Goal: Task Accomplishment & Management: Complete application form

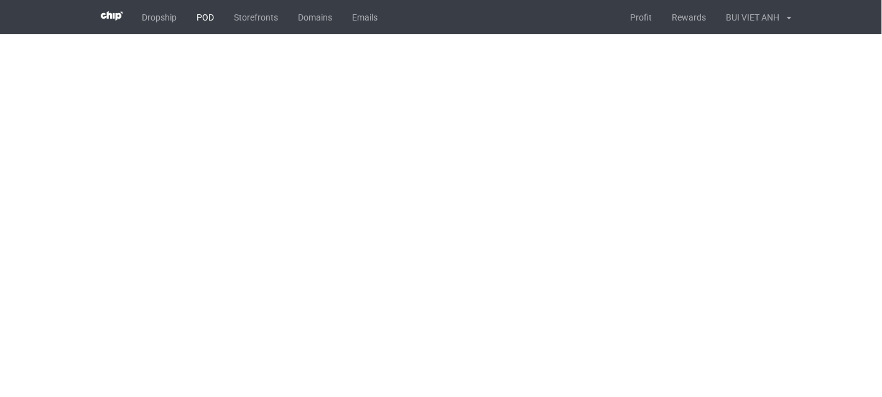
click at [200, 15] on link "POD" at bounding box center [205, 17] width 37 height 34
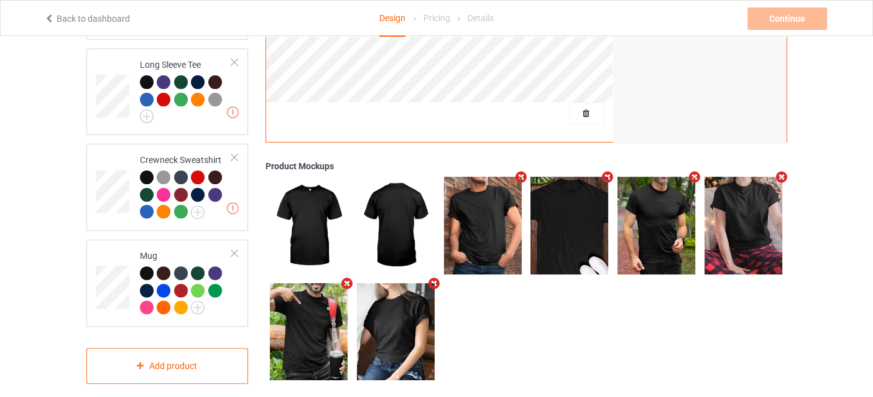
scroll to position [406, 0]
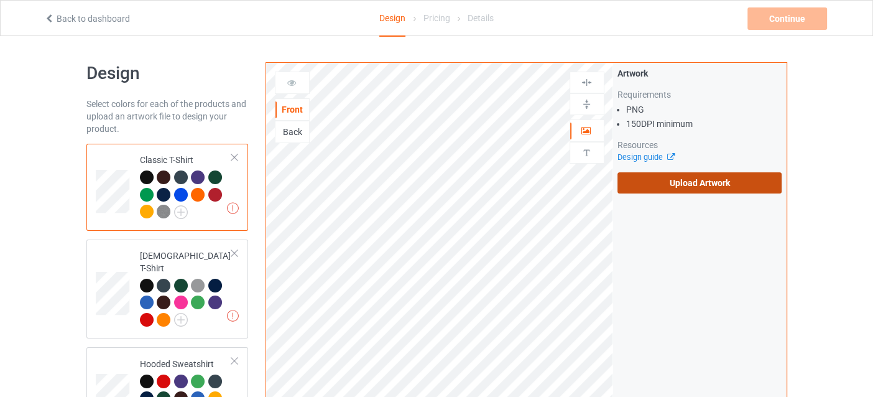
click at [709, 184] on label "Upload Artwork" at bounding box center [700, 182] width 165 height 21
click at [0, 0] on input "Upload Artwork" at bounding box center [0, 0] width 0 height 0
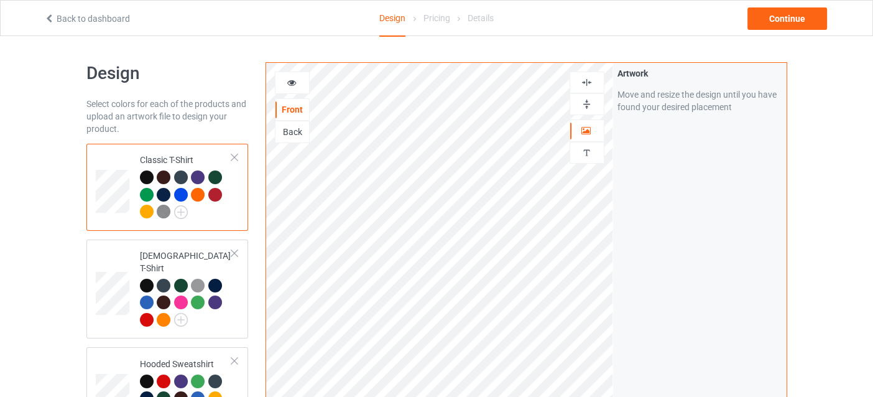
click at [585, 84] on img at bounding box center [587, 83] width 12 height 12
click at [286, 84] on icon at bounding box center [291, 81] width 11 height 9
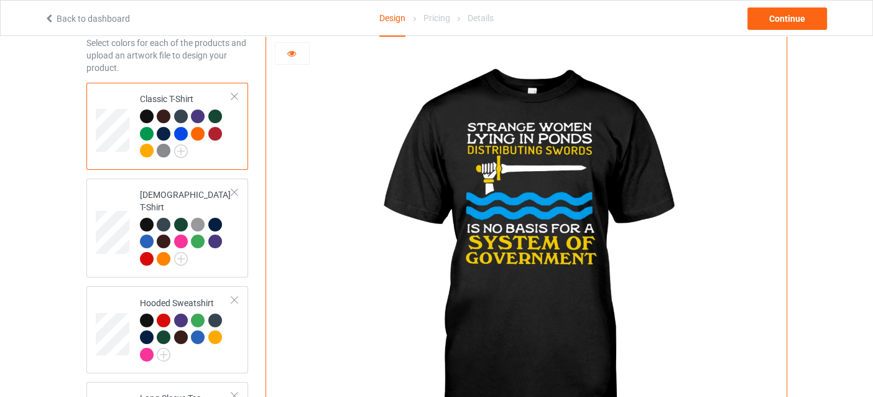
scroll to position [62, 0]
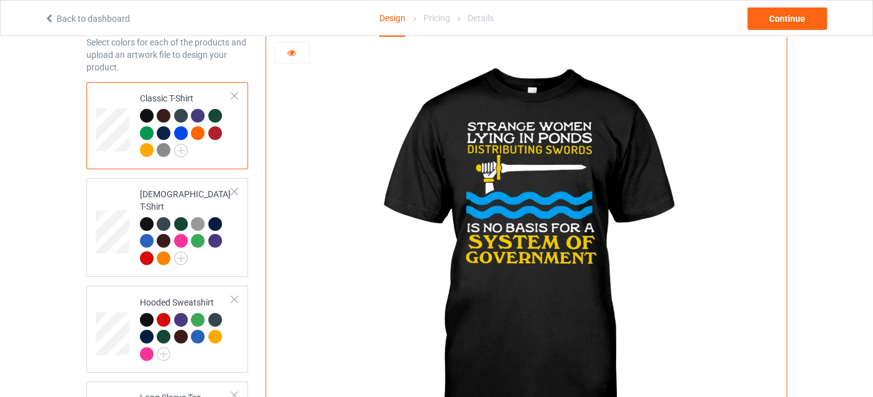
click at [507, 180] on img at bounding box center [526, 249] width 347 height 433
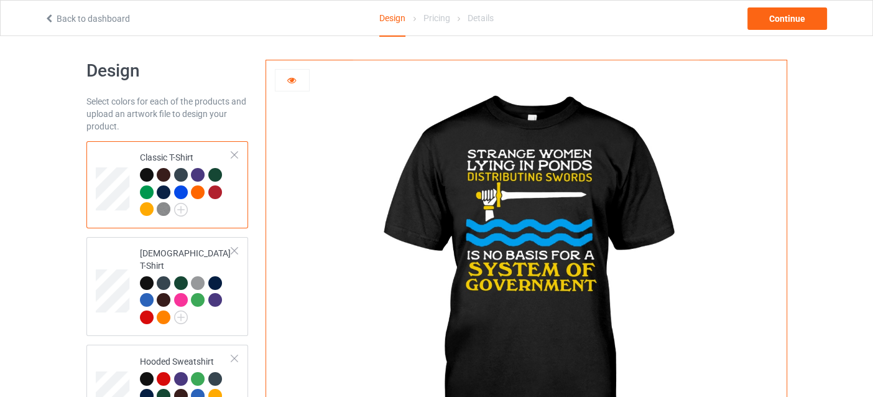
scroll to position [0, 0]
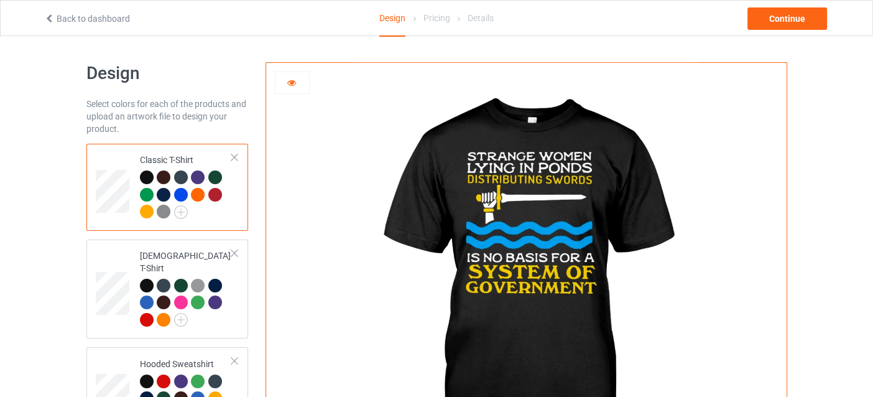
click at [299, 85] on div at bounding box center [293, 83] width 34 height 12
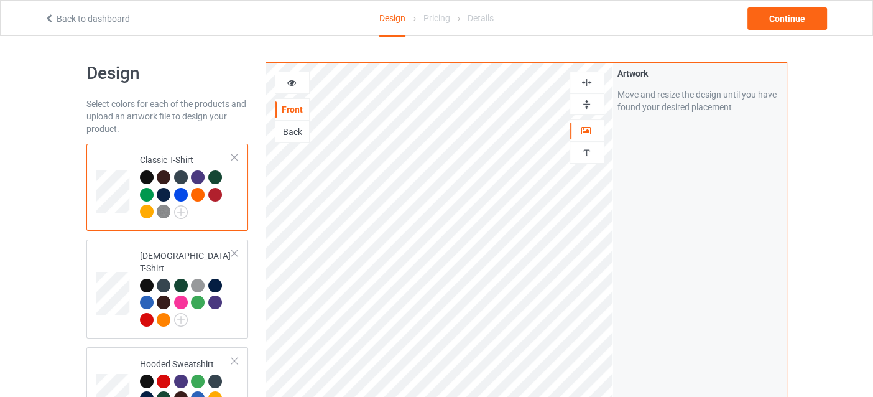
click at [297, 80] on div at bounding box center [293, 83] width 34 height 12
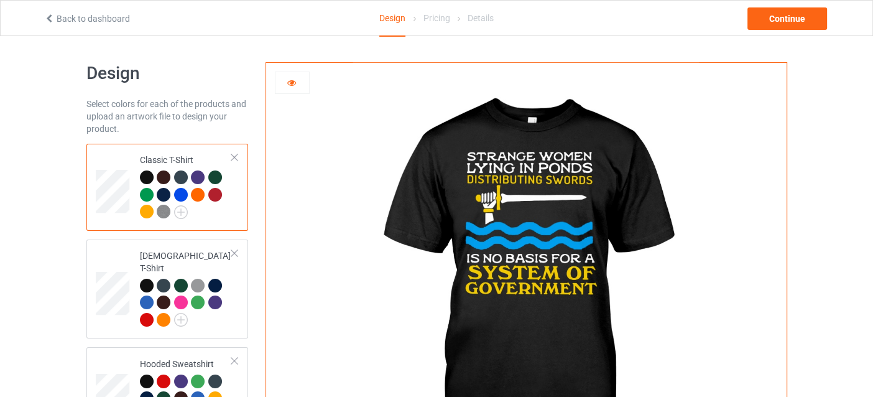
click at [297, 87] on div at bounding box center [293, 83] width 34 height 12
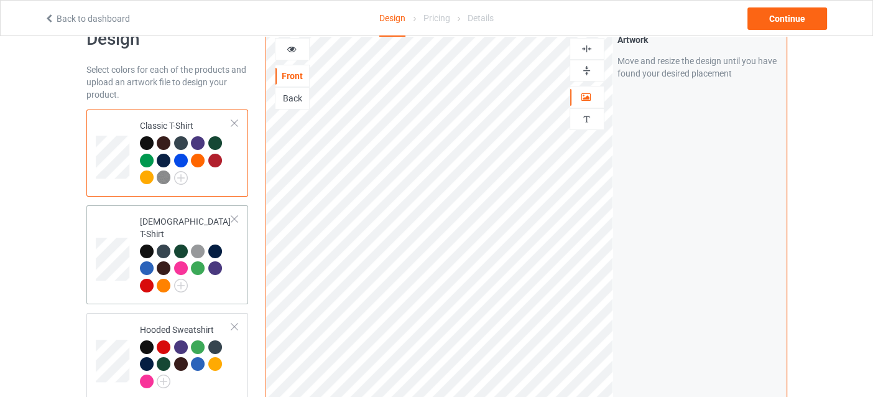
scroll to position [33, 0]
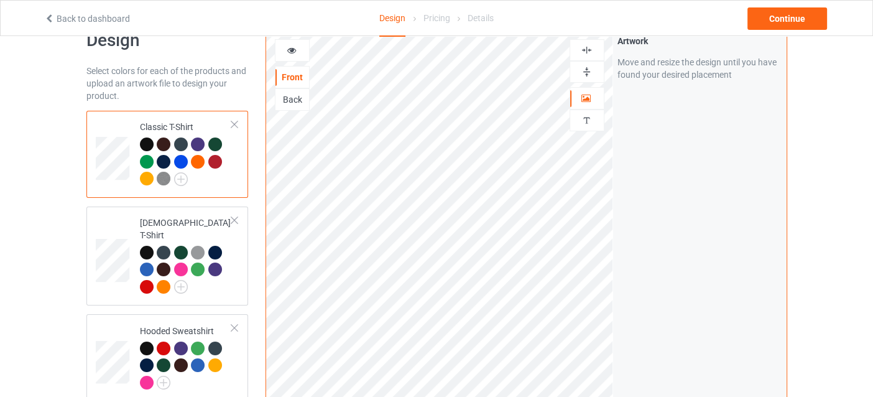
click at [182, 158] on div at bounding box center [181, 162] width 14 height 14
click at [301, 52] on div at bounding box center [293, 50] width 34 height 12
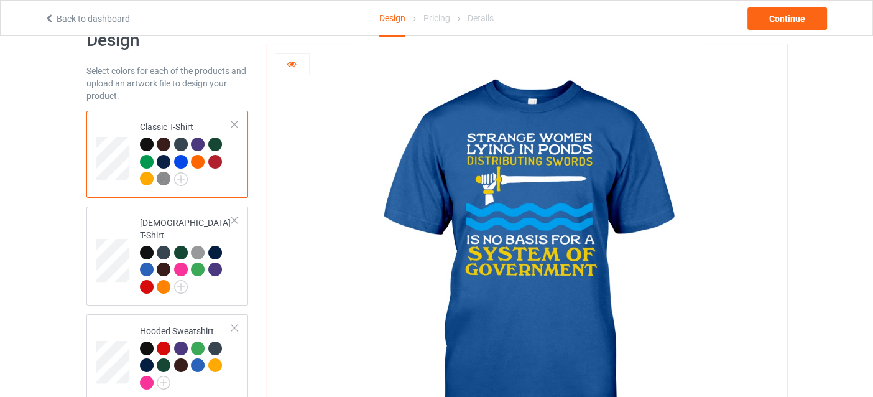
click at [181, 160] on div at bounding box center [181, 162] width 14 height 14
click at [163, 172] on img at bounding box center [164, 179] width 14 height 14
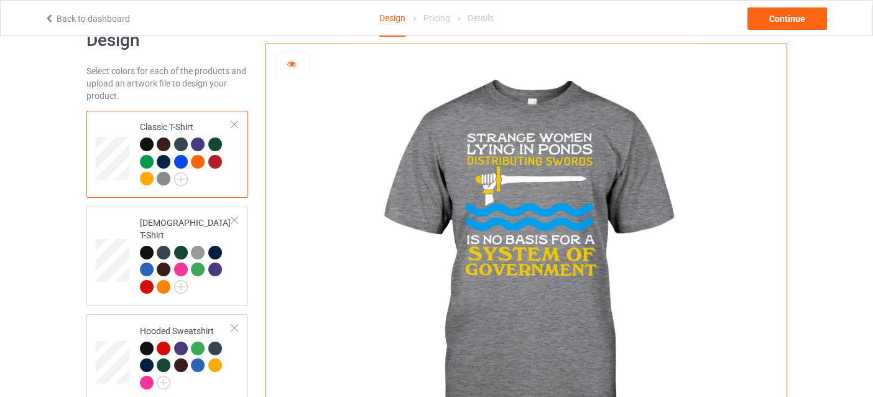
click at [198, 161] on div at bounding box center [198, 162] width 14 height 14
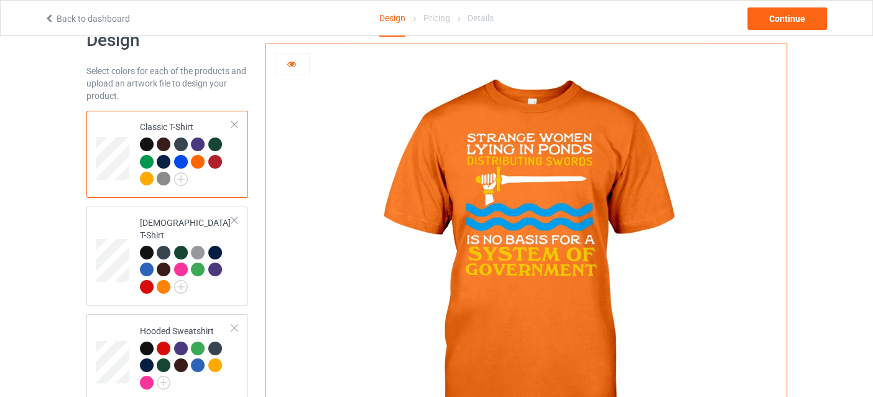
click at [149, 175] on div at bounding box center [147, 179] width 14 height 14
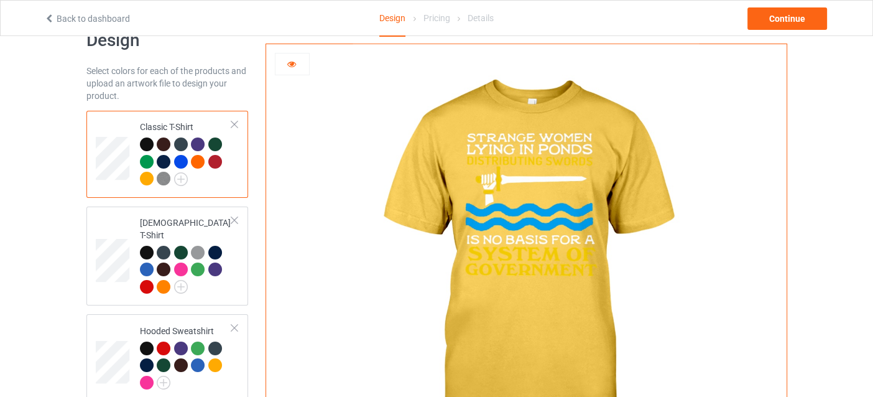
click at [214, 162] on div at bounding box center [215, 162] width 14 height 14
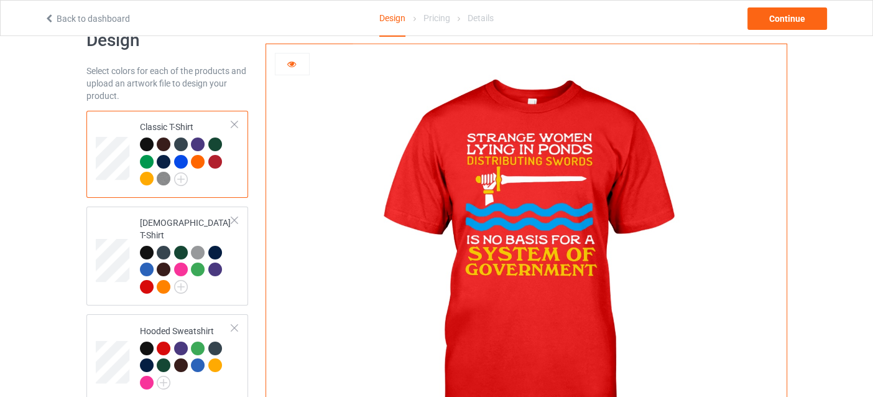
click at [149, 177] on div at bounding box center [147, 179] width 14 height 14
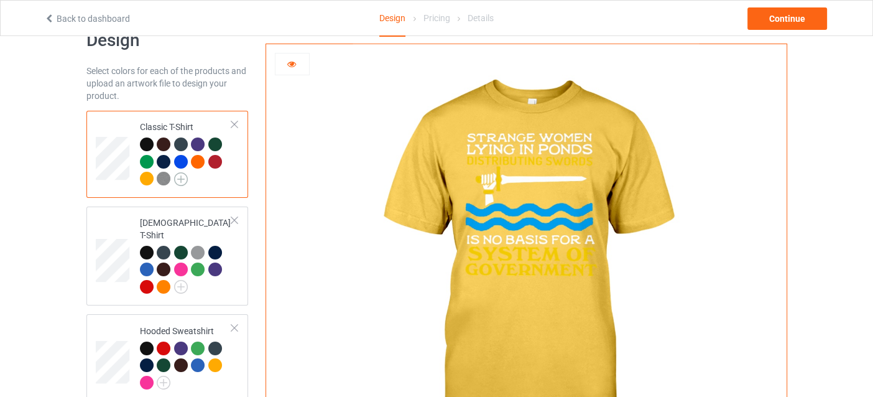
click at [184, 177] on img at bounding box center [181, 179] width 14 height 14
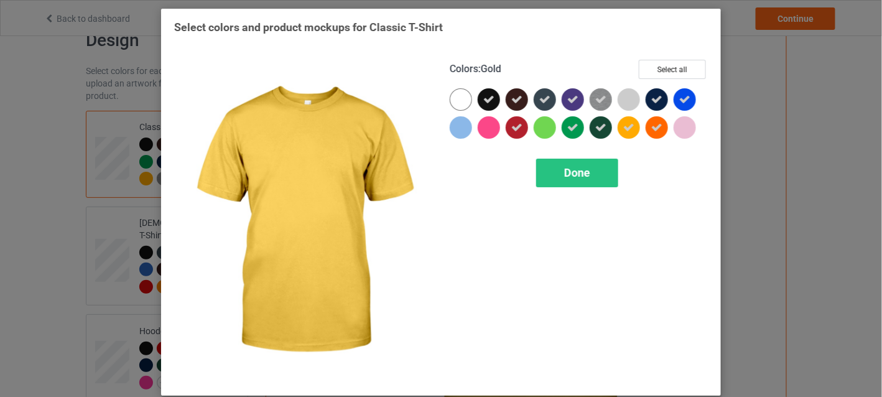
click at [623, 123] on icon at bounding box center [628, 127] width 11 height 11
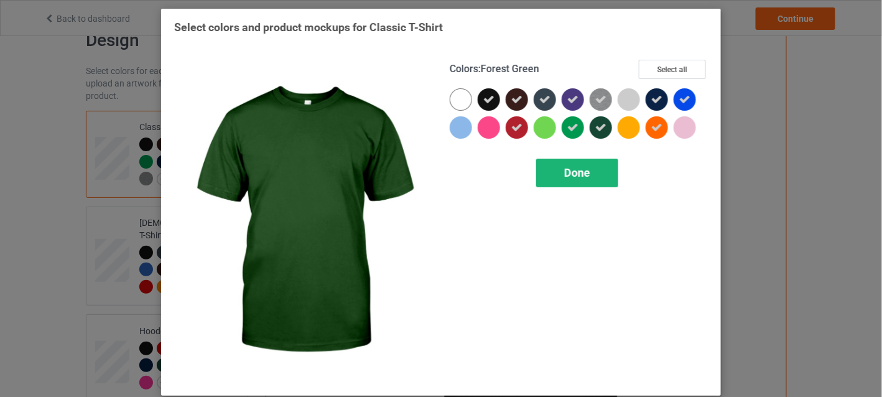
click at [591, 167] on div "Done" at bounding box center [577, 173] width 82 height 29
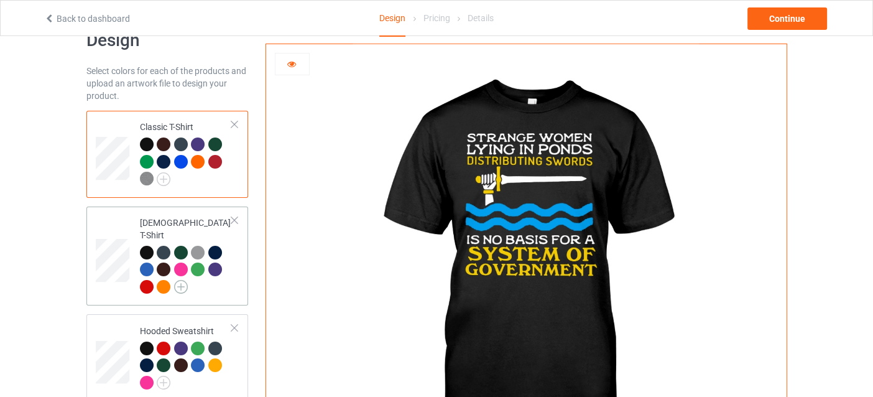
click at [178, 280] on img at bounding box center [181, 287] width 14 height 14
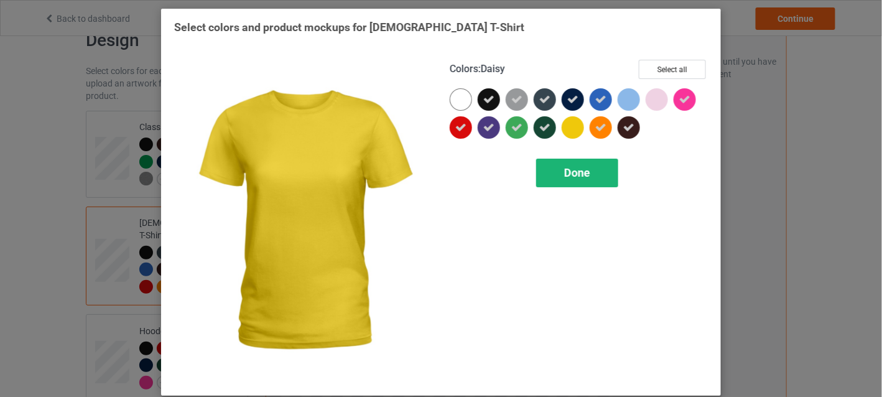
click at [579, 169] on span "Done" at bounding box center [577, 172] width 26 height 13
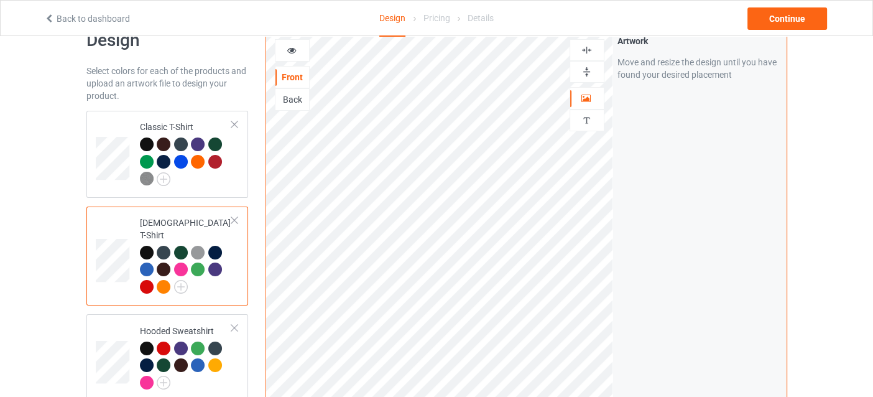
click at [159, 280] on div at bounding box center [164, 287] width 14 height 14
click at [198, 156] on div at bounding box center [198, 162] width 14 height 14
click at [197, 157] on div at bounding box center [198, 162] width 14 height 14
click at [296, 53] on div at bounding box center [293, 50] width 34 height 12
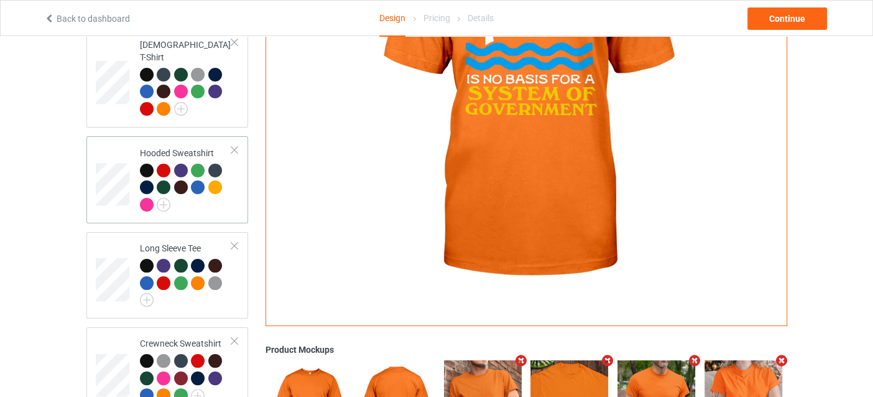
scroll to position [220, 0]
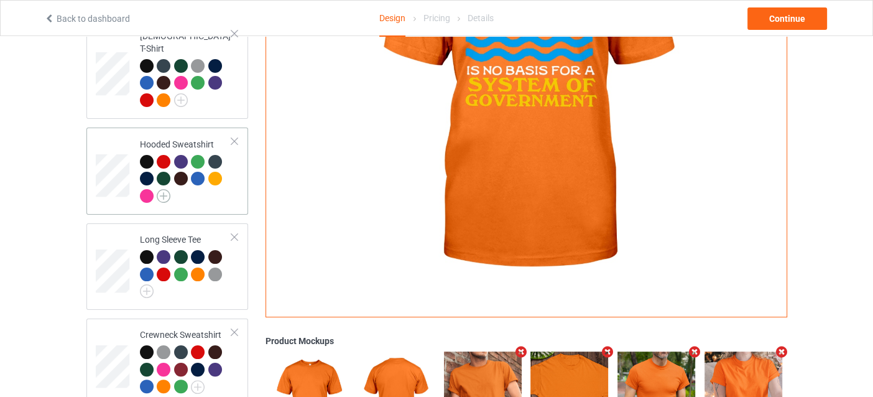
click at [167, 189] on img at bounding box center [164, 196] width 14 height 14
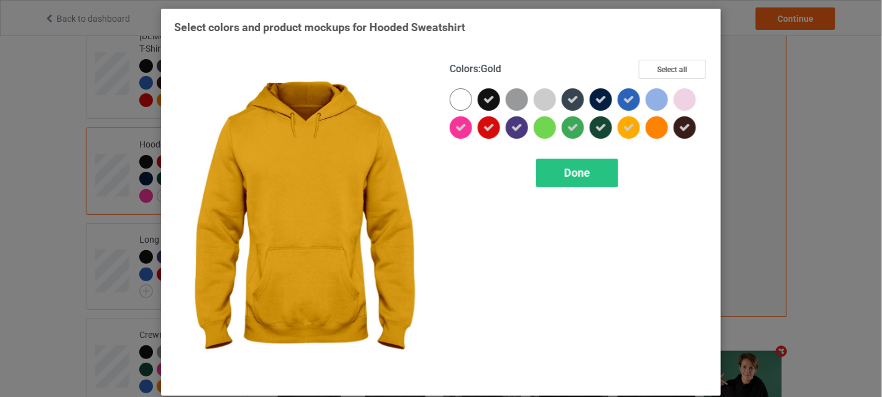
drag, startPoint x: 626, startPoint y: 125, endPoint x: 598, endPoint y: 147, distance: 36.3
click at [626, 125] on icon at bounding box center [628, 127] width 11 height 11
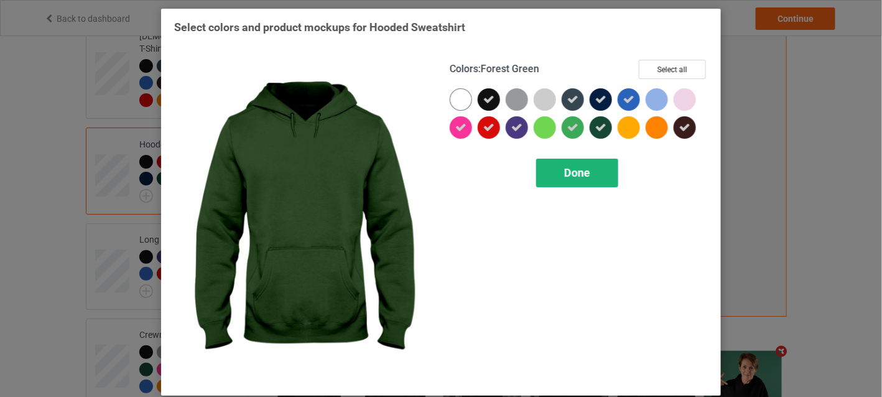
click at [592, 174] on div "Done" at bounding box center [577, 173] width 82 height 29
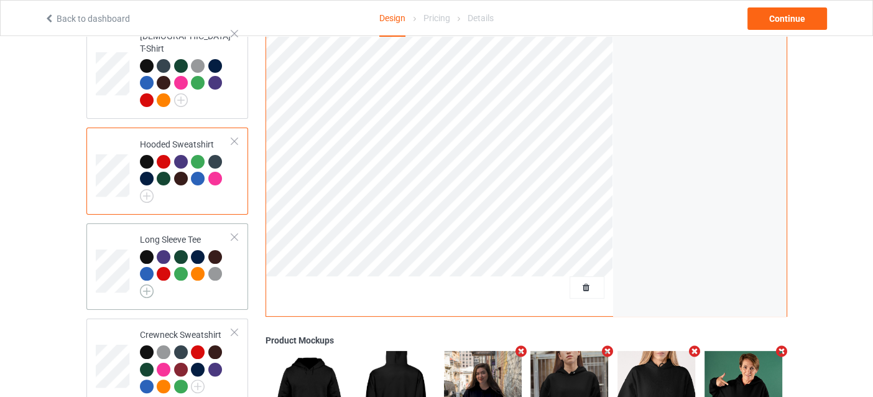
click at [144, 284] on img at bounding box center [147, 291] width 14 height 14
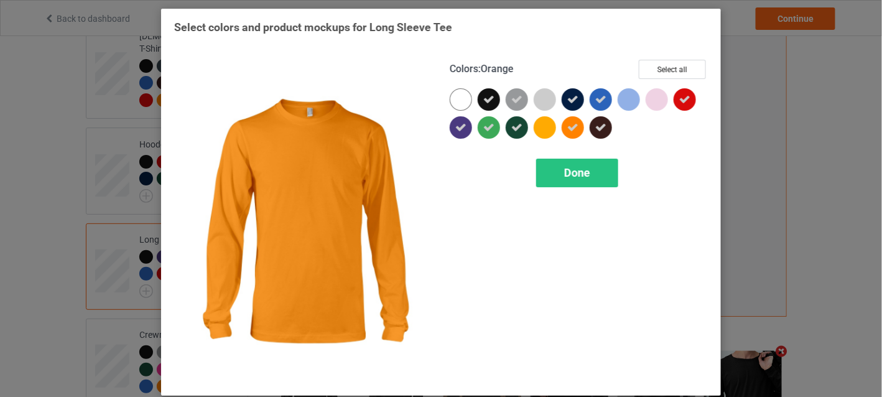
click at [567, 128] on icon at bounding box center [572, 127] width 11 height 11
click at [564, 126] on div at bounding box center [573, 127] width 22 height 22
click at [564, 168] on span "Done" at bounding box center [577, 172] width 26 height 13
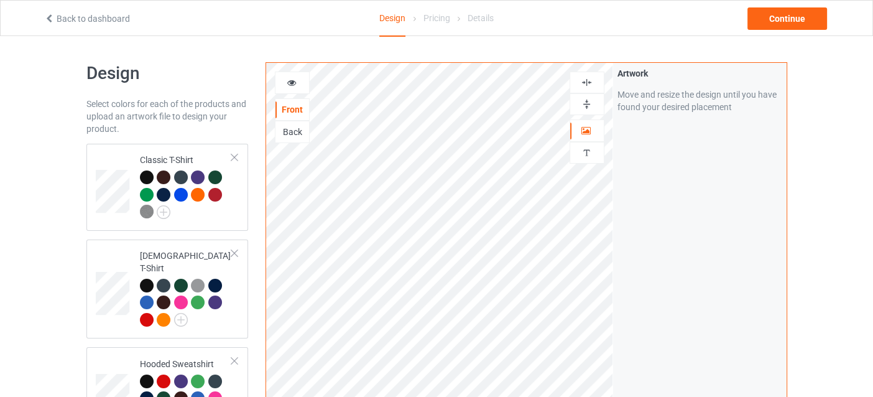
click at [303, 86] on div at bounding box center [293, 83] width 34 height 12
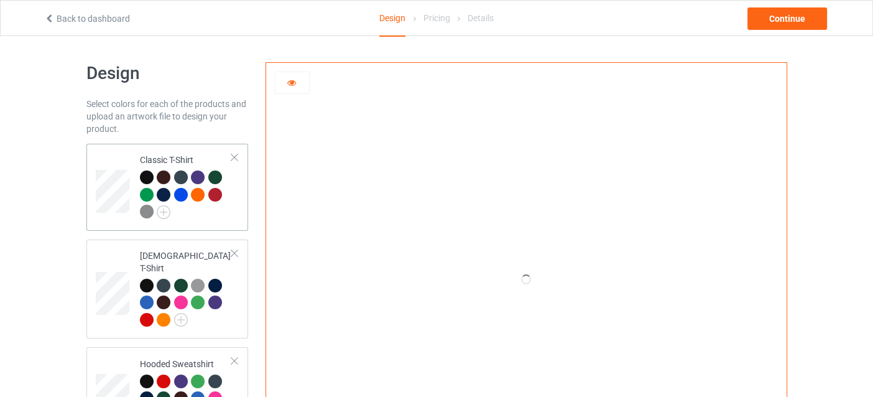
click at [195, 193] on div at bounding box center [198, 195] width 14 height 14
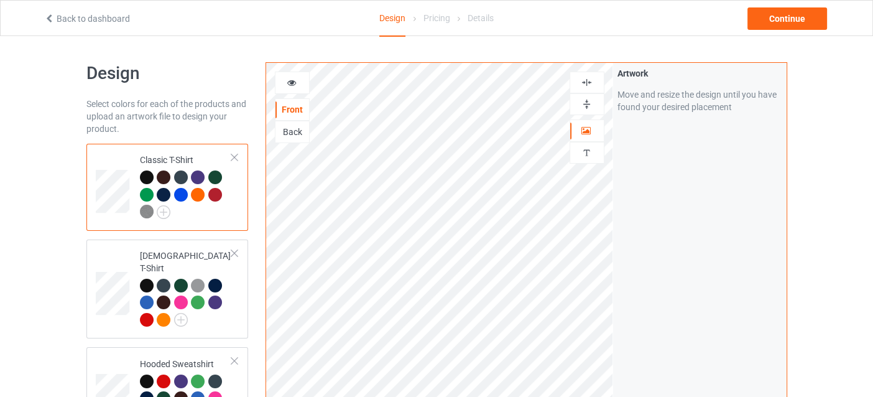
click at [284, 81] on div at bounding box center [293, 83] width 34 height 12
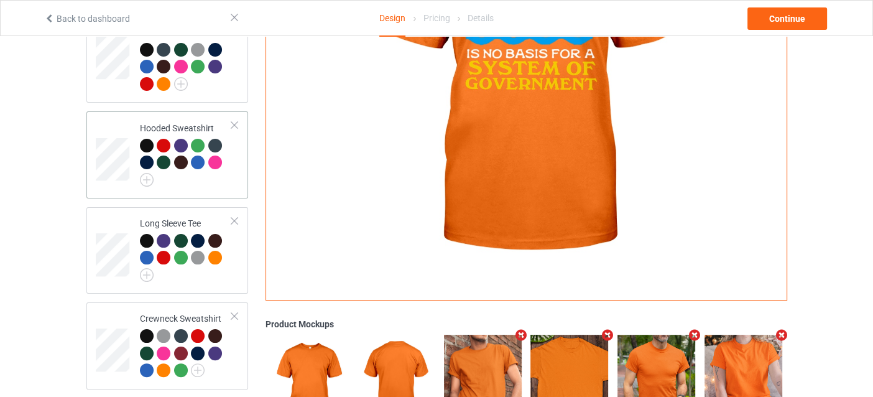
scroll to position [310, 0]
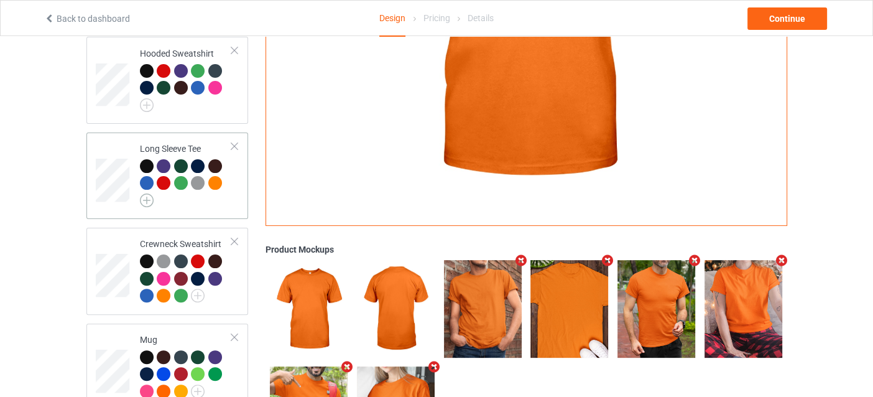
click at [147, 193] on img at bounding box center [147, 200] width 14 height 14
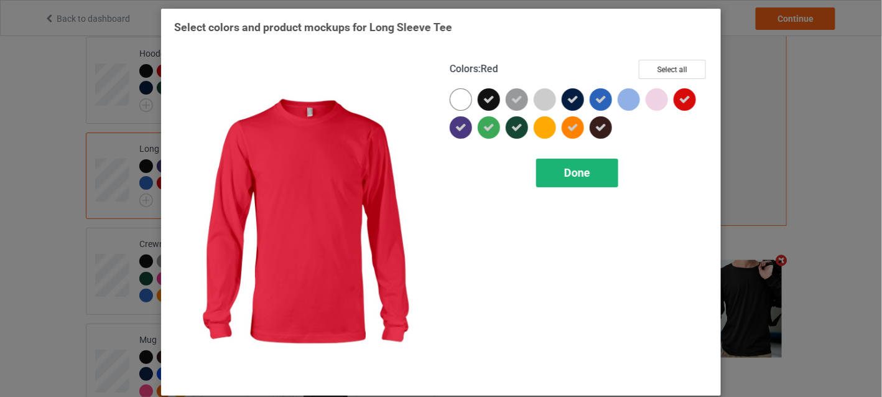
click at [601, 177] on div "Done" at bounding box center [577, 173] width 82 height 29
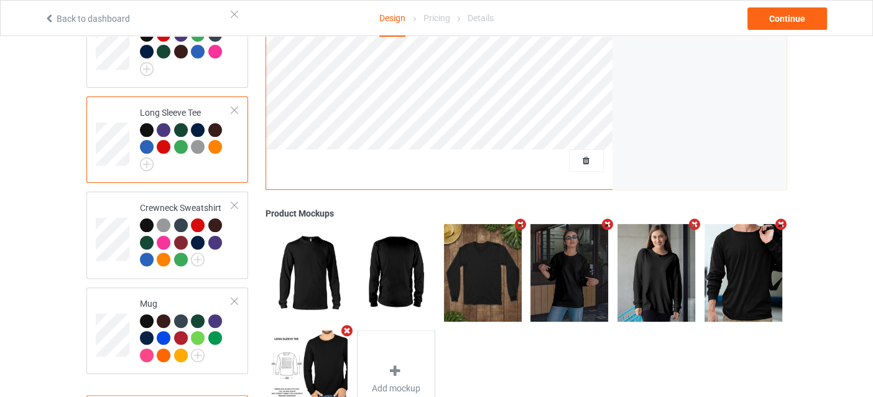
scroll to position [407, 0]
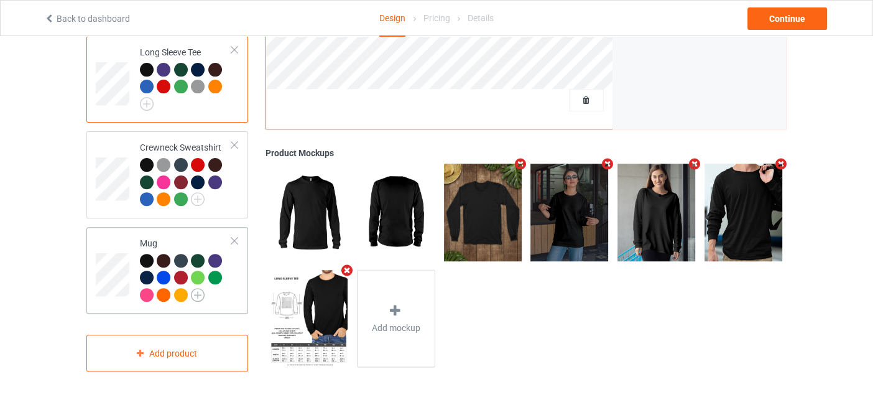
click at [201, 288] on img at bounding box center [198, 295] width 14 height 14
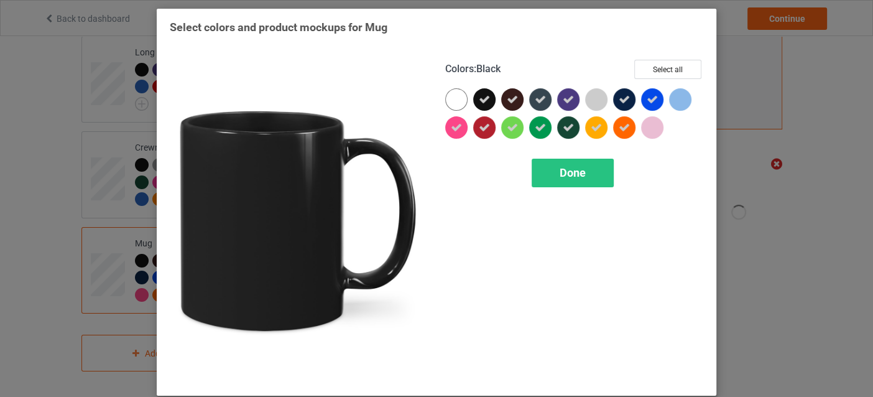
scroll to position [406, 0]
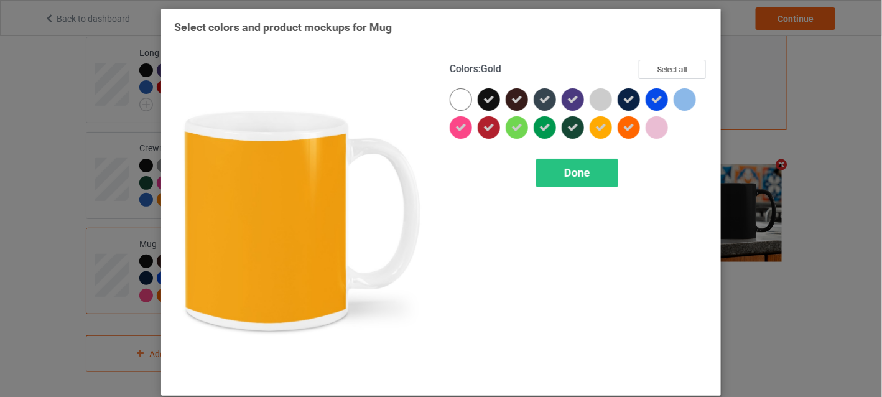
click at [595, 124] on icon at bounding box center [600, 127] width 11 height 11
click at [585, 169] on span "Done" at bounding box center [577, 172] width 26 height 13
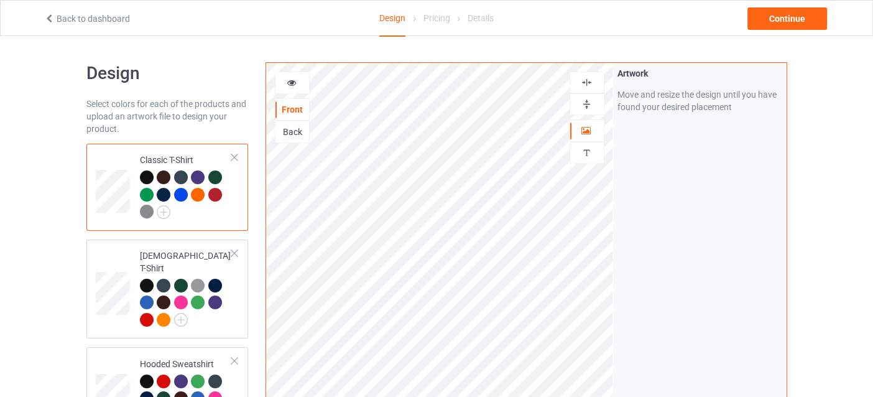
click at [295, 77] on icon at bounding box center [291, 81] width 11 height 9
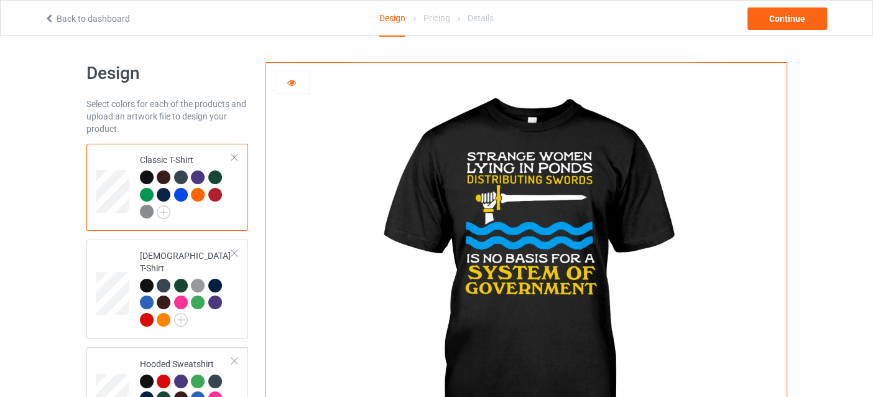
click at [551, 197] on img at bounding box center [526, 279] width 347 height 433
click at [286, 83] on icon at bounding box center [291, 81] width 11 height 9
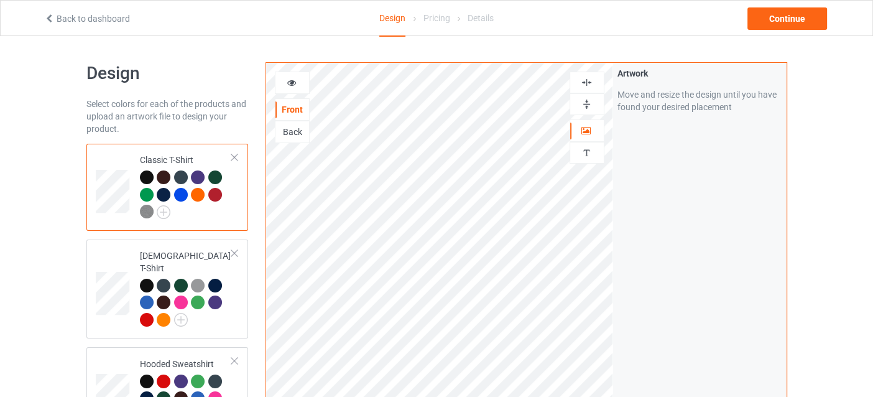
click at [594, 83] on div at bounding box center [588, 83] width 34 height 12
click at [302, 79] on div at bounding box center [293, 83] width 34 height 12
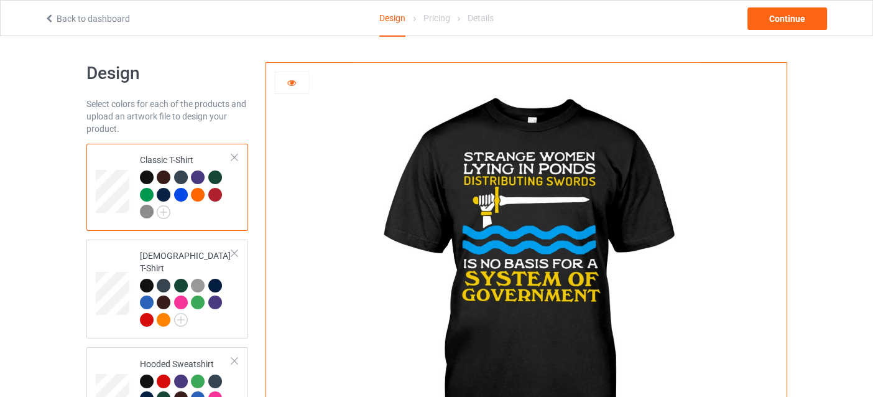
click at [287, 79] on icon at bounding box center [291, 81] width 11 height 9
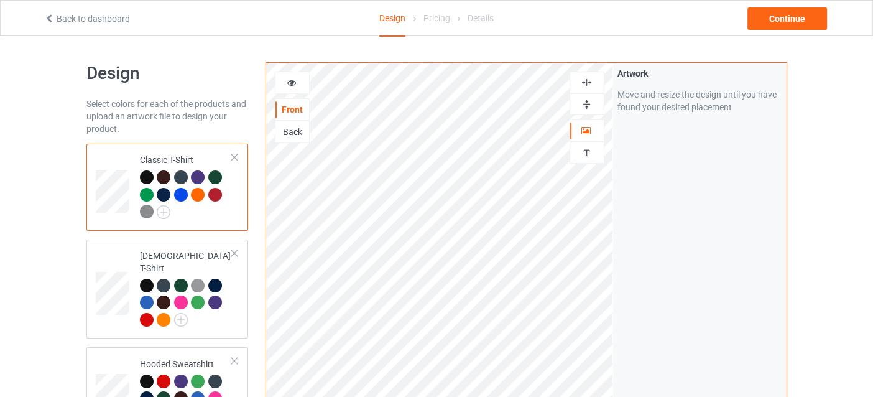
click at [589, 84] on img at bounding box center [587, 83] width 12 height 12
click at [301, 83] on div at bounding box center [293, 83] width 34 height 12
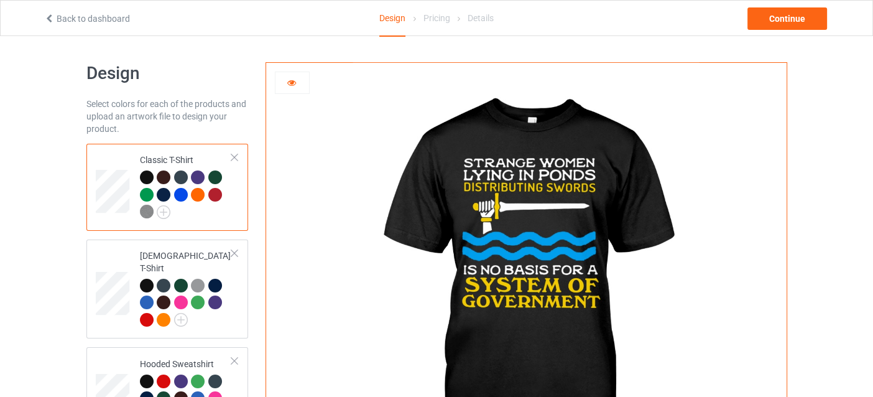
click at [304, 81] on div at bounding box center [293, 83] width 34 height 12
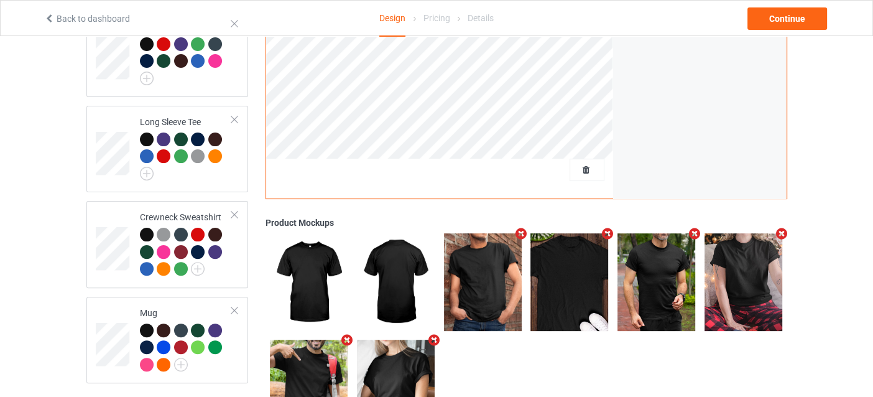
scroll to position [406, 0]
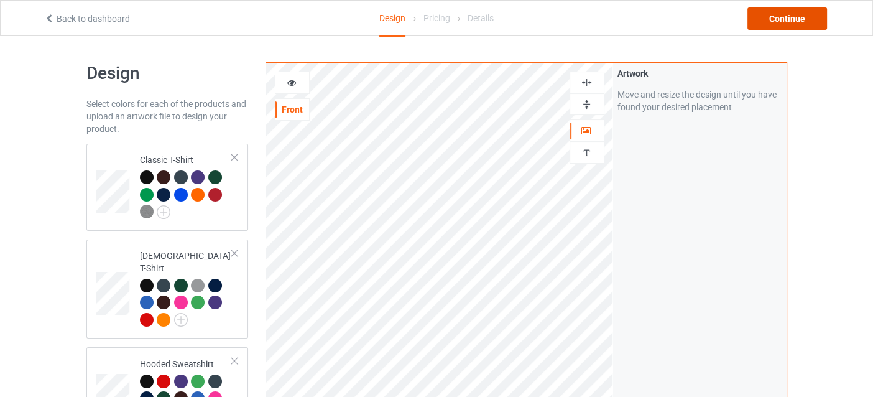
click at [790, 16] on div "Continue" at bounding box center [788, 18] width 80 height 22
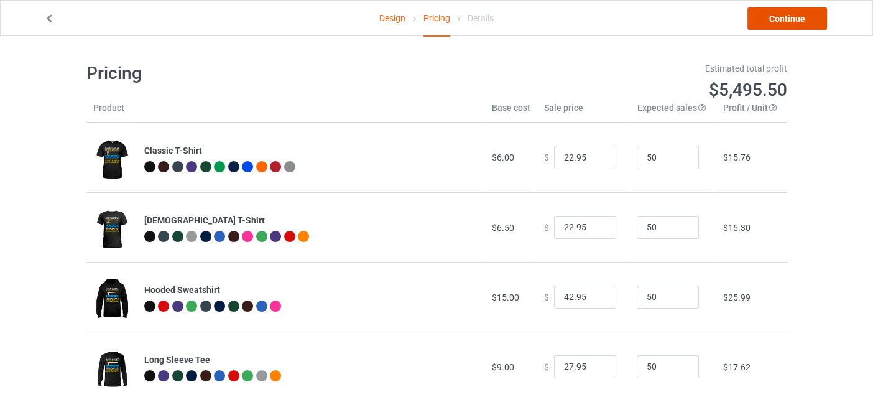
click at [760, 24] on link "Continue" at bounding box center [788, 18] width 80 height 22
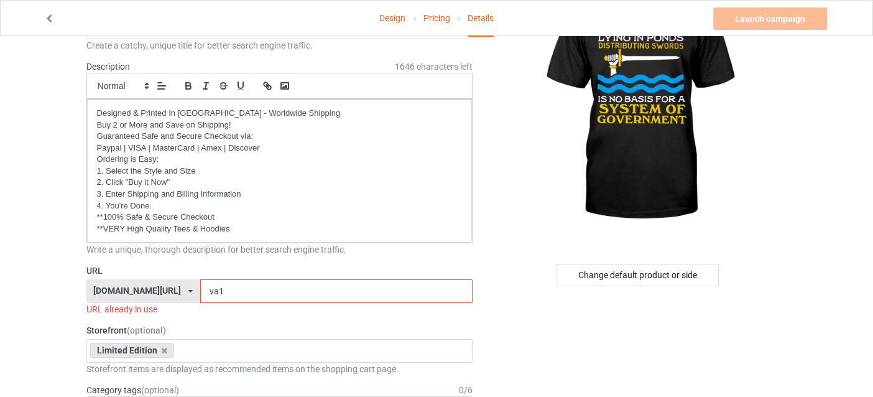
scroll to position [310, 0]
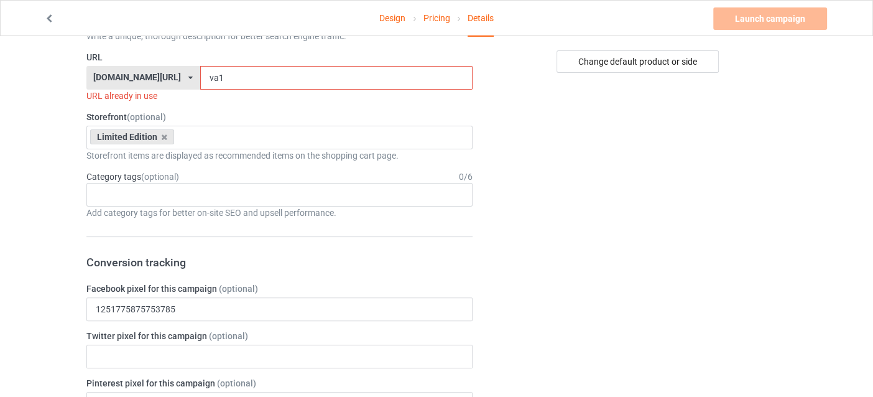
click at [251, 77] on input "va1" at bounding box center [336, 78] width 272 height 24
drag, startPoint x: 251, startPoint y: 77, endPoint x: 170, endPoint y: 83, distance: 81.1
click at [200, 83] on input "va1" at bounding box center [336, 78] width 272 height 24
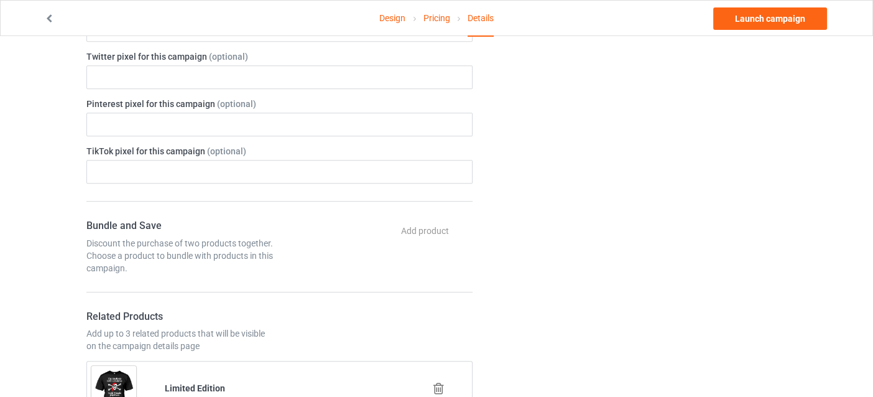
scroll to position [435, 0]
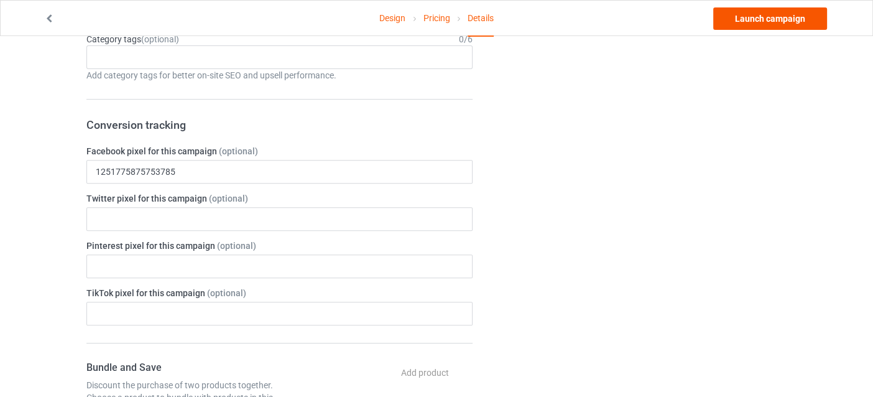
type input "funnymp9"
click at [761, 12] on link "Launch campaign" at bounding box center [771, 18] width 114 height 22
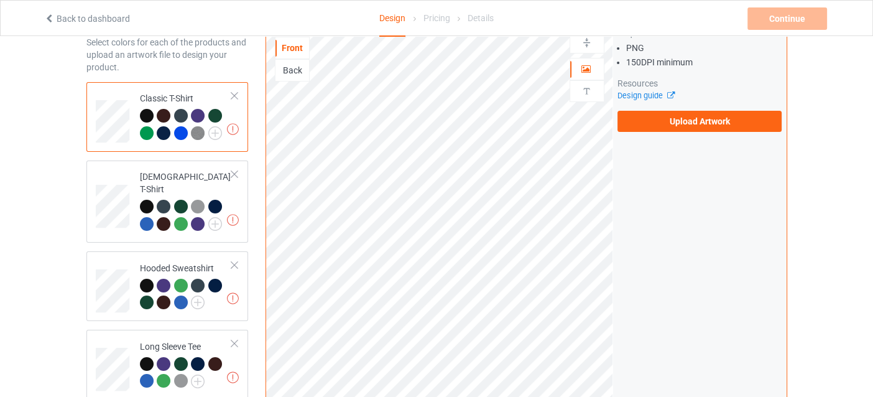
scroll to position [406, 0]
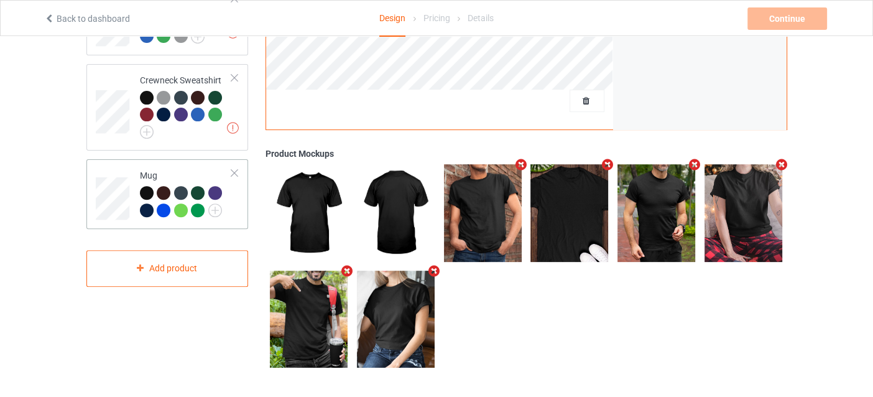
click at [131, 170] on td at bounding box center [114, 194] width 37 height 60
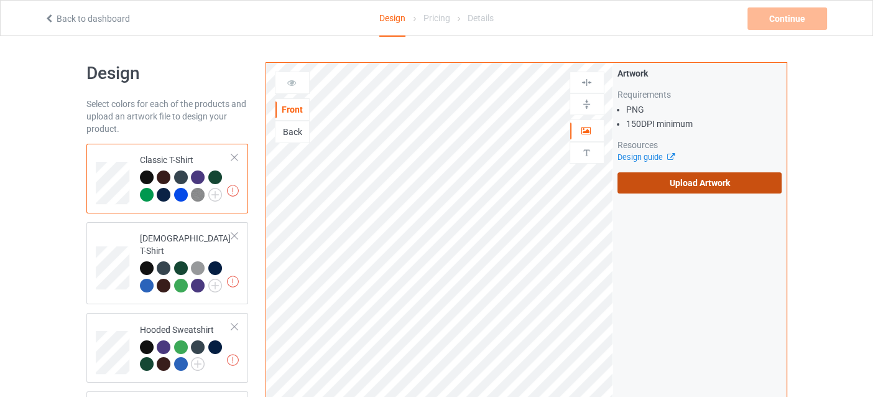
click at [696, 184] on label "Upload Artwork" at bounding box center [700, 182] width 165 height 21
click at [0, 0] on input "Upload Artwork" at bounding box center [0, 0] width 0 height 0
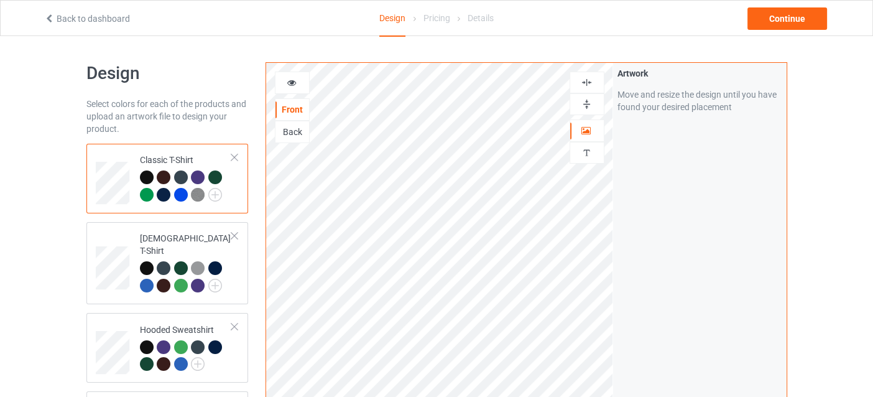
click at [585, 86] on img at bounding box center [587, 83] width 12 height 12
click at [302, 80] on div at bounding box center [293, 83] width 34 height 12
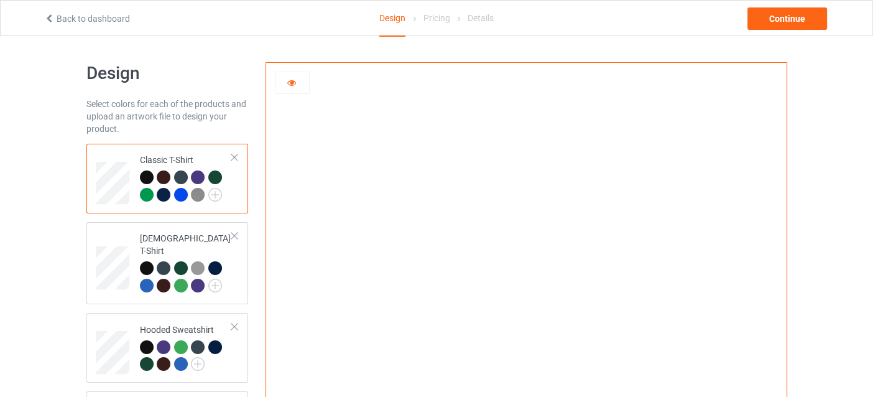
click at [294, 81] on icon at bounding box center [291, 81] width 11 height 9
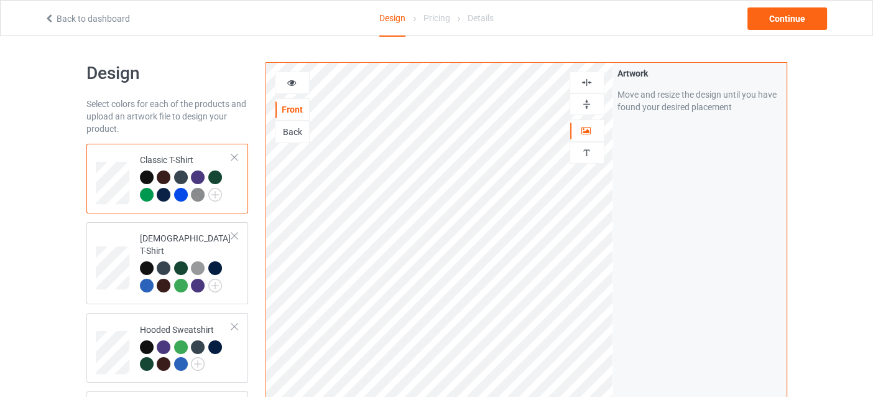
click at [594, 86] on div at bounding box center [588, 83] width 34 height 12
click at [300, 83] on div at bounding box center [293, 83] width 34 height 12
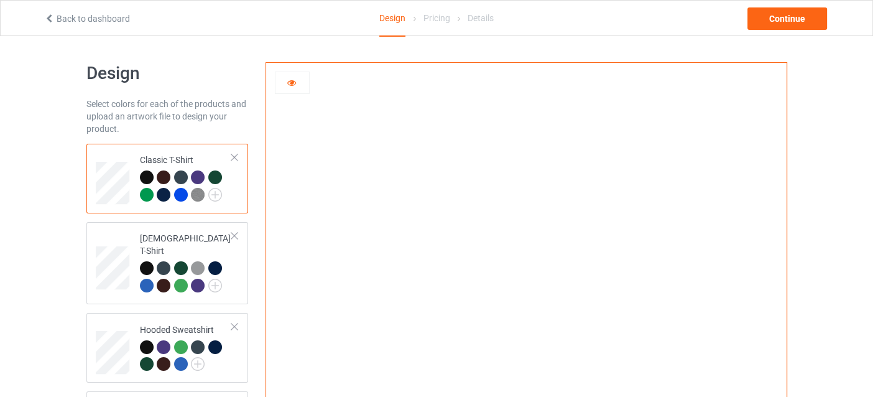
click at [300, 82] on div at bounding box center [293, 83] width 34 height 12
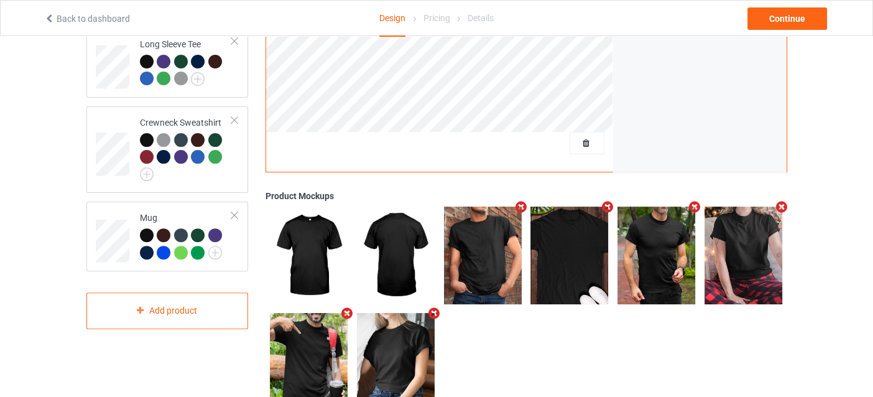
scroll to position [406, 0]
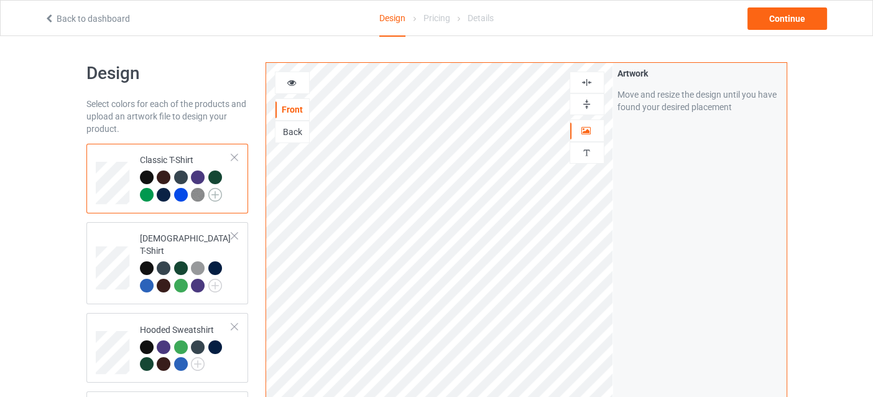
click at [219, 192] on img at bounding box center [215, 195] width 14 height 14
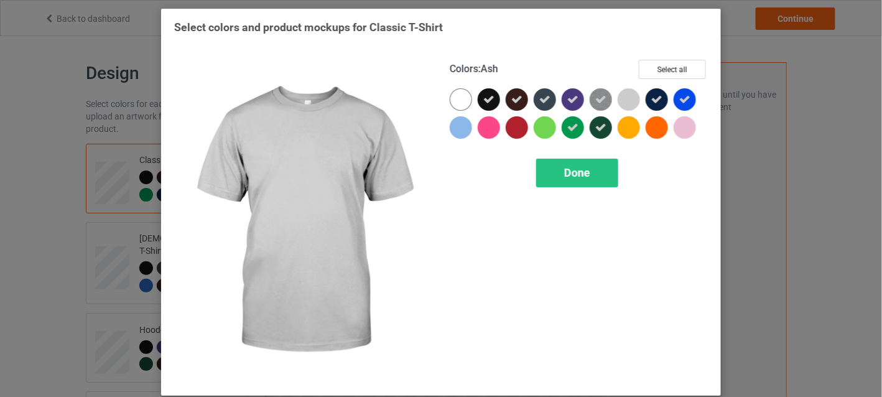
click at [625, 98] on div at bounding box center [629, 99] width 22 height 22
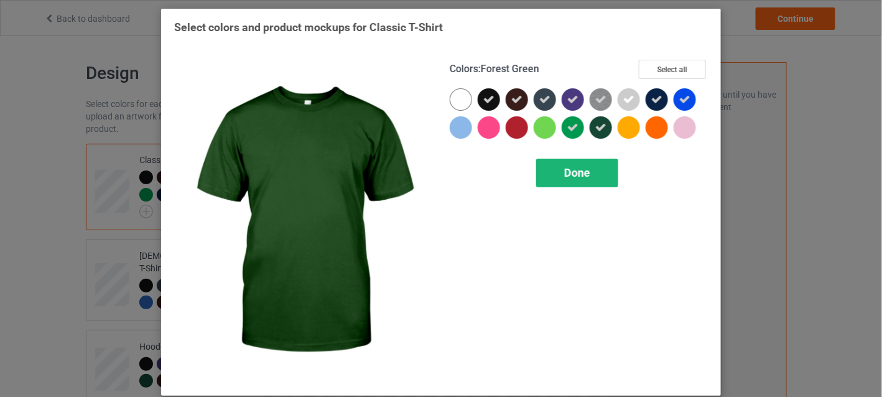
click at [589, 170] on div "Done" at bounding box center [577, 173] width 82 height 29
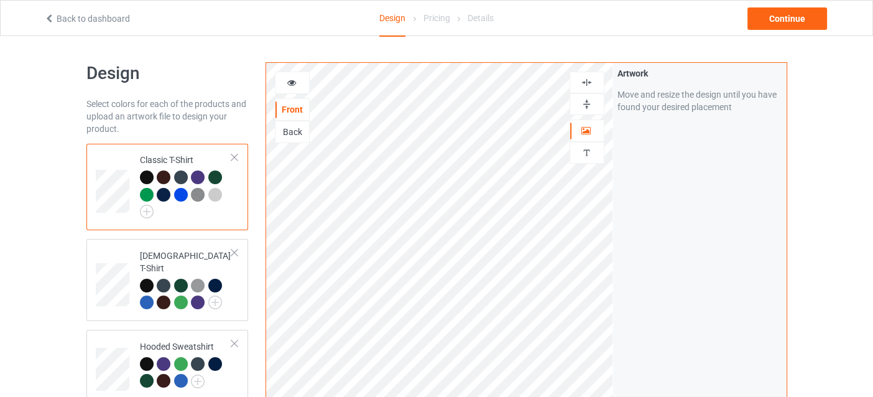
click at [218, 188] on div at bounding box center [215, 195] width 14 height 14
click at [217, 193] on div at bounding box center [215, 195] width 14 height 14
click at [300, 82] on div at bounding box center [293, 83] width 34 height 12
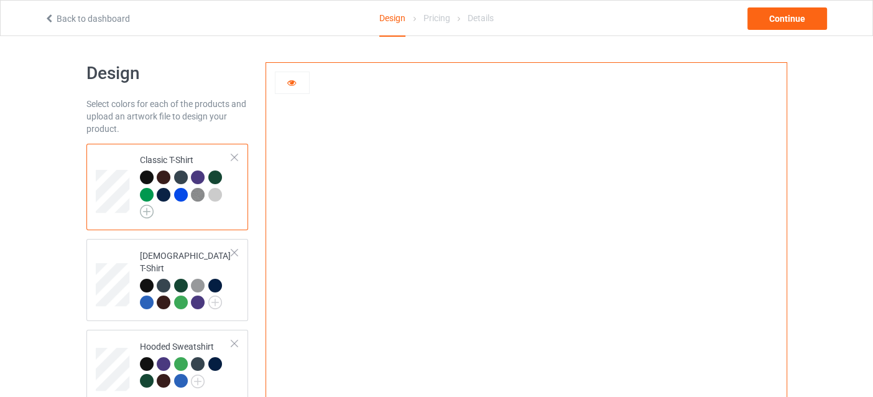
click at [147, 207] on img at bounding box center [147, 212] width 14 height 14
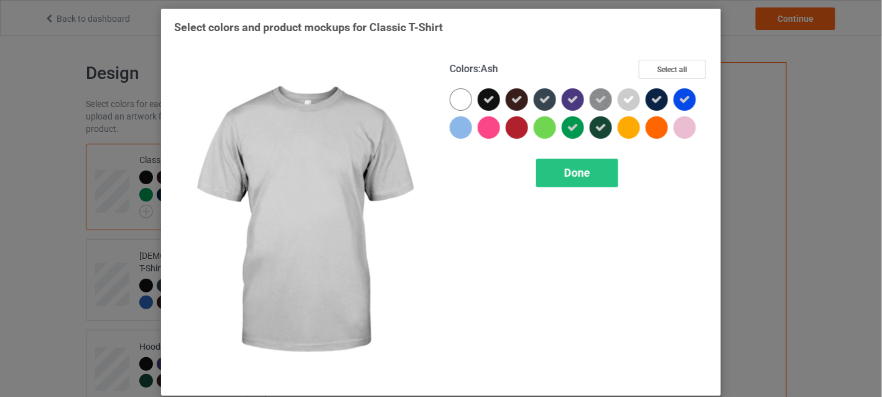
click at [627, 99] on icon at bounding box center [628, 99] width 11 height 11
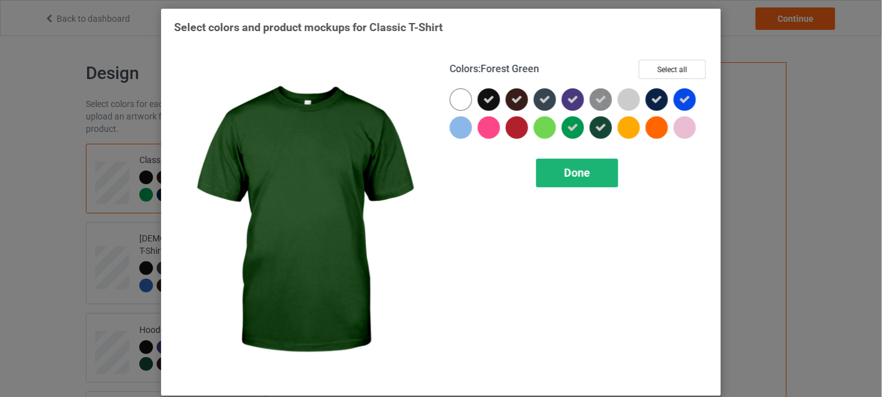
click at [585, 180] on div "Done" at bounding box center [577, 173] width 82 height 29
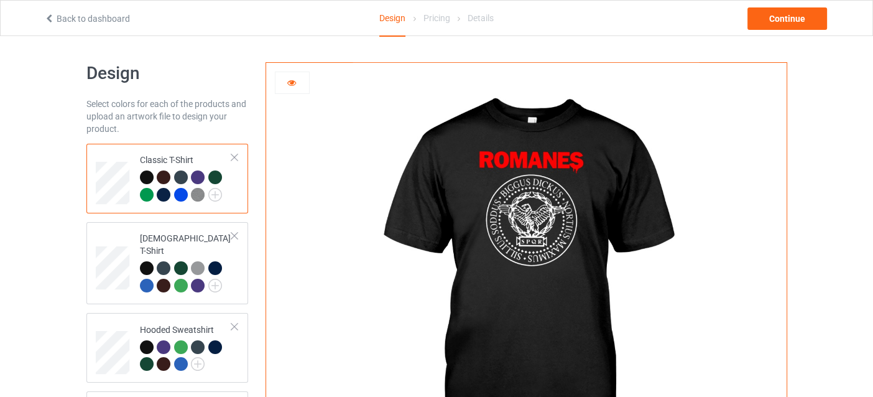
click at [221, 175] on div at bounding box center [216, 178] width 17 height 17
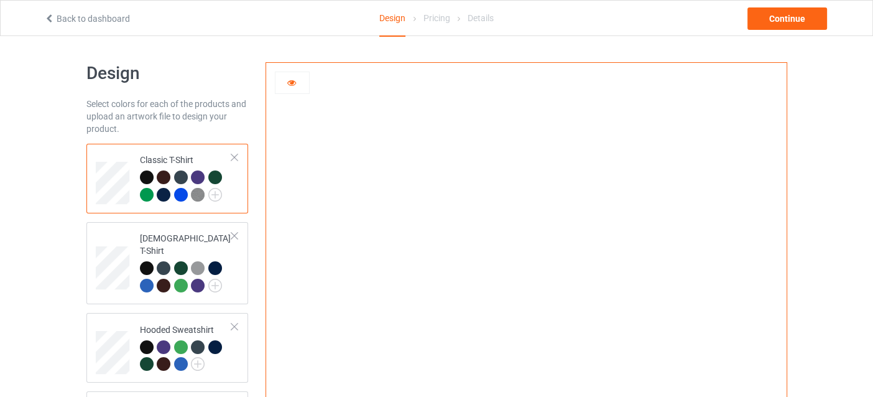
click at [197, 177] on div at bounding box center [198, 177] width 14 height 14
click at [182, 196] on div at bounding box center [181, 195] width 14 height 14
click at [292, 85] on icon at bounding box center [291, 81] width 11 height 9
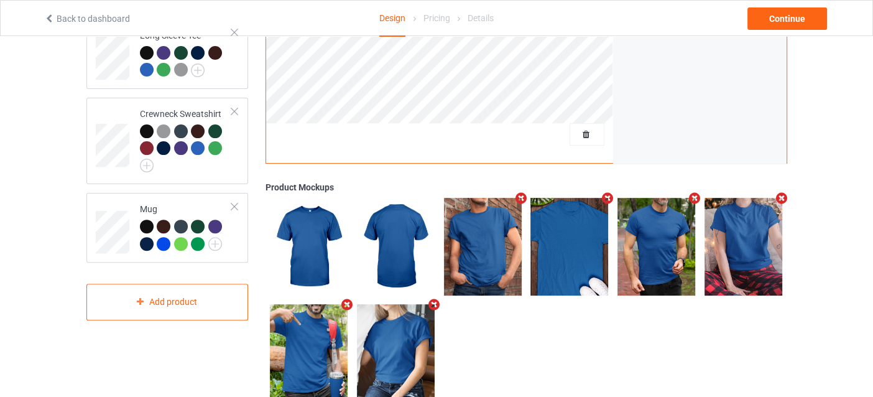
scroll to position [406, 0]
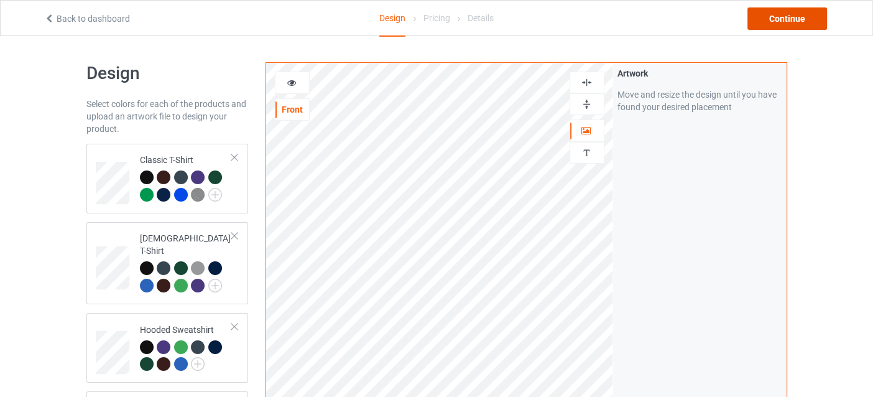
click at [783, 12] on div "Continue" at bounding box center [788, 18] width 80 height 22
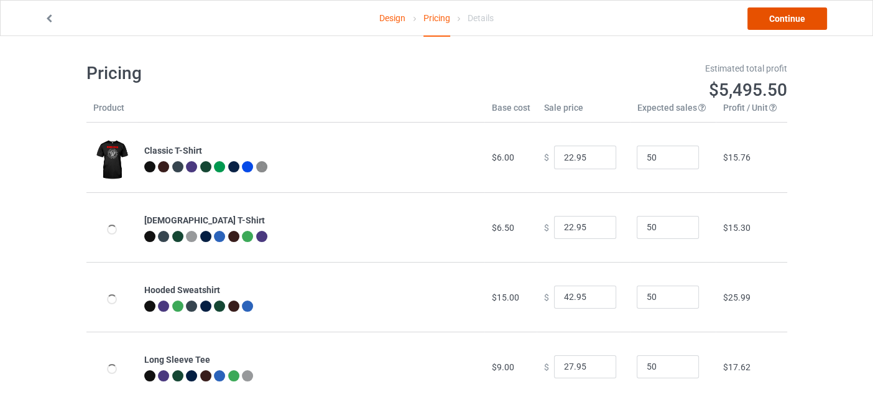
click at [796, 14] on link "Continue" at bounding box center [788, 18] width 80 height 22
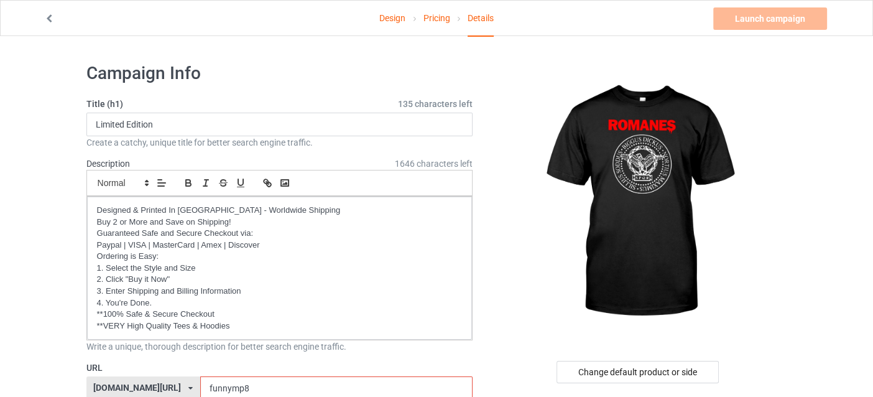
scroll to position [310, 0]
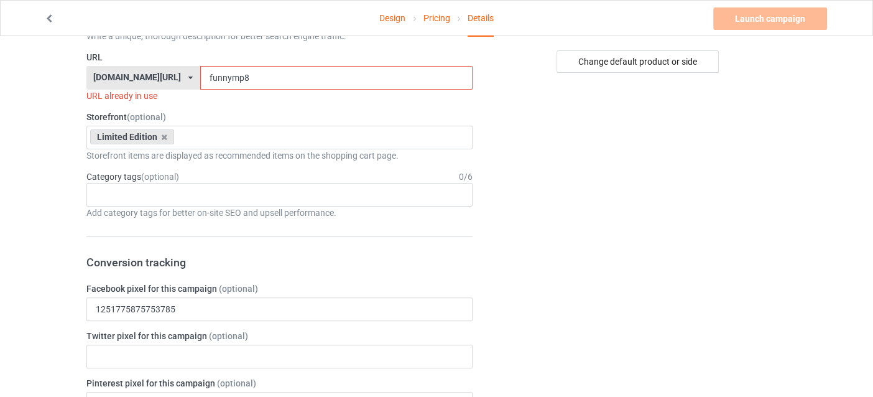
click at [301, 79] on input "funnymp8" at bounding box center [336, 78] width 272 height 24
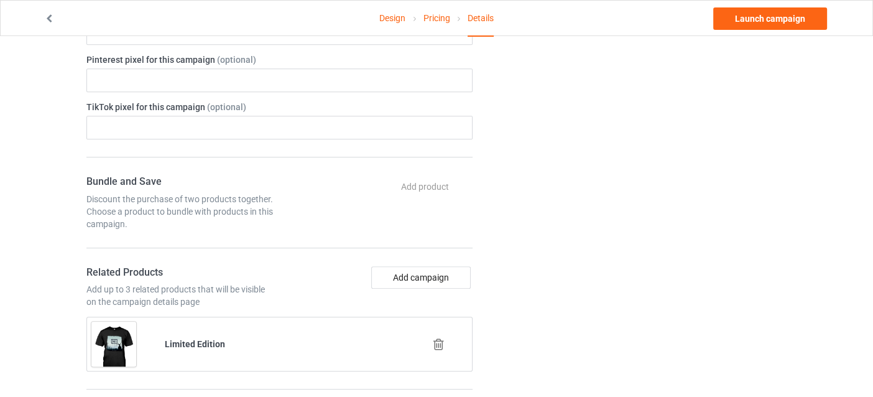
scroll to position [622, 0]
type input "funnymp10"
click at [735, 22] on link "Launch campaign" at bounding box center [771, 18] width 114 height 22
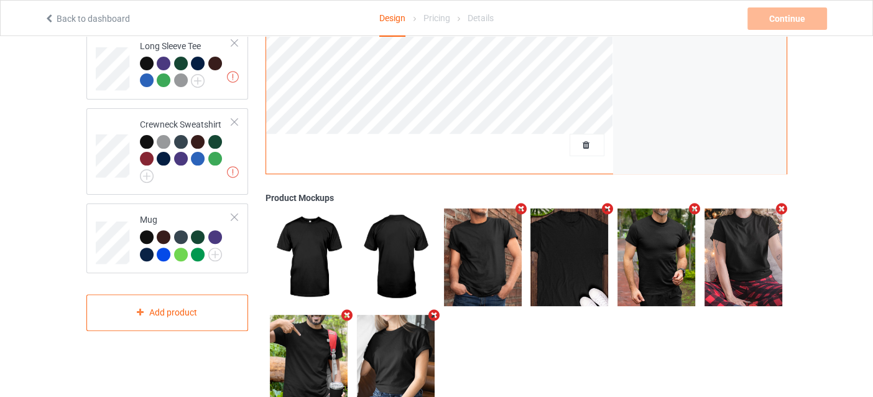
scroll to position [406, 0]
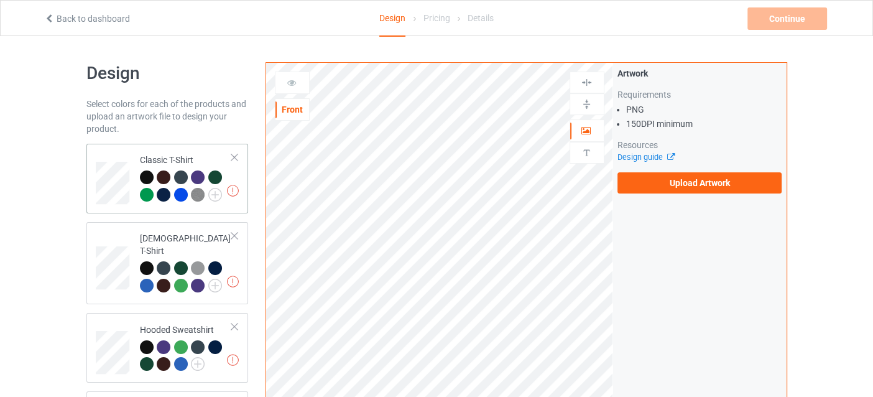
click at [118, 160] on td at bounding box center [114, 179] width 37 height 60
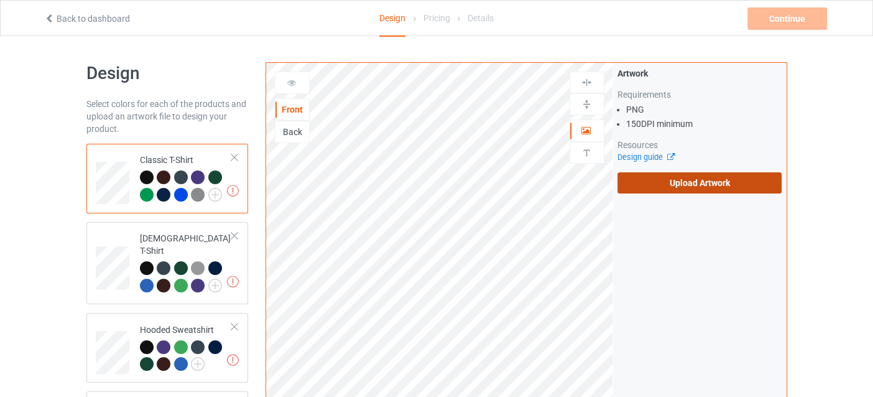
click at [730, 185] on label "Upload Artwork" at bounding box center [700, 182] width 165 height 21
click at [0, 0] on input "Upload Artwork" at bounding box center [0, 0] width 0 height 0
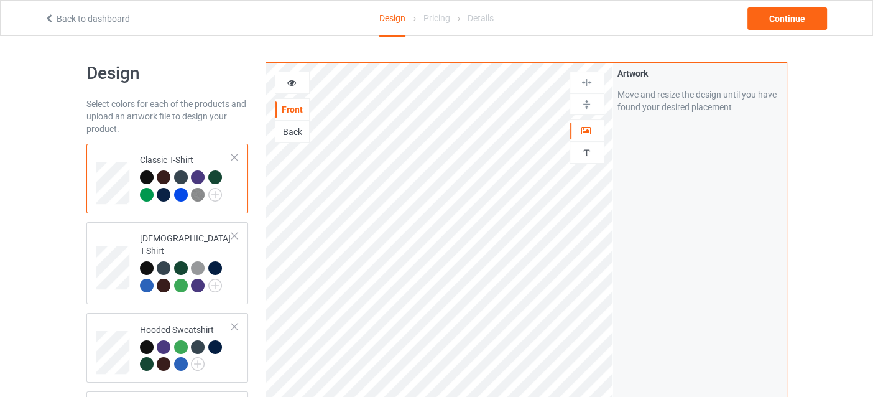
click at [292, 82] on icon at bounding box center [291, 81] width 11 height 9
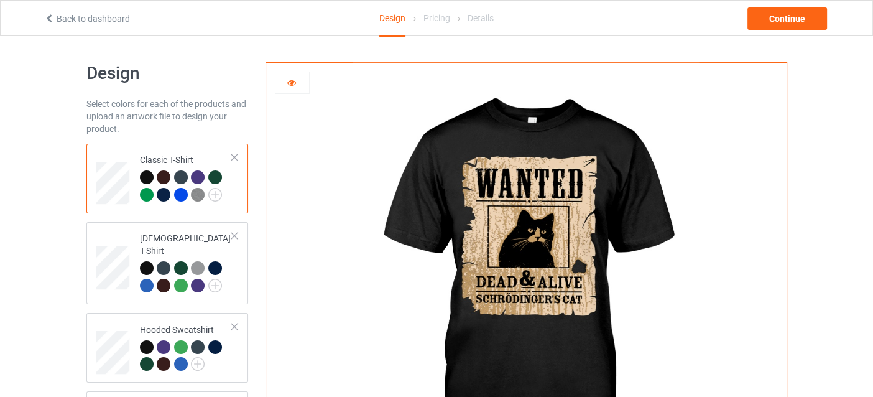
click at [292, 82] on icon at bounding box center [291, 81] width 11 height 9
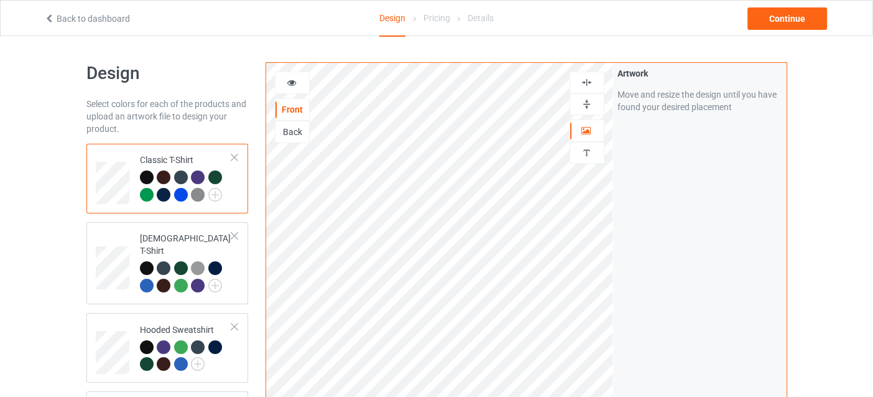
click at [297, 81] on div at bounding box center [293, 83] width 34 height 12
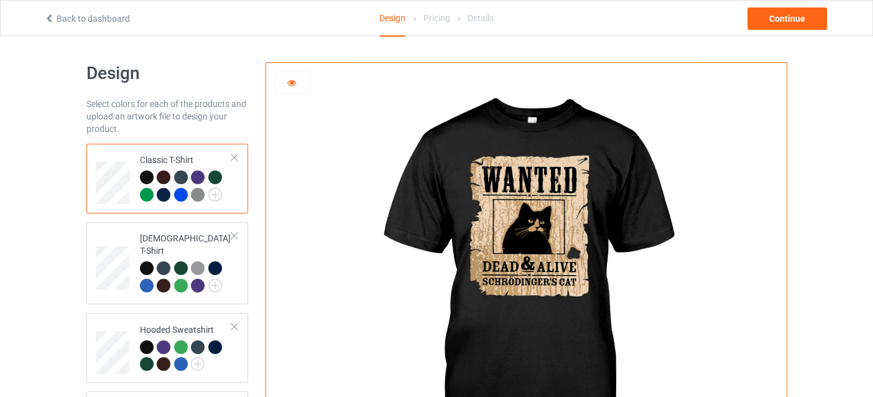
click at [183, 191] on div at bounding box center [181, 195] width 14 height 14
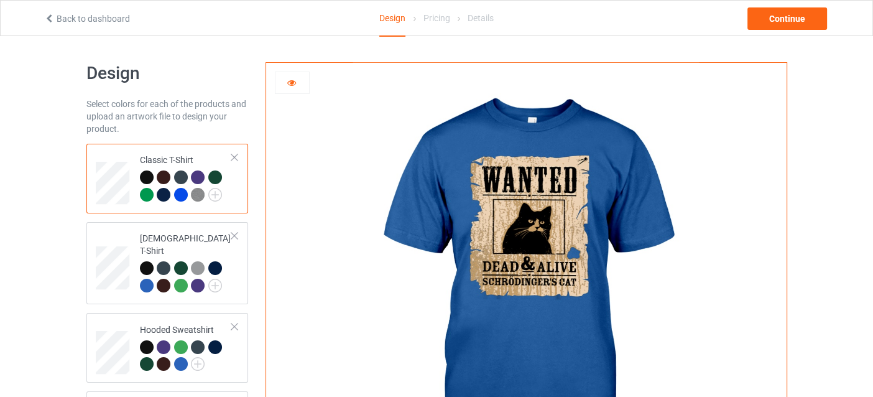
click at [162, 172] on div at bounding box center [164, 177] width 14 height 14
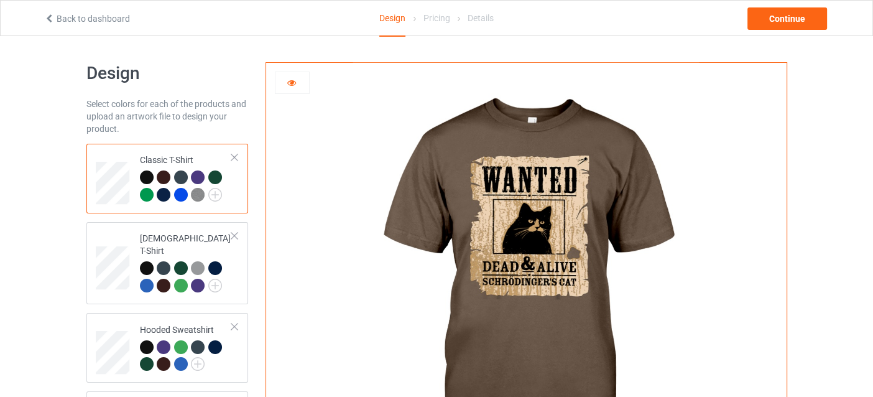
click at [180, 175] on div at bounding box center [181, 177] width 14 height 14
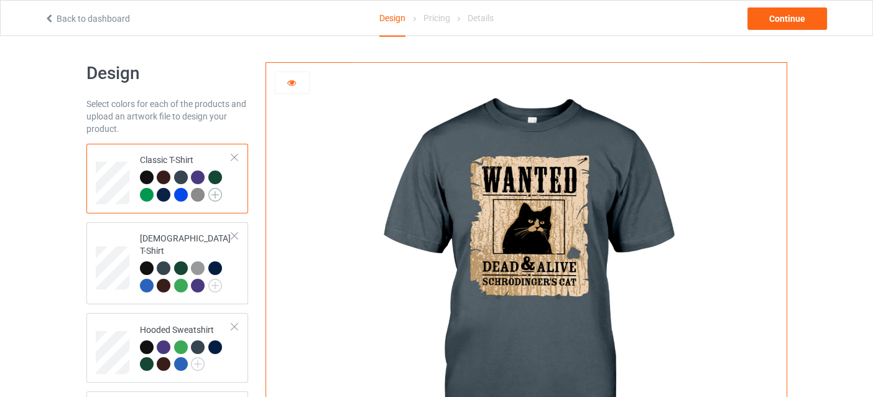
click at [212, 192] on img at bounding box center [215, 195] width 14 height 14
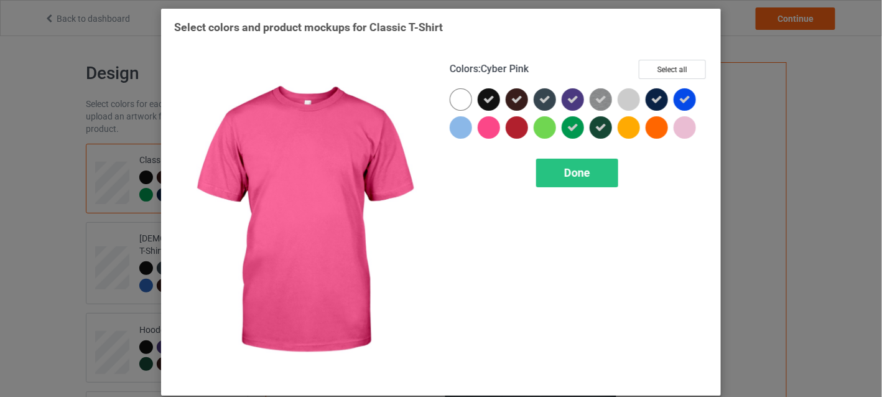
click at [485, 129] on div at bounding box center [489, 127] width 22 height 22
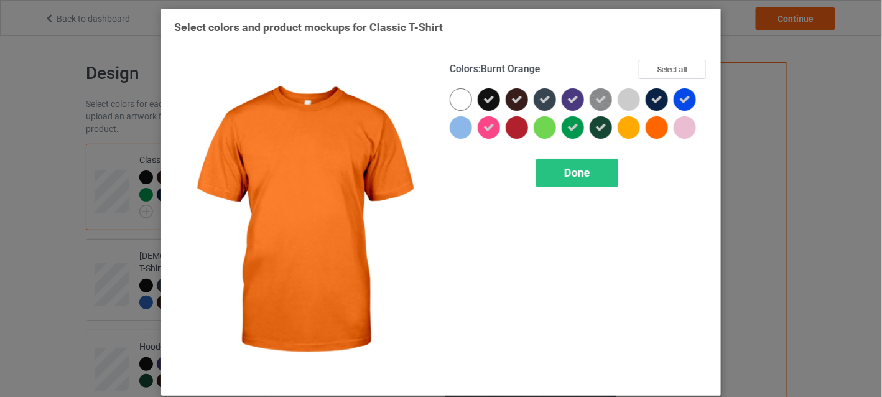
click at [651, 126] on div at bounding box center [657, 127] width 22 height 22
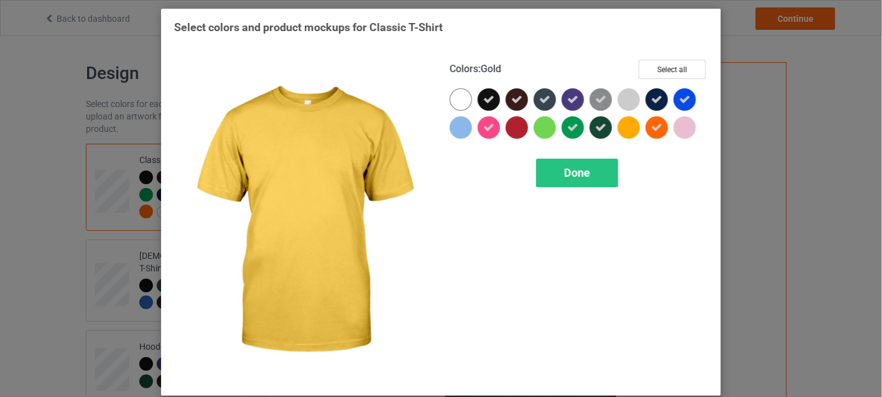
click at [627, 126] on div at bounding box center [629, 127] width 22 height 22
click at [605, 167] on div "Done" at bounding box center [577, 173] width 82 height 29
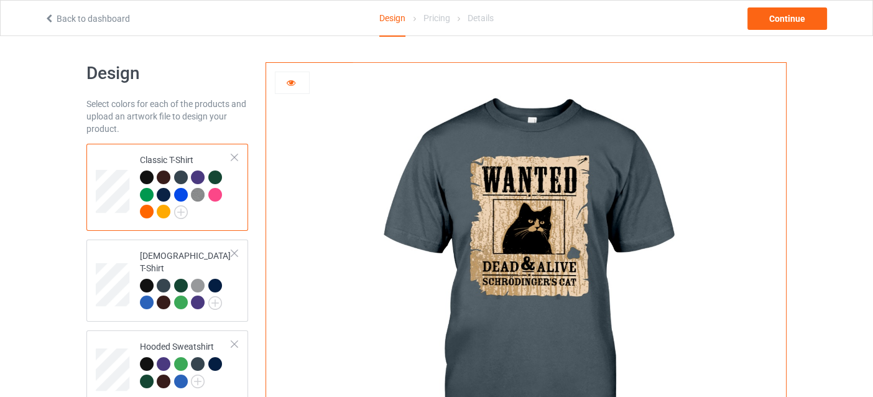
click at [213, 193] on div at bounding box center [215, 195] width 14 height 14
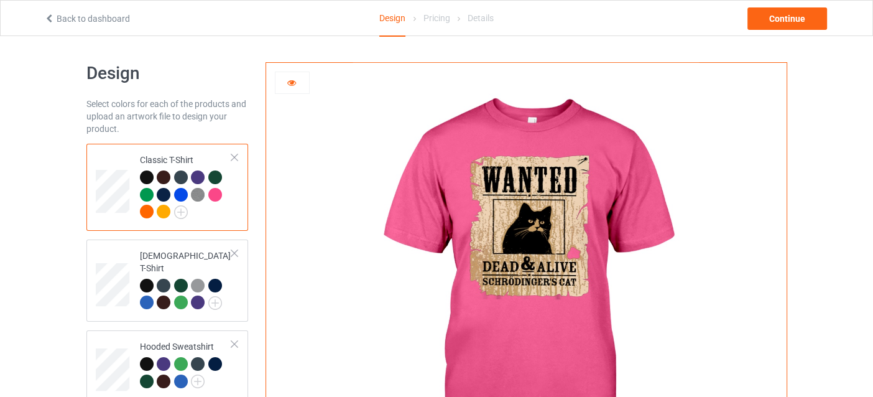
click at [149, 213] on div at bounding box center [147, 212] width 14 height 14
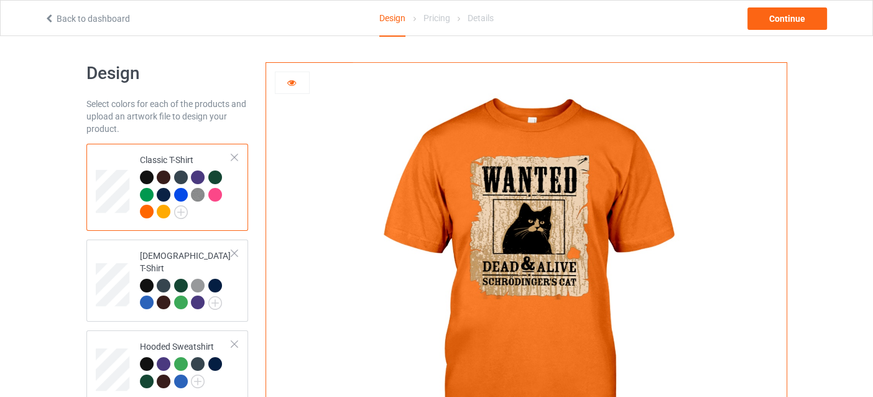
click at [165, 210] on div at bounding box center [164, 212] width 14 height 14
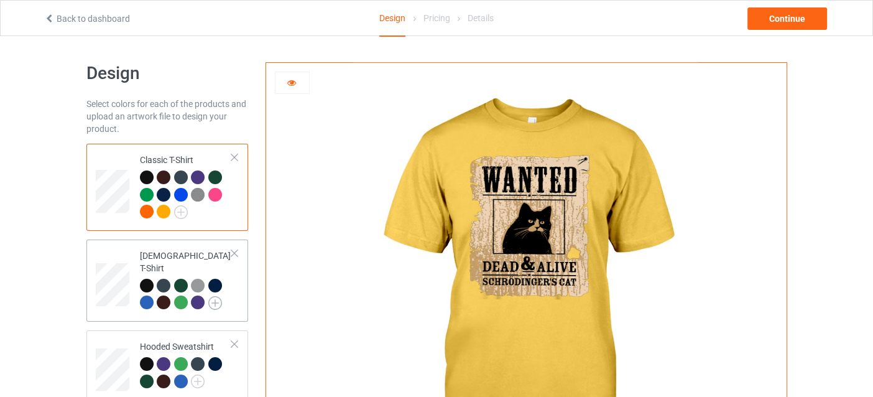
click at [217, 296] on img at bounding box center [215, 303] width 14 height 14
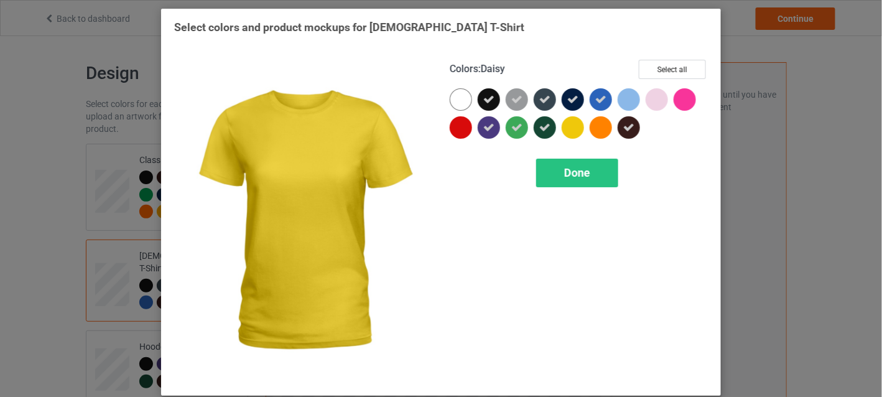
drag, startPoint x: 567, startPoint y: 128, endPoint x: 576, endPoint y: 127, distance: 9.4
click at [567, 128] on div at bounding box center [573, 127] width 22 height 22
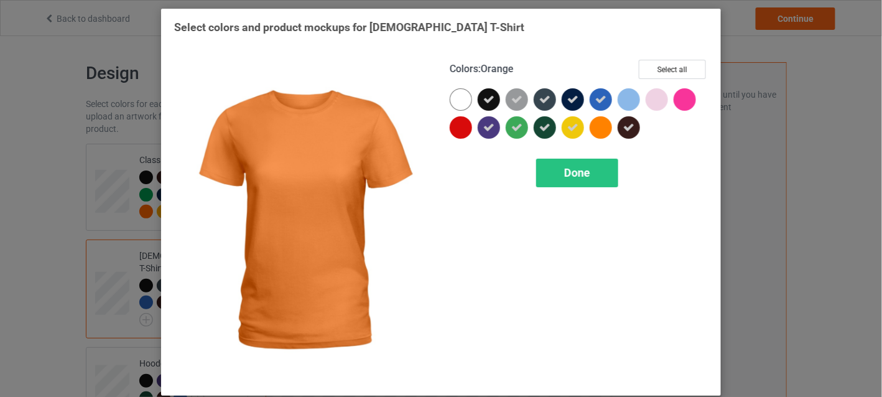
click at [597, 127] on div at bounding box center [601, 127] width 22 height 22
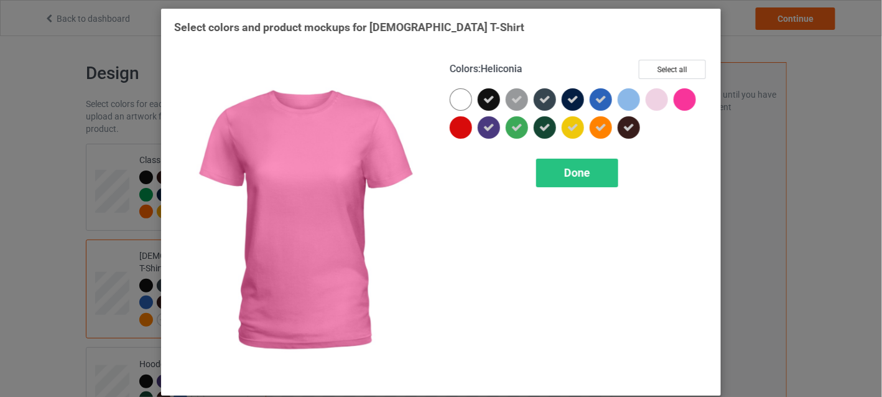
click at [676, 90] on div at bounding box center [685, 99] width 22 height 22
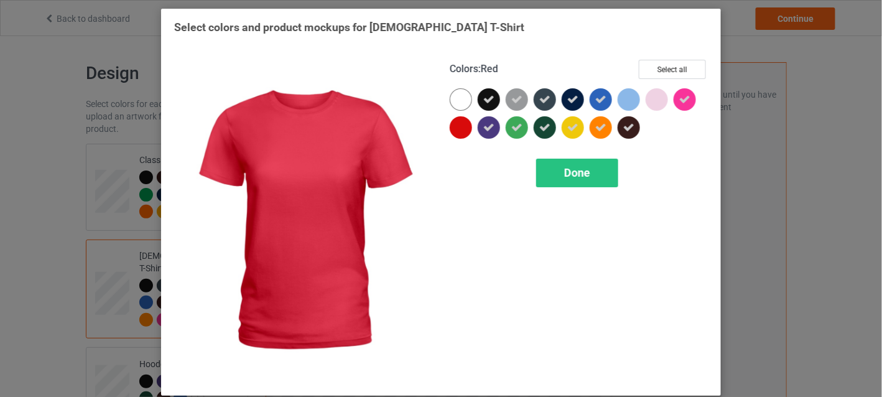
drag, startPoint x: 459, startPoint y: 130, endPoint x: 515, endPoint y: 149, distance: 59.0
click at [459, 129] on div at bounding box center [461, 127] width 22 height 22
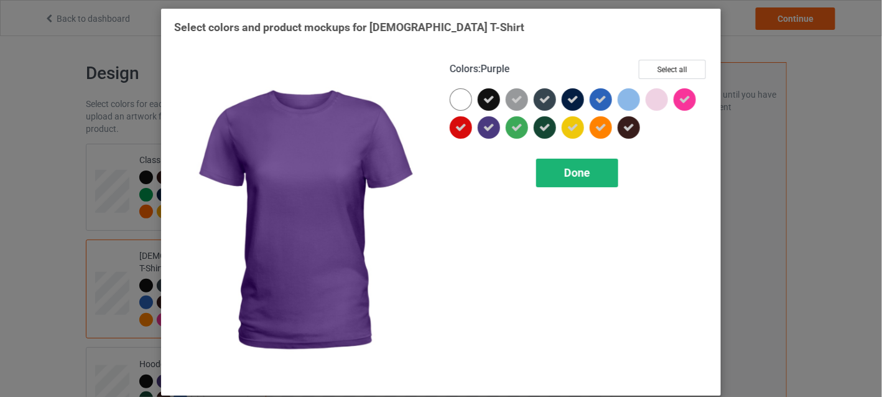
click at [566, 177] on span "Done" at bounding box center [577, 172] width 26 height 13
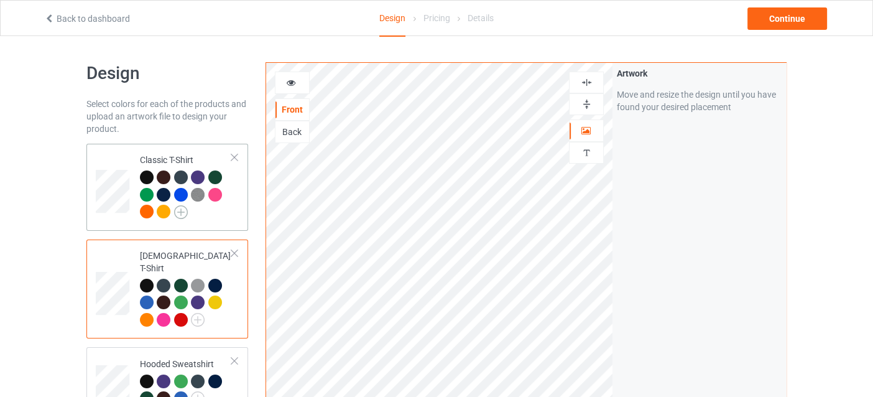
click at [180, 210] on img at bounding box center [181, 212] width 14 height 14
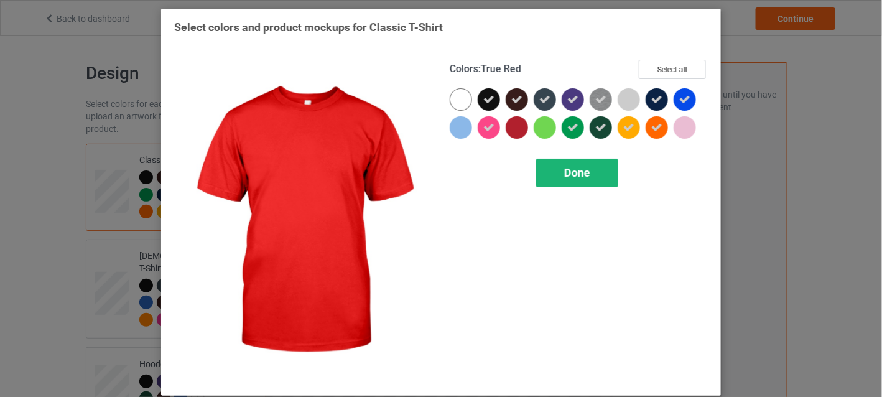
drag, startPoint x: 516, startPoint y: 123, endPoint x: 554, endPoint y: 167, distance: 58.2
click at [516, 123] on div at bounding box center [517, 127] width 22 height 22
click at [557, 169] on div "Done" at bounding box center [577, 173] width 82 height 29
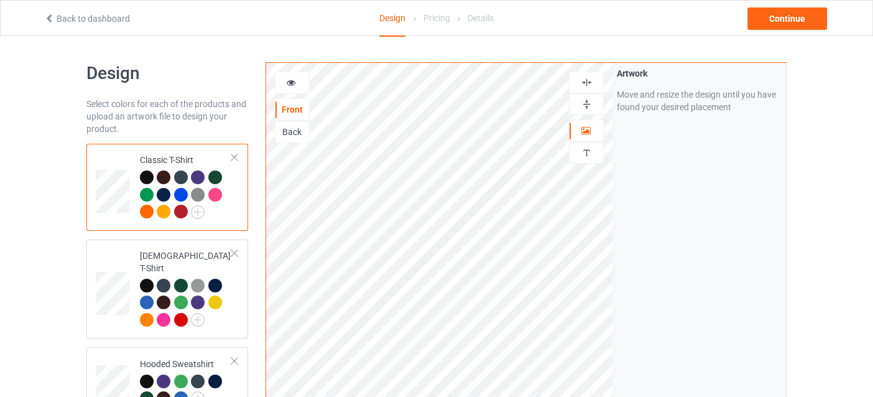
click at [177, 209] on div at bounding box center [181, 212] width 14 height 14
click at [282, 88] on div at bounding box center [293, 83] width 34 height 12
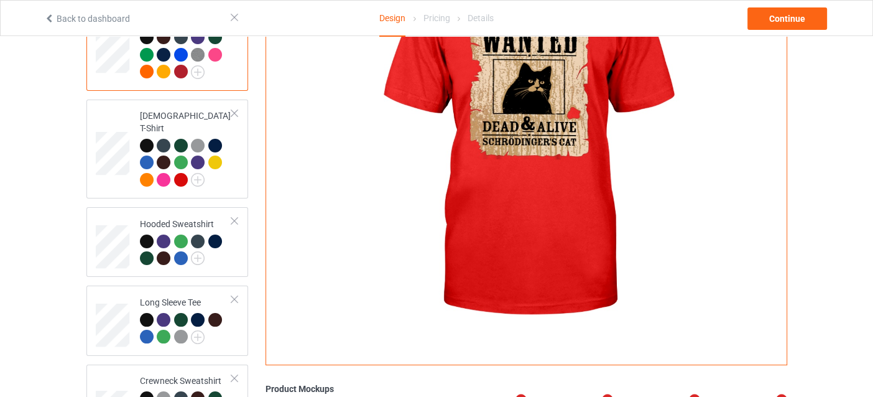
scroll to position [186, 0]
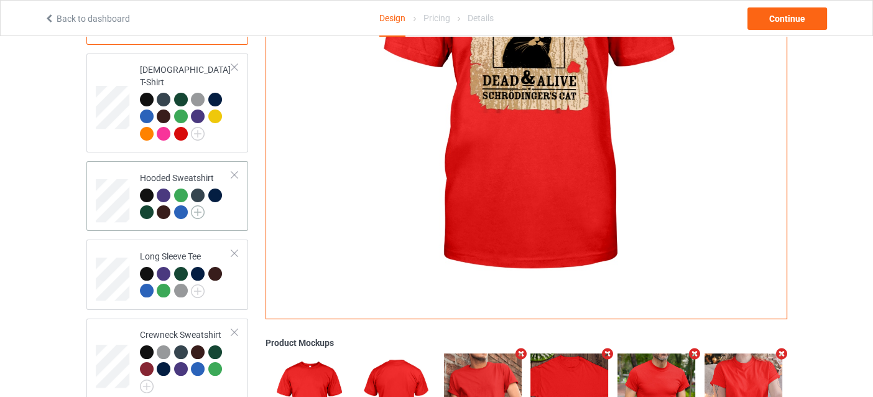
click at [199, 205] on img at bounding box center [198, 212] width 14 height 14
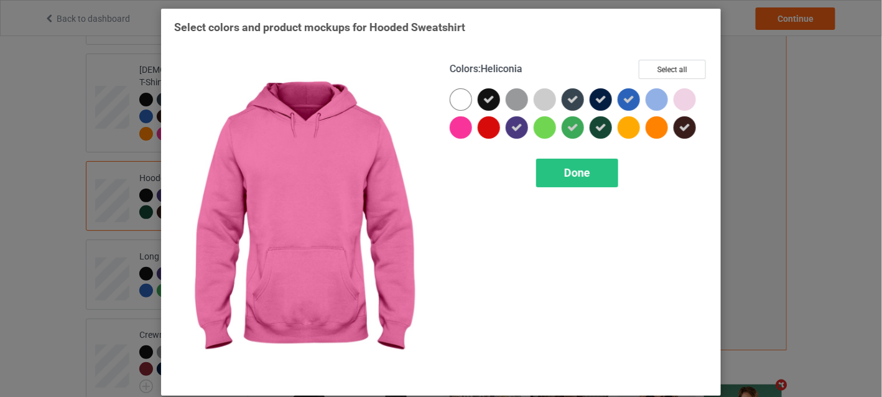
click at [457, 124] on div at bounding box center [461, 127] width 22 height 22
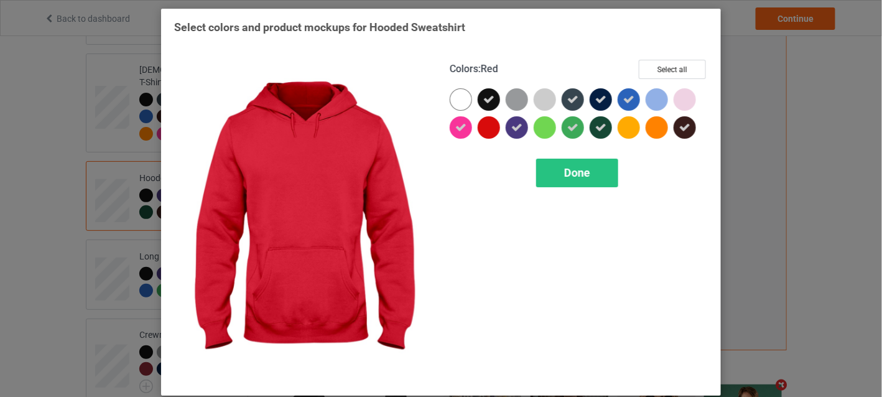
click at [482, 124] on div at bounding box center [489, 127] width 22 height 22
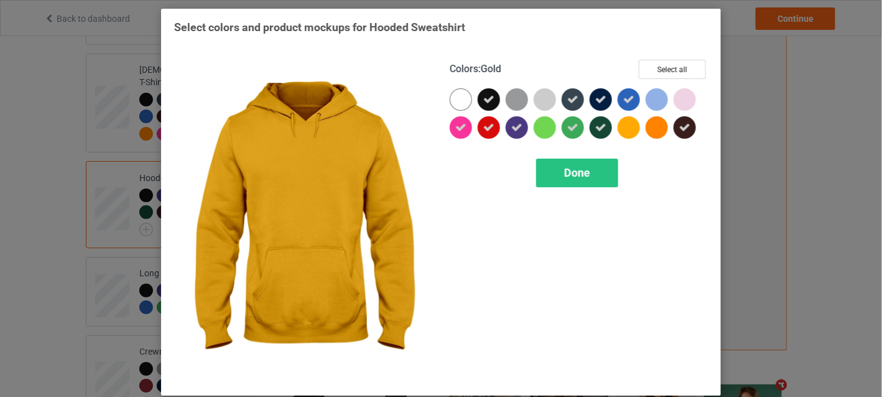
drag, startPoint x: 622, startPoint y: 125, endPoint x: 661, endPoint y: 125, distance: 38.6
click at [623, 125] on div at bounding box center [629, 127] width 22 height 22
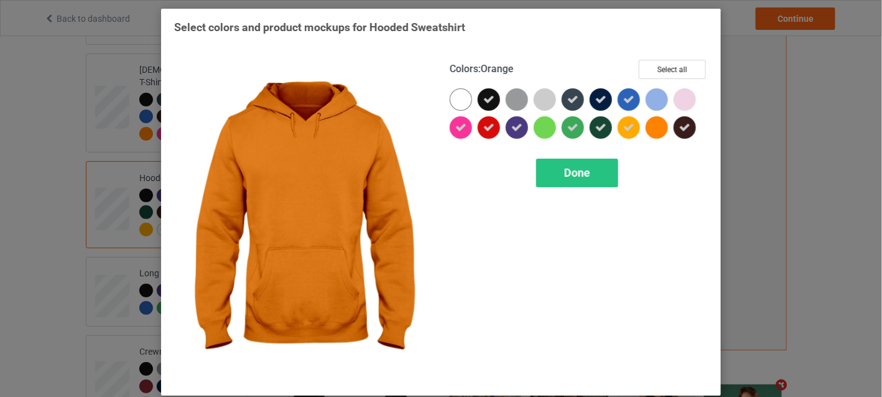
click at [661, 125] on div at bounding box center [657, 127] width 22 height 22
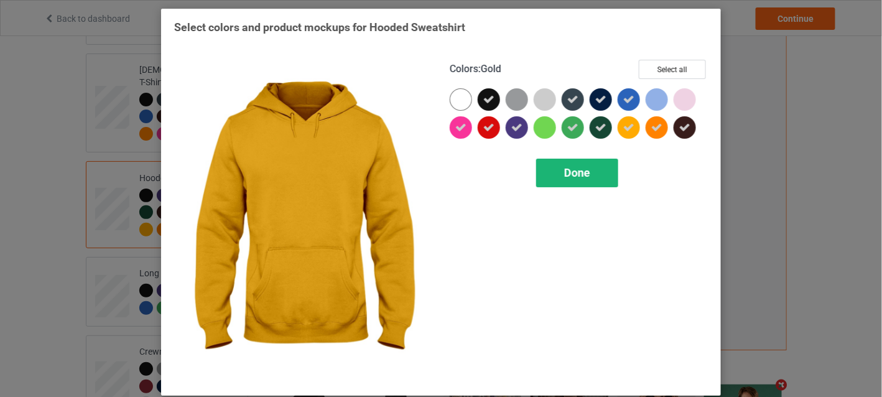
click at [605, 174] on div "Done" at bounding box center [577, 173] width 82 height 29
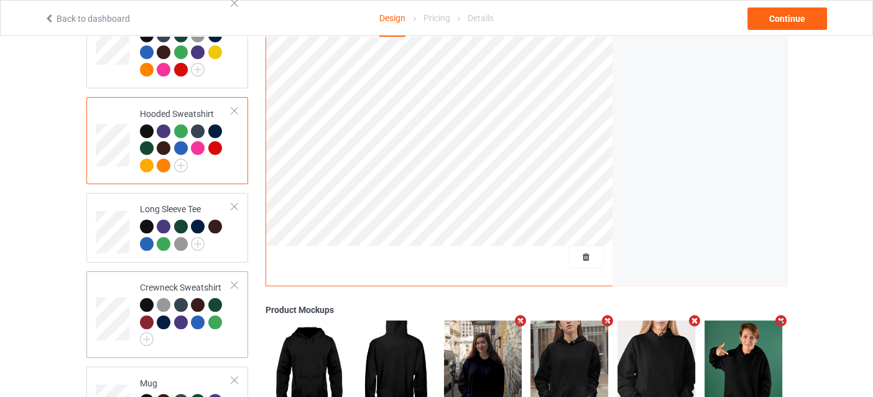
scroll to position [310, 0]
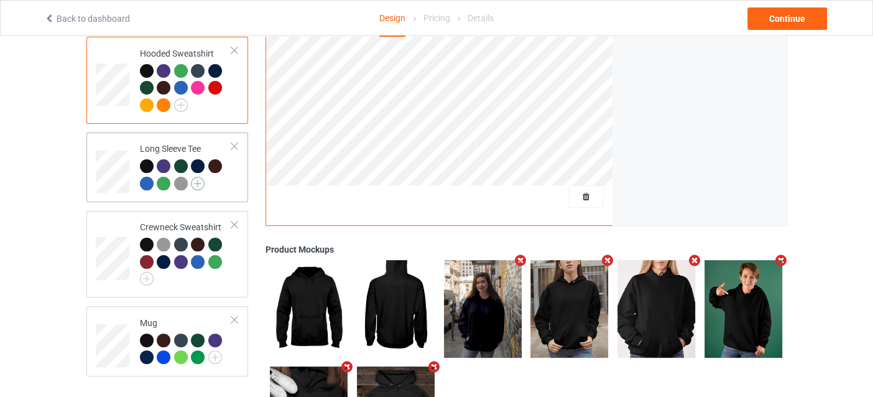
click at [197, 177] on img at bounding box center [198, 184] width 14 height 14
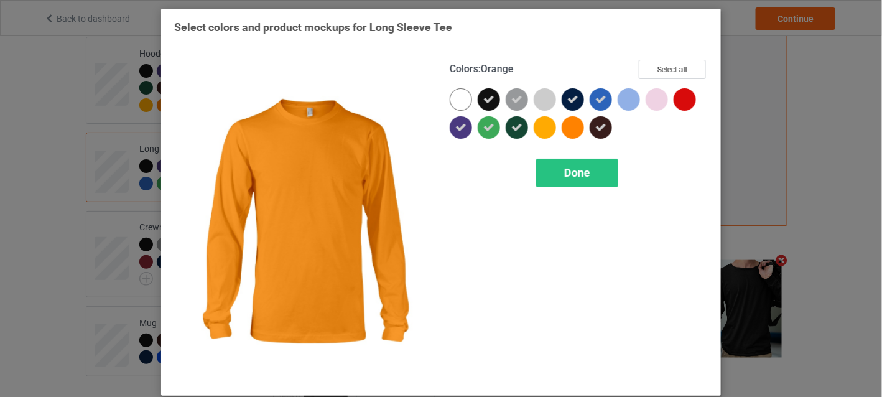
click at [574, 123] on div at bounding box center [573, 127] width 22 height 22
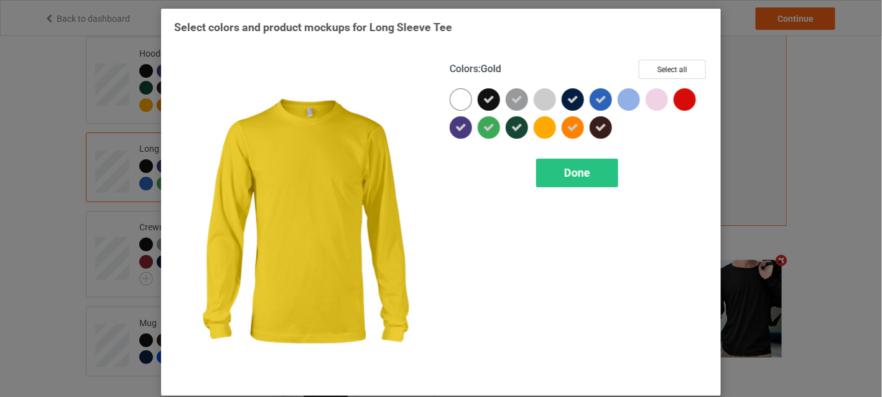
click at [543, 124] on div at bounding box center [545, 127] width 22 height 22
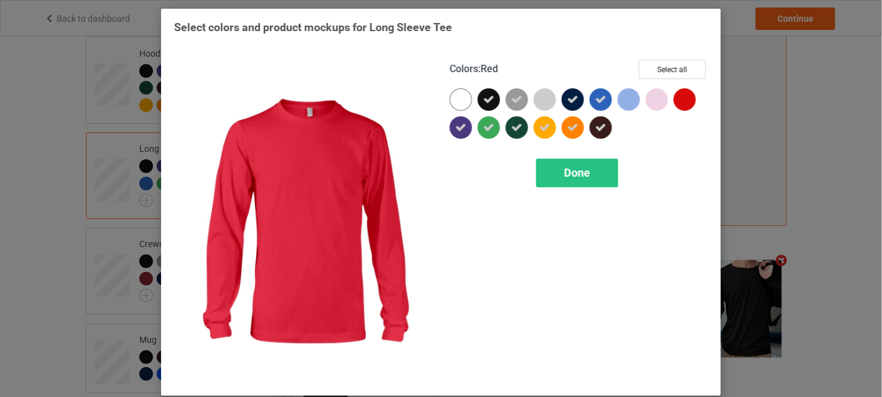
click at [680, 97] on div at bounding box center [685, 99] width 22 height 22
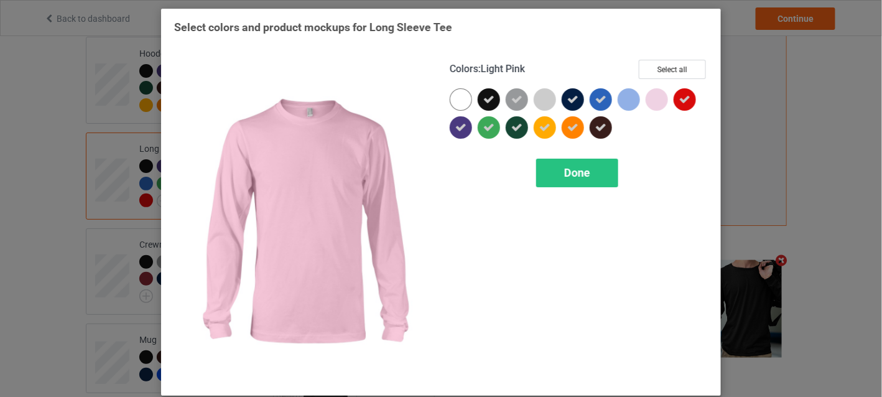
click at [646, 98] on div at bounding box center [657, 99] width 22 height 22
click at [646, 97] on div at bounding box center [657, 99] width 22 height 22
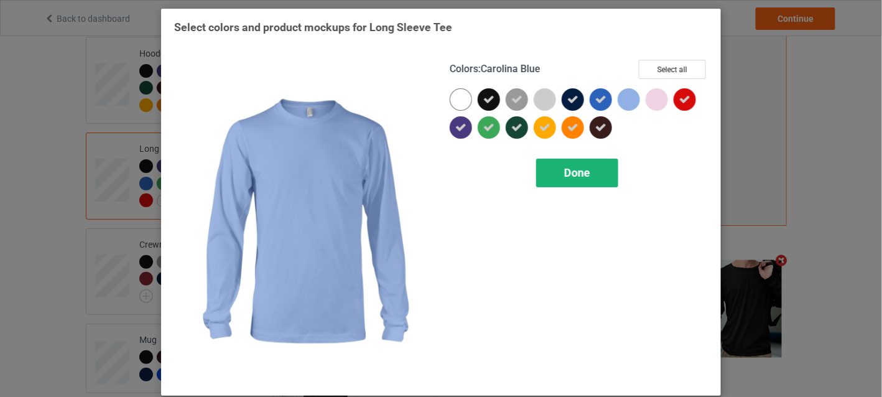
click at [585, 170] on span "Done" at bounding box center [577, 172] width 26 height 13
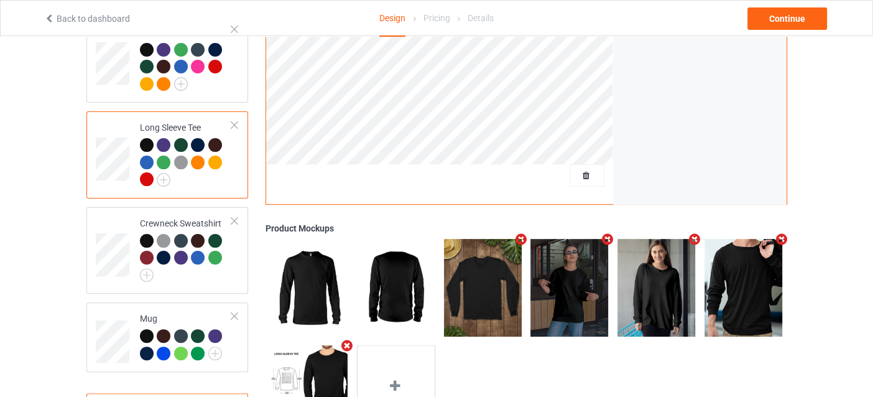
scroll to position [407, 0]
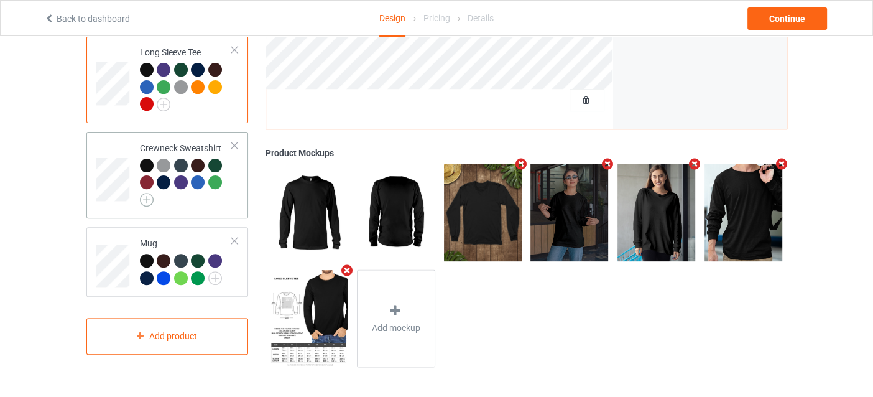
click at [149, 193] on img at bounding box center [147, 200] width 14 height 14
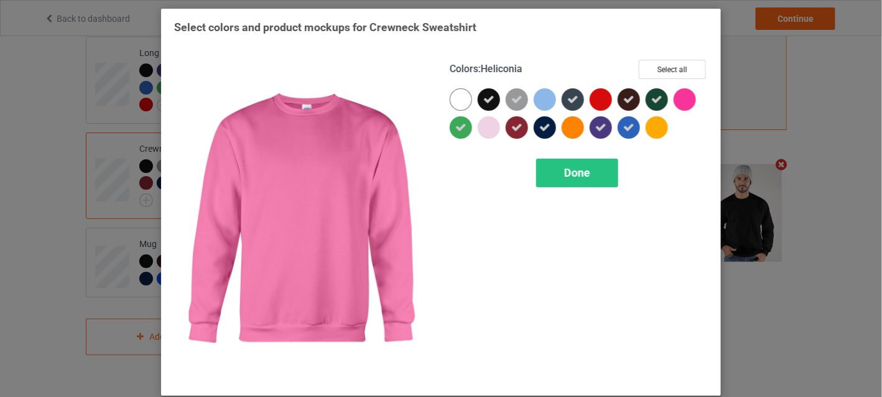
click at [678, 95] on div at bounding box center [685, 99] width 22 height 22
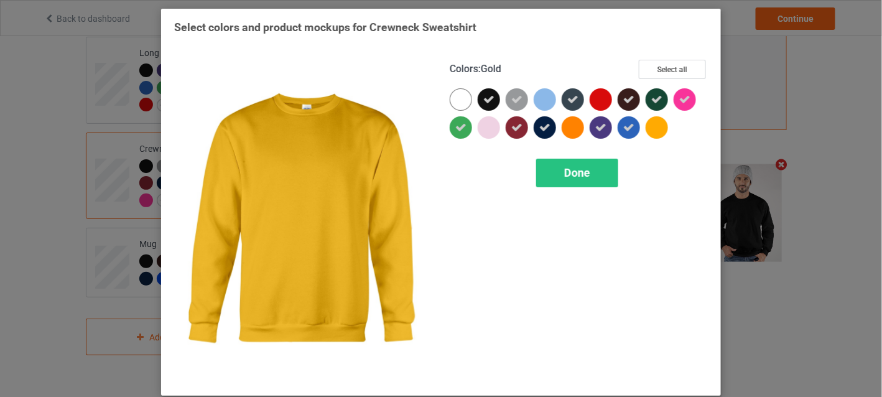
click at [652, 121] on div at bounding box center [657, 127] width 22 height 22
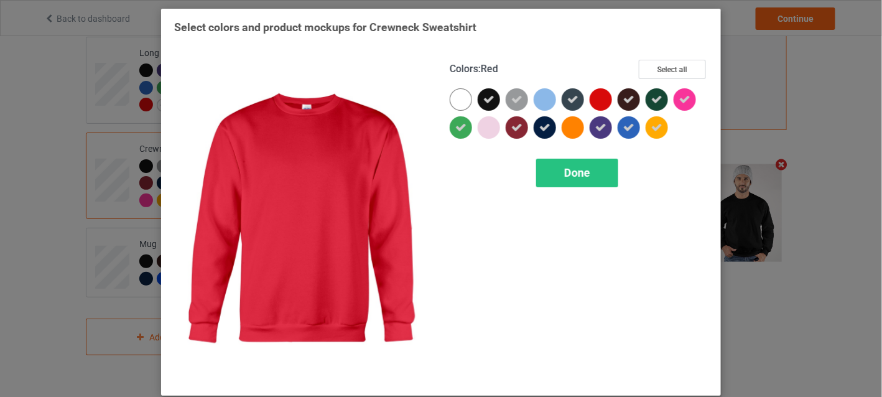
drag, startPoint x: 605, startPoint y: 100, endPoint x: 583, endPoint y: 123, distance: 32.1
click at [605, 100] on div at bounding box center [601, 99] width 22 height 22
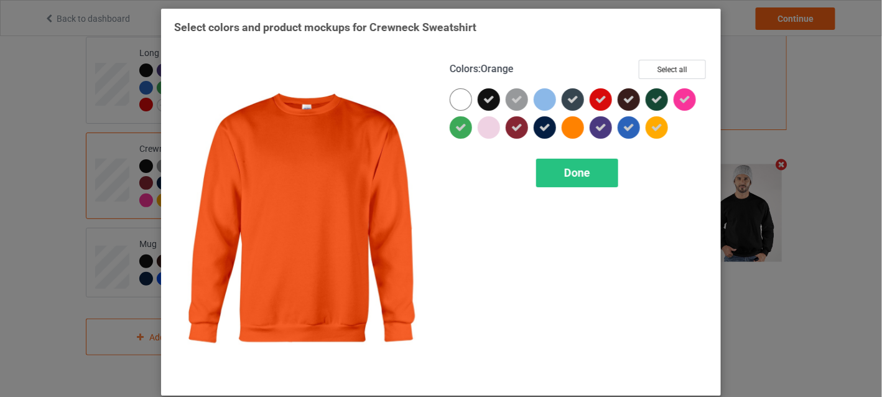
click at [579, 124] on div at bounding box center [576, 130] width 28 height 28
click at [571, 164] on div "Done" at bounding box center [577, 173] width 82 height 29
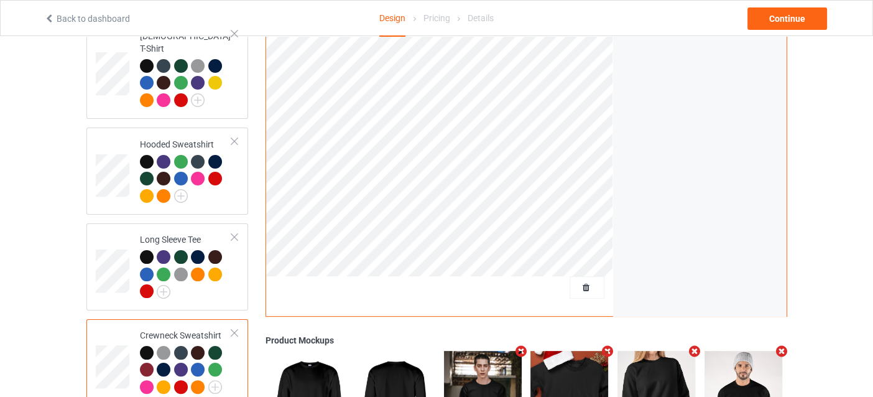
scroll to position [344, 0]
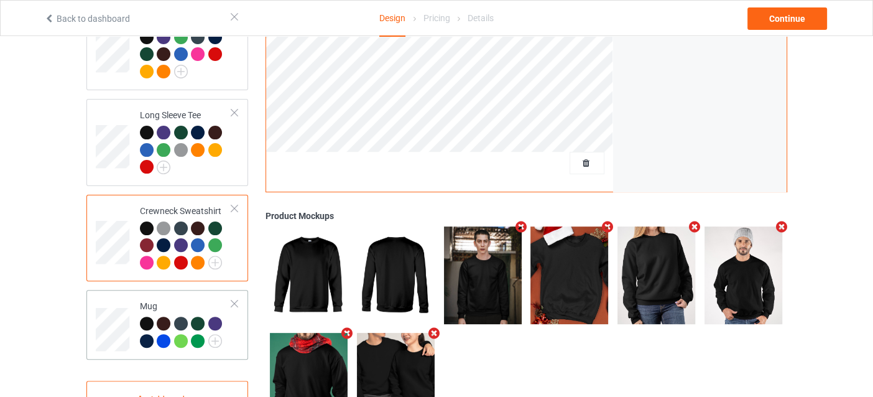
click at [95, 318] on div "Mug" at bounding box center [167, 325] width 162 height 70
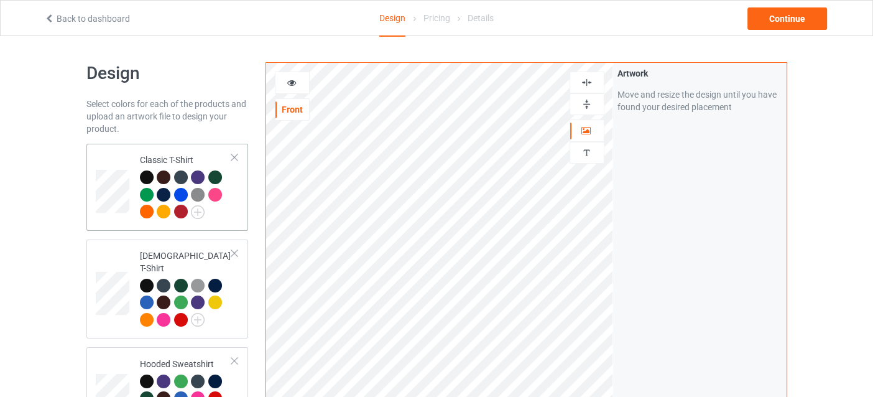
click at [133, 190] on td "Classic T-Shirt" at bounding box center [186, 187] width 106 height 77
click at [304, 81] on div at bounding box center [293, 83] width 34 height 12
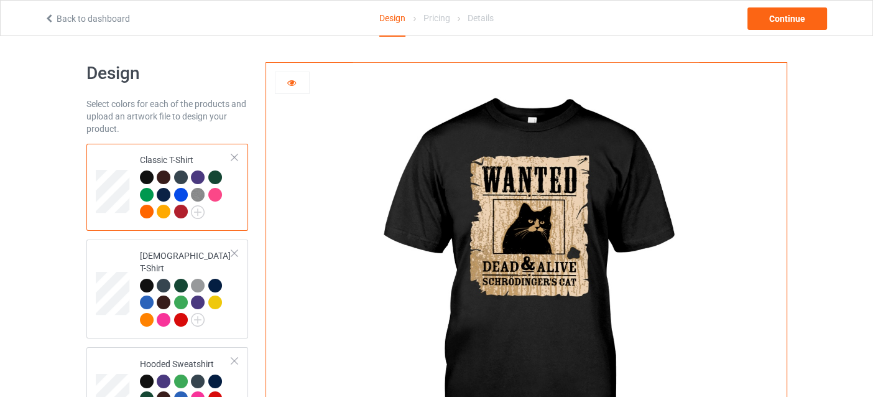
click at [177, 209] on div at bounding box center [181, 212] width 14 height 14
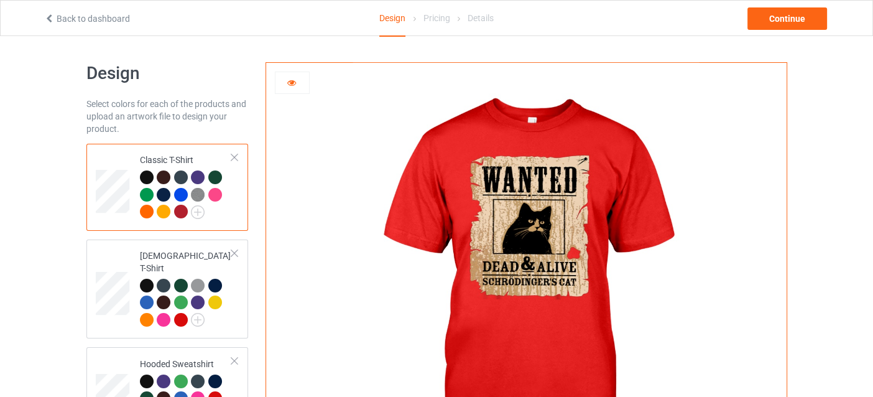
click at [165, 209] on div at bounding box center [164, 212] width 14 height 14
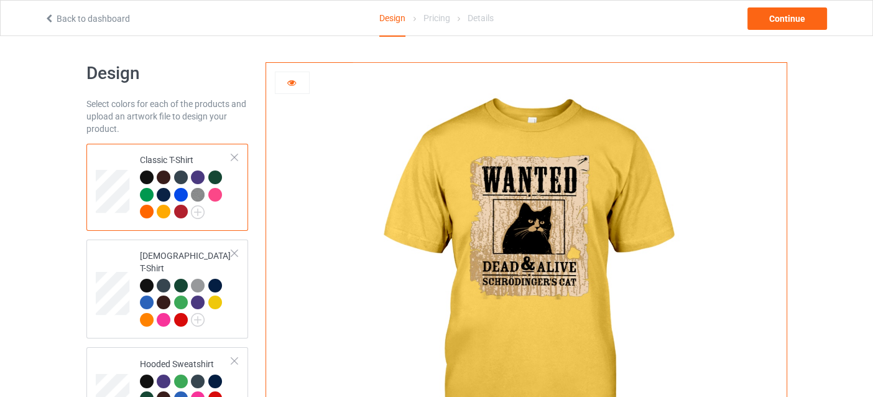
click at [149, 208] on div at bounding box center [147, 212] width 14 height 14
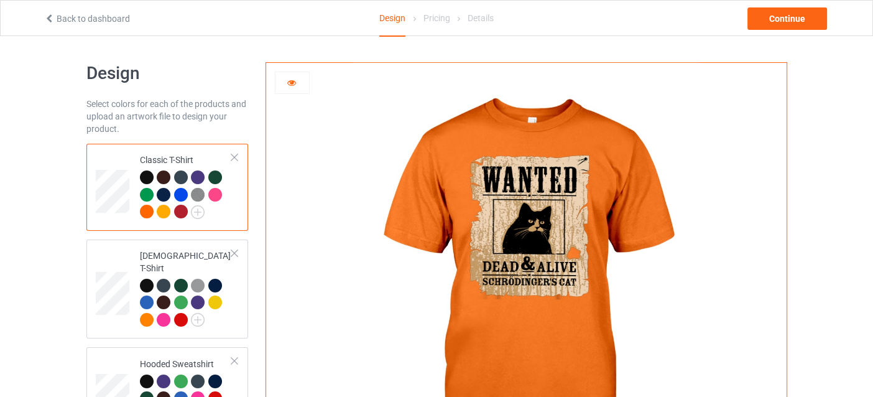
click at [163, 184] on div at bounding box center [165, 178] width 17 height 17
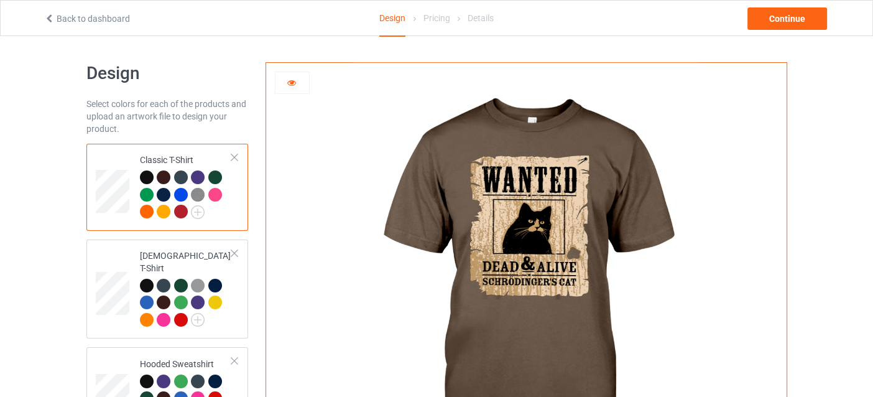
click at [172, 181] on div at bounding box center [165, 178] width 17 height 17
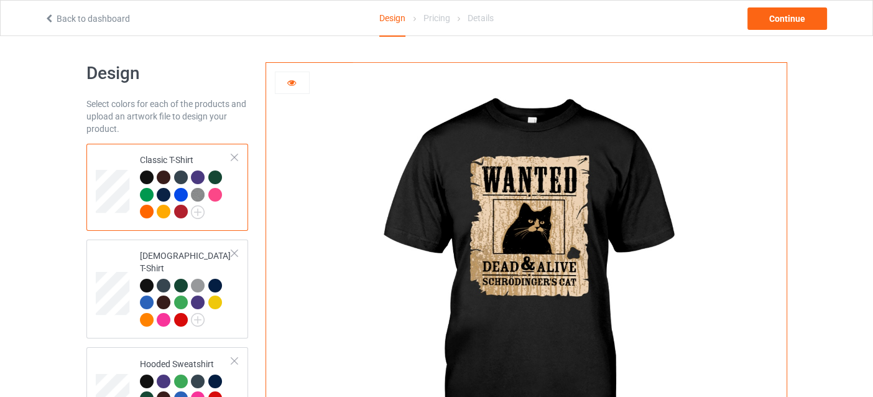
click at [300, 81] on div at bounding box center [293, 83] width 34 height 12
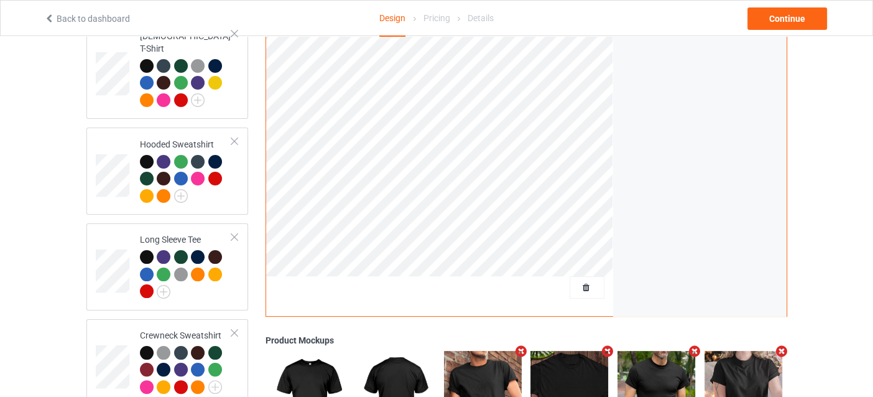
scroll to position [406, 0]
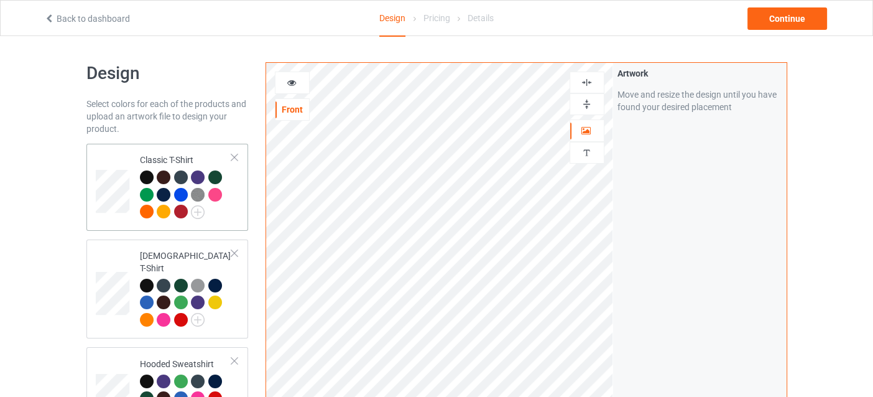
click at [129, 184] on td at bounding box center [114, 187] width 37 height 77
click at [759, 17] on div "Continue" at bounding box center [788, 18] width 80 height 22
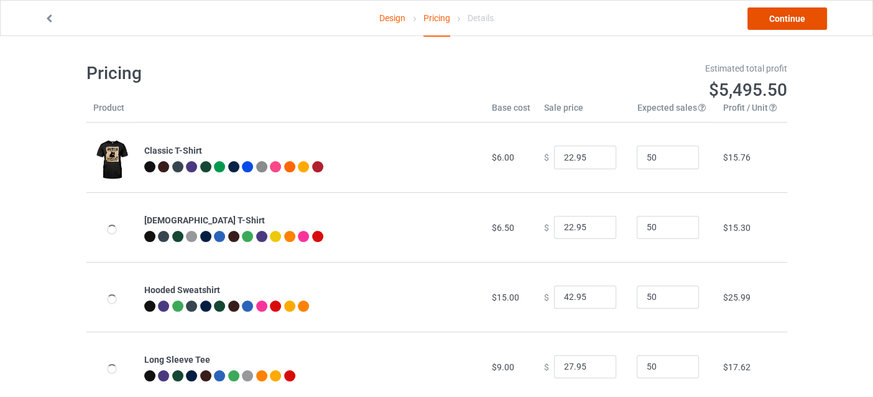
click at [771, 17] on link "Continue" at bounding box center [788, 18] width 80 height 22
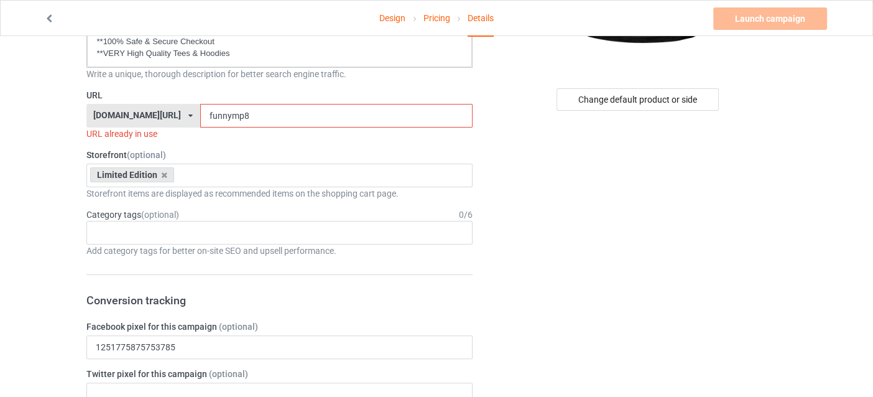
scroll to position [249, 0]
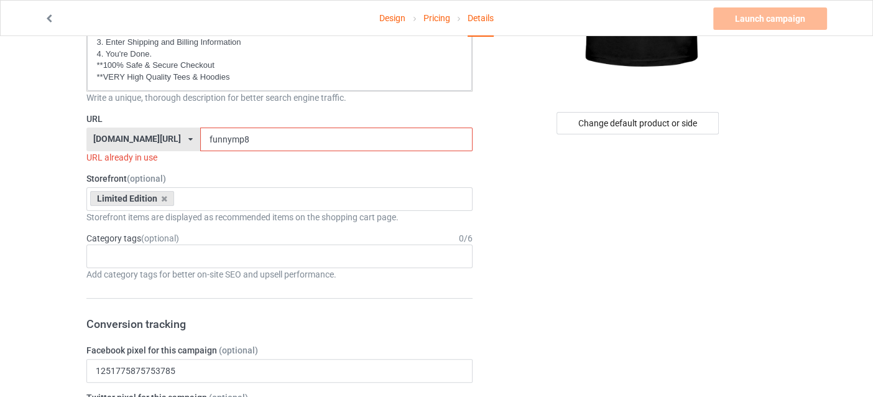
click at [226, 136] on input "funnymp8" at bounding box center [336, 140] width 272 height 24
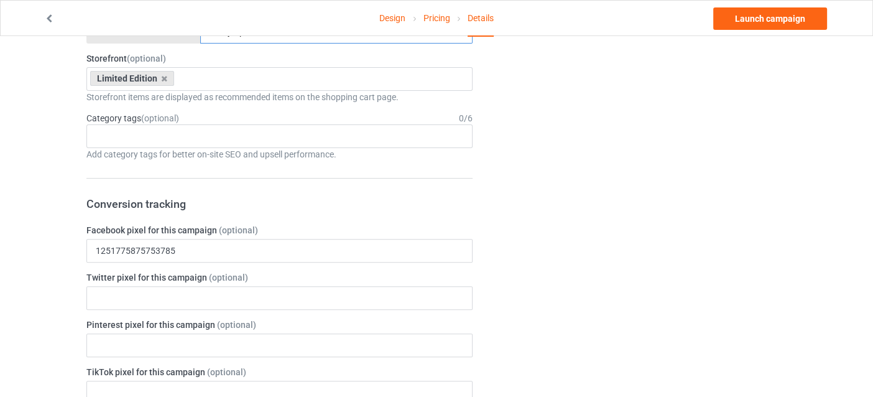
scroll to position [560, 0]
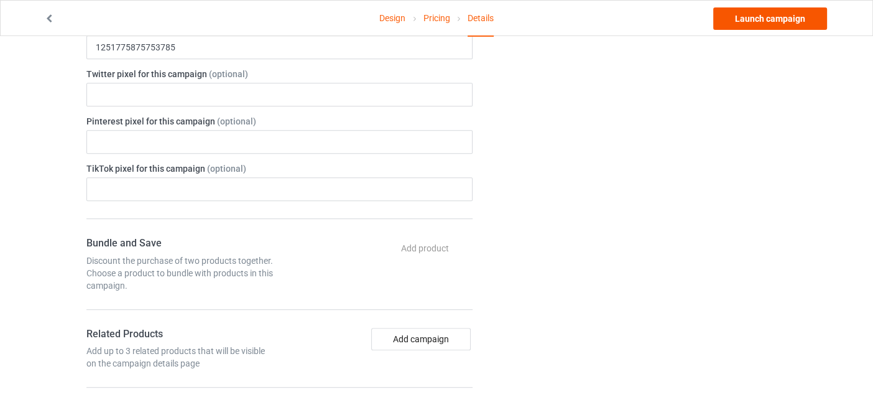
type input "funnymp11"
click at [740, 21] on link "Launch campaign" at bounding box center [771, 18] width 114 height 22
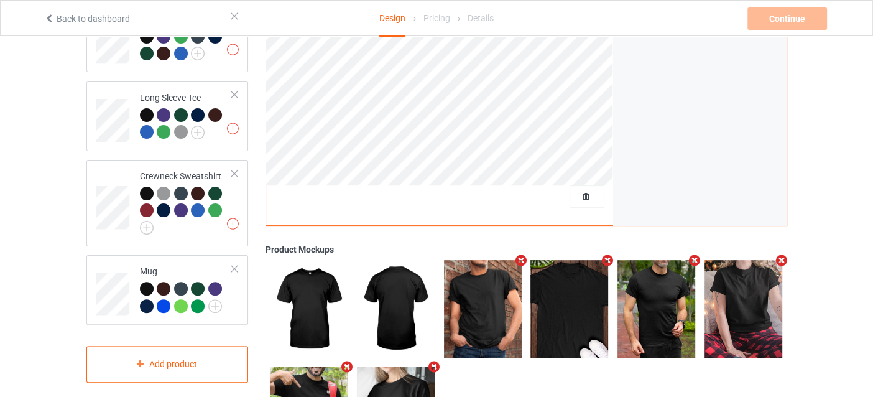
scroll to position [310, 0]
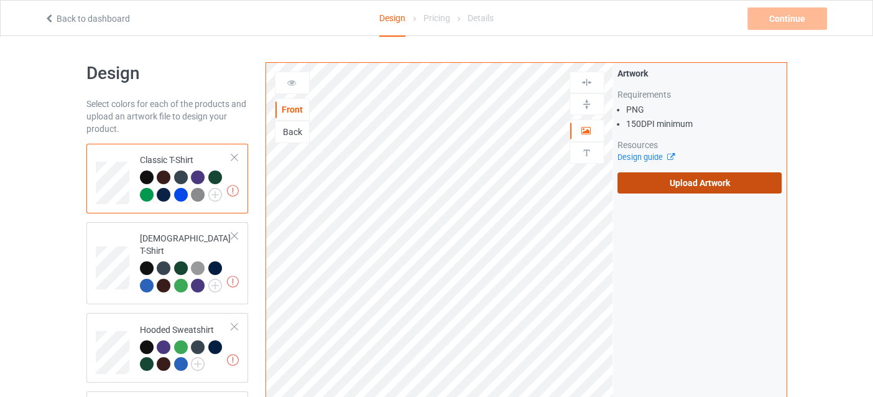
click at [724, 182] on label "Upload Artwork" at bounding box center [700, 182] width 165 height 21
click at [0, 0] on input "Upload Artwork" at bounding box center [0, 0] width 0 height 0
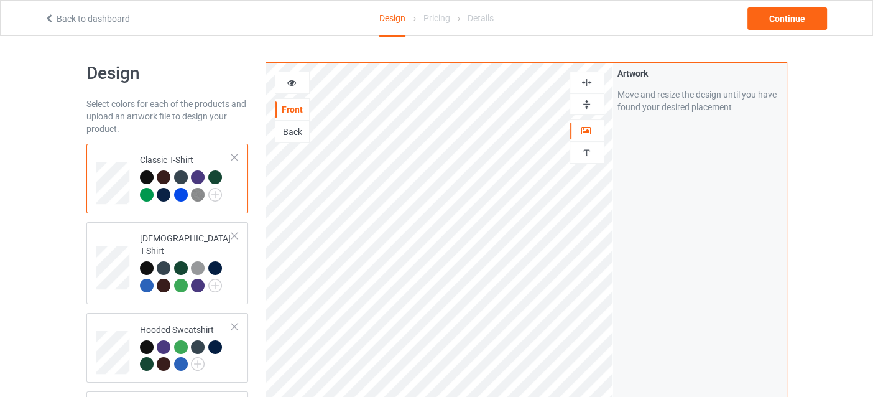
click at [584, 83] on img at bounding box center [587, 83] width 12 height 12
click at [305, 79] on div at bounding box center [293, 83] width 34 height 12
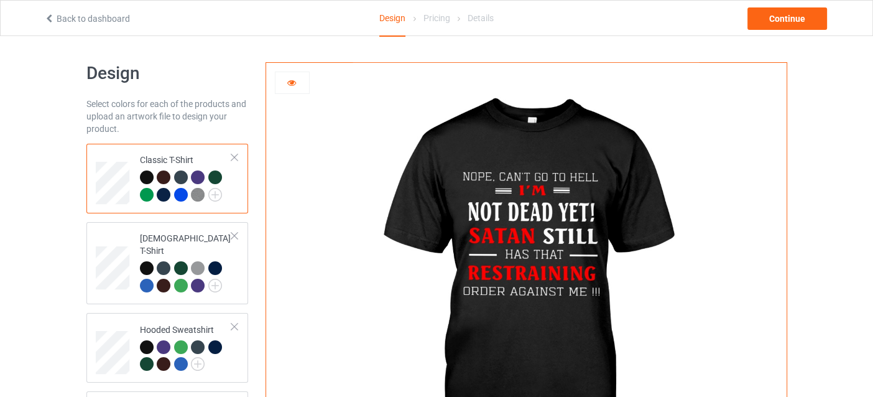
click at [297, 81] on div at bounding box center [293, 83] width 34 height 12
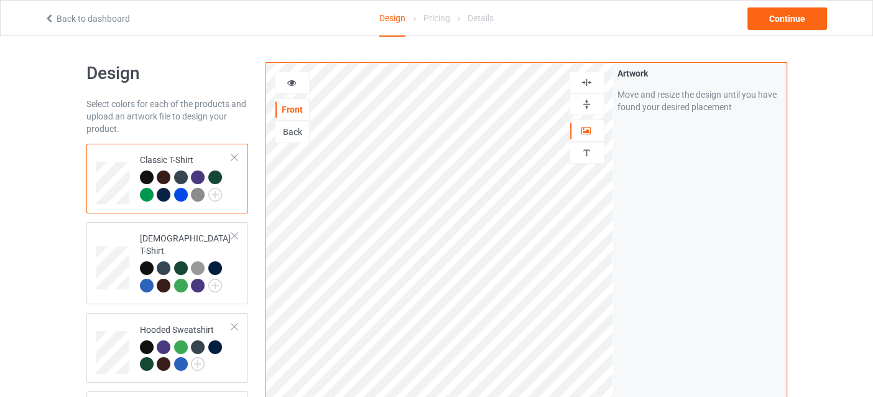
click at [584, 85] on img at bounding box center [587, 83] width 12 height 12
click at [294, 84] on icon at bounding box center [291, 81] width 11 height 9
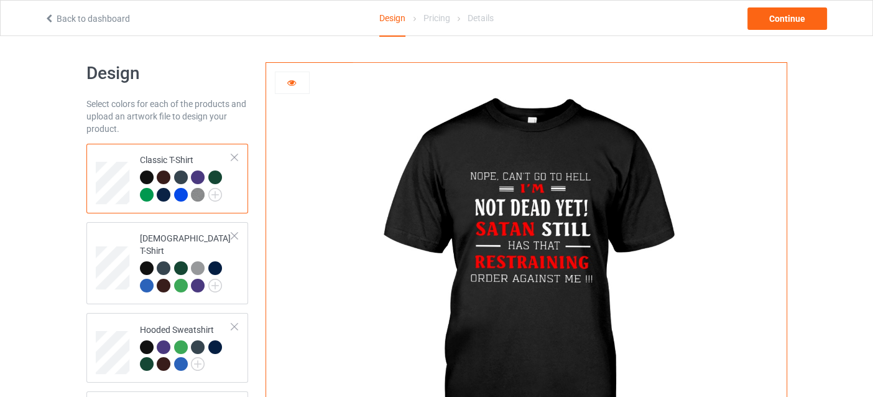
click at [295, 84] on icon at bounding box center [291, 81] width 11 height 9
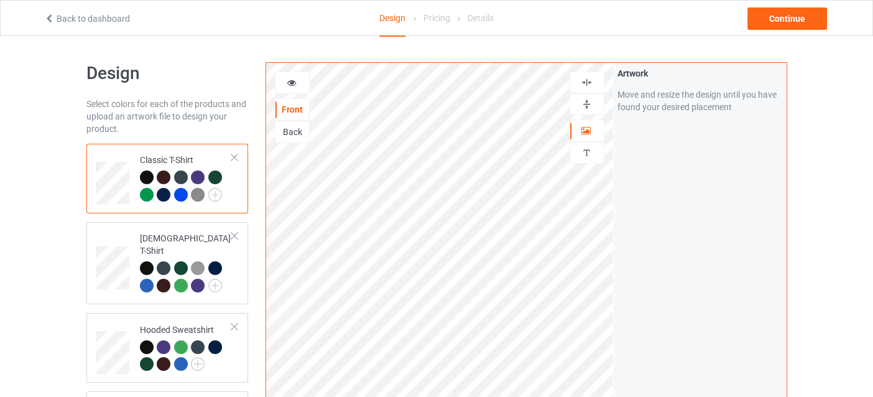
click at [587, 83] on img at bounding box center [587, 83] width 12 height 12
click at [274, 83] on div "Front Back Artwork Personalized text" at bounding box center [439, 279] width 347 height 433
click at [282, 83] on div at bounding box center [293, 83] width 34 height 12
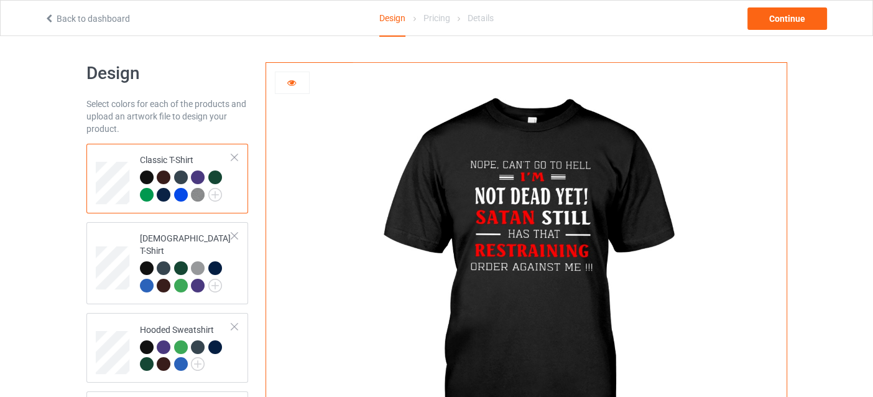
click at [158, 177] on div at bounding box center [164, 177] width 14 height 14
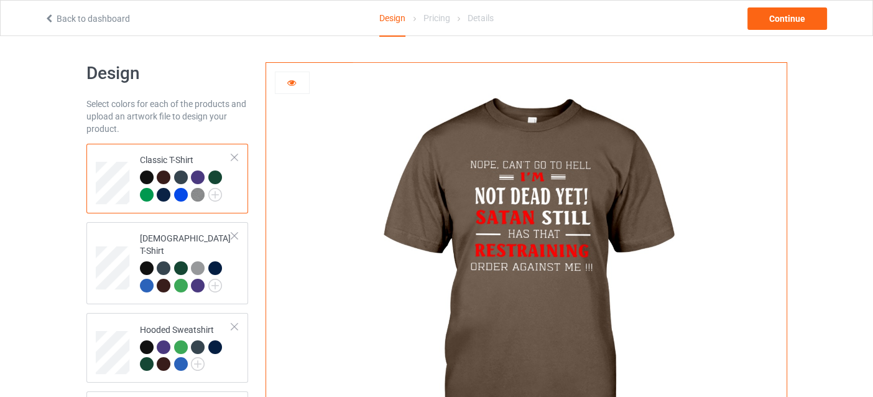
click at [197, 192] on img at bounding box center [198, 195] width 14 height 14
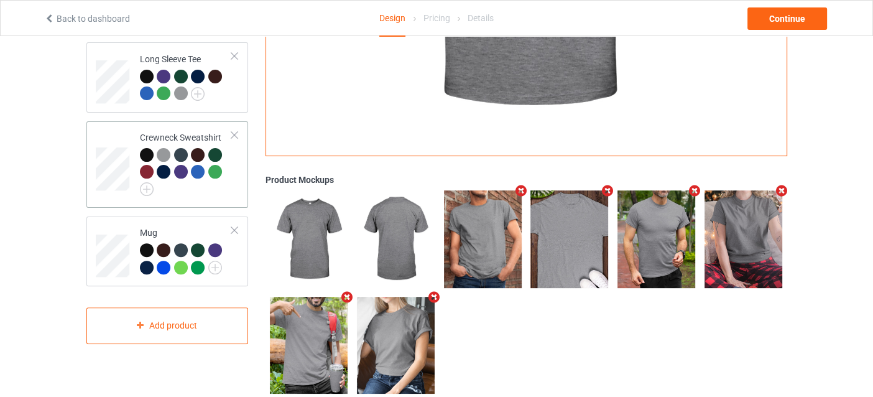
scroll to position [376, 0]
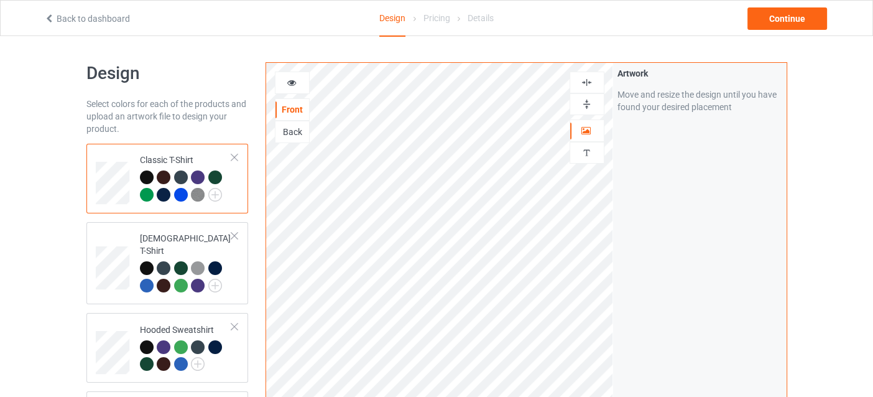
click at [144, 198] on div at bounding box center [147, 195] width 14 height 14
click at [305, 84] on div at bounding box center [293, 83] width 34 height 12
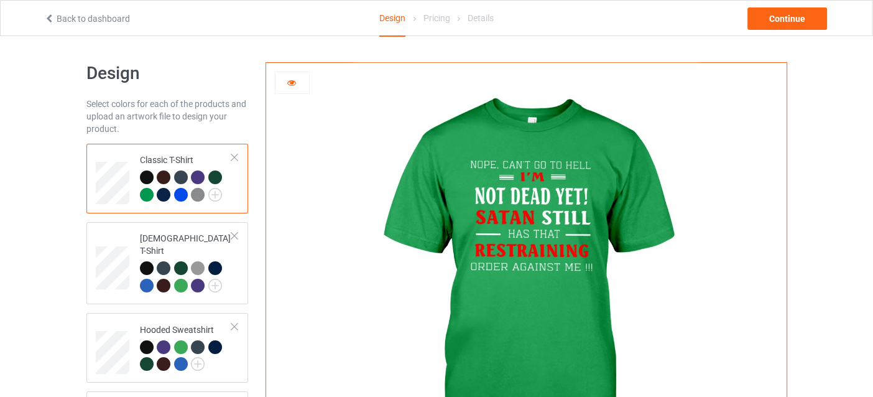
click at [182, 192] on div at bounding box center [181, 195] width 14 height 14
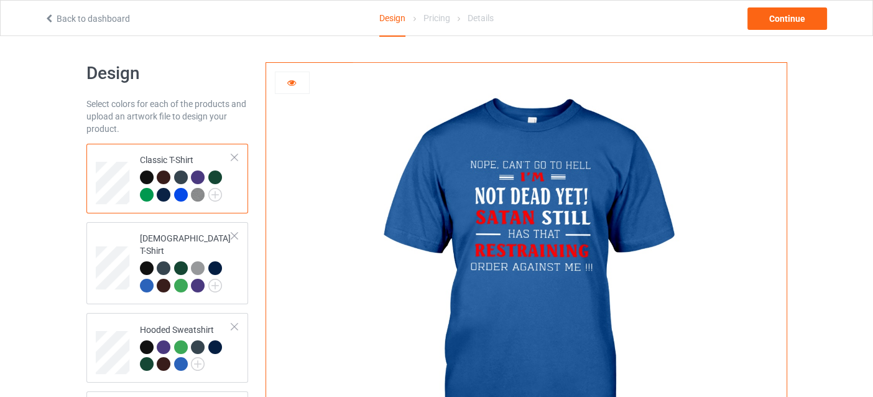
click at [146, 174] on div at bounding box center [147, 177] width 14 height 14
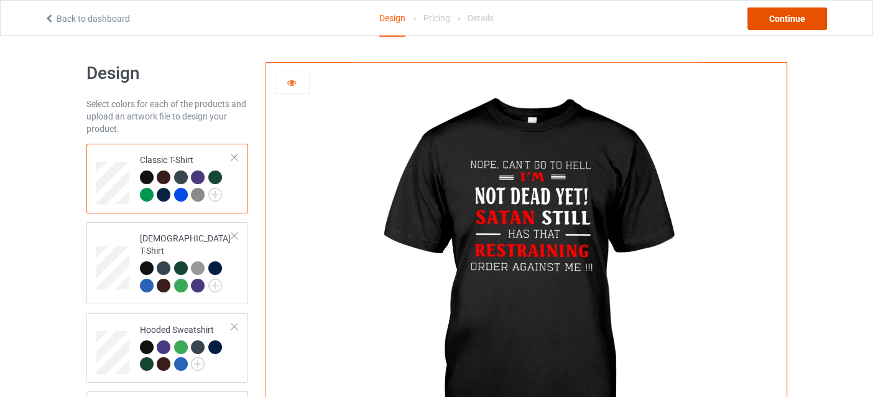
click at [798, 16] on div "Continue" at bounding box center [788, 18] width 80 height 22
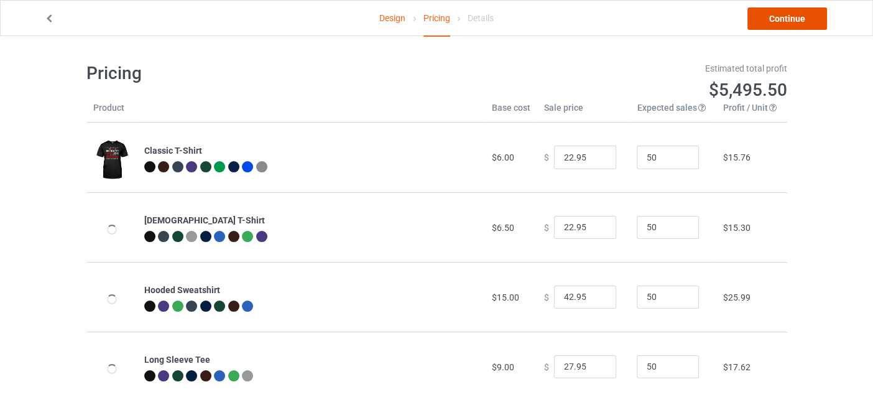
click at [796, 16] on link "Continue" at bounding box center [788, 18] width 80 height 22
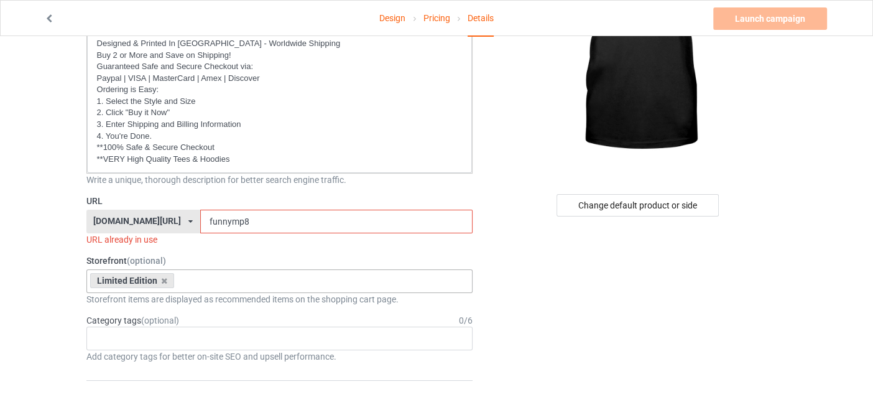
scroll to position [249, 0]
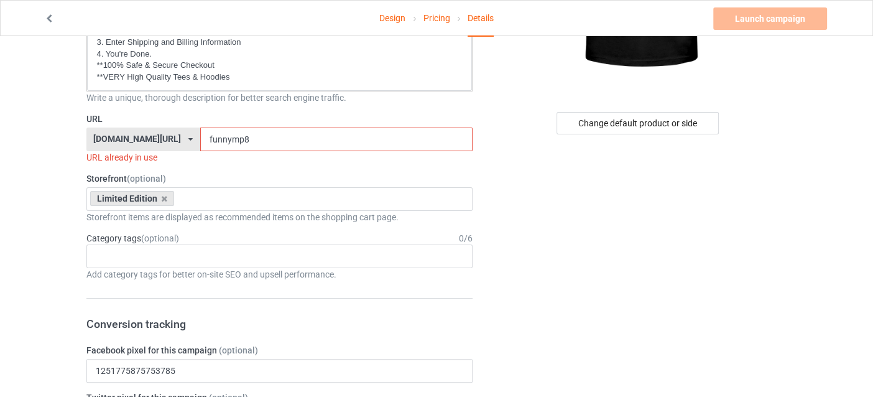
click at [251, 137] on input "funnymp8" at bounding box center [336, 140] width 272 height 24
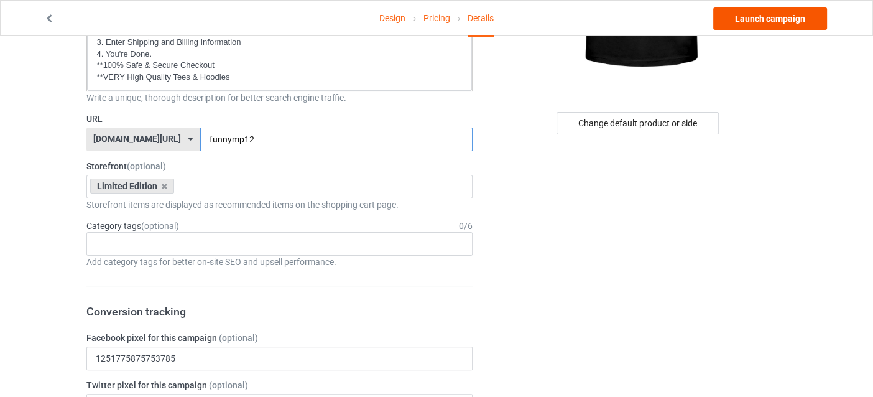
type input "funnymp12"
click at [750, 14] on link "Launch campaign" at bounding box center [771, 18] width 114 height 22
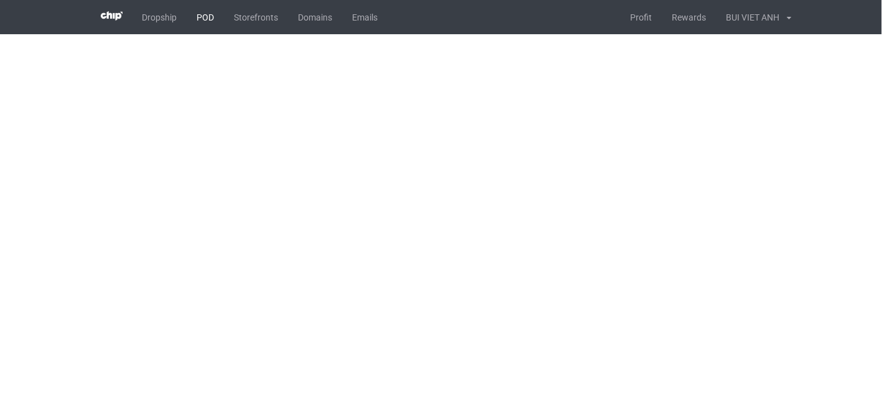
click at [207, 15] on link "POD" at bounding box center [205, 17] width 37 height 34
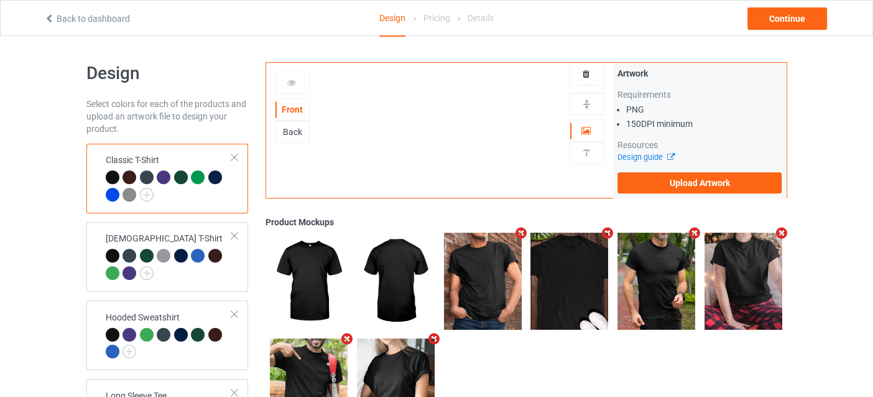
click at [126, 162] on div "Classic T-Shirt" at bounding box center [169, 177] width 127 height 47
click at [292, 85] on icon at bounding box center [291, 81] width 11 height 9
click at [662, 179] on label "Upload Artwork" at bounding box center [700, 182] width 165 height 21
click at [0, 0] on input "Upload Artwork" at bounding box center [0, 0] width 0 height 0
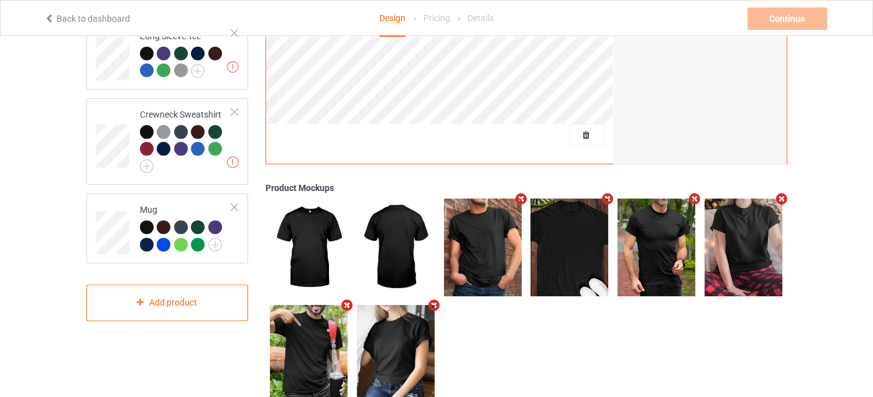
scroll to position [373, 0]
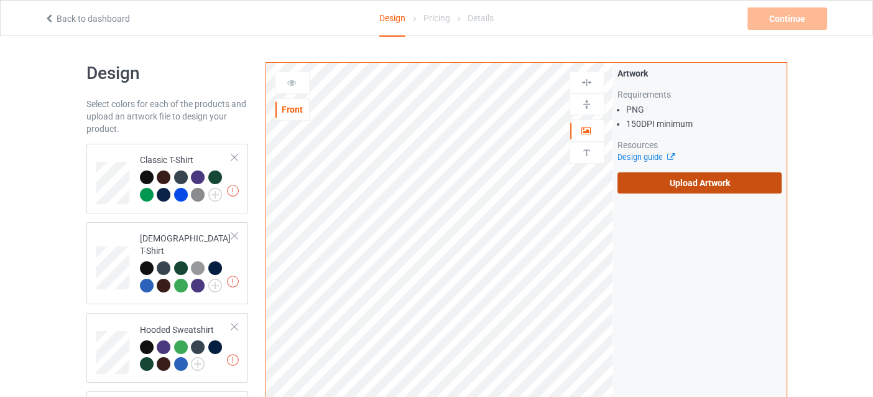
click at [674, 183] on label "Upload Artwork" at bounding box center [700, 182] width 165 height 21
click at [0, 0] on input "Upload Artwork" at bounding box center [0, 0] width 0 height 0
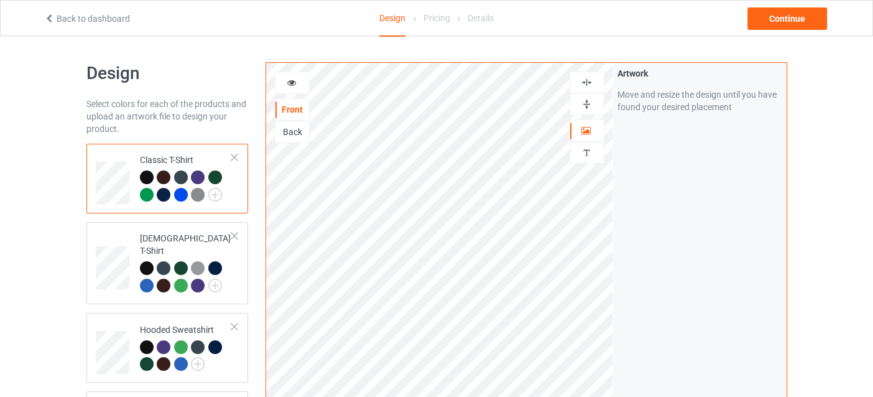
click at [289, 79] on icon at bounding box center [291, 81] width 11 height 9
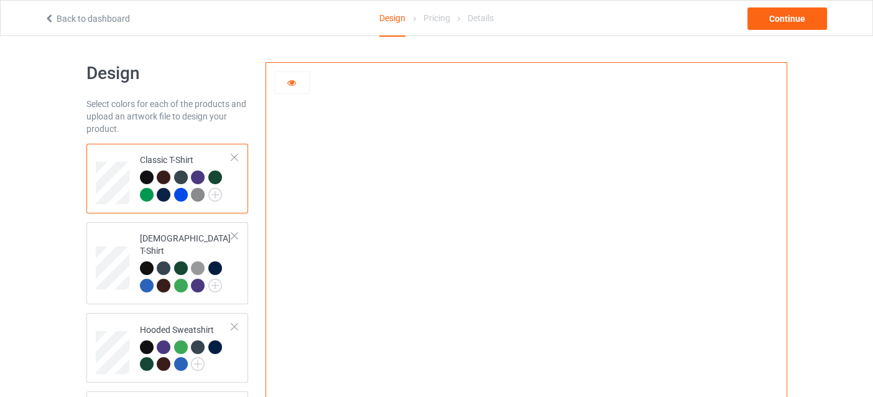
click at [149, 192] on div at bounding box center [147, 195] width 14 height 14
click at [177, 194] on div at bounding box center [181, 195] width 14 height 14
click at [193, 175] on div at bounding box center [198, 177] width 14 height 14
click at [191, 195] on img at bounding box center [198, 195] width 14 height 14
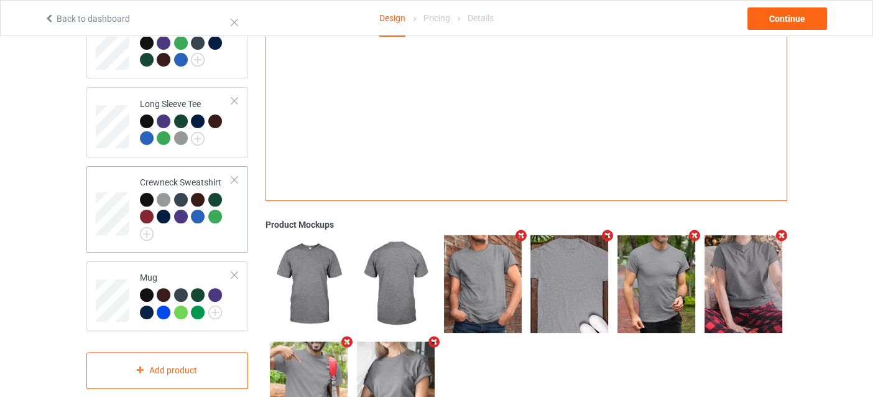
scroll to position [310, 0]
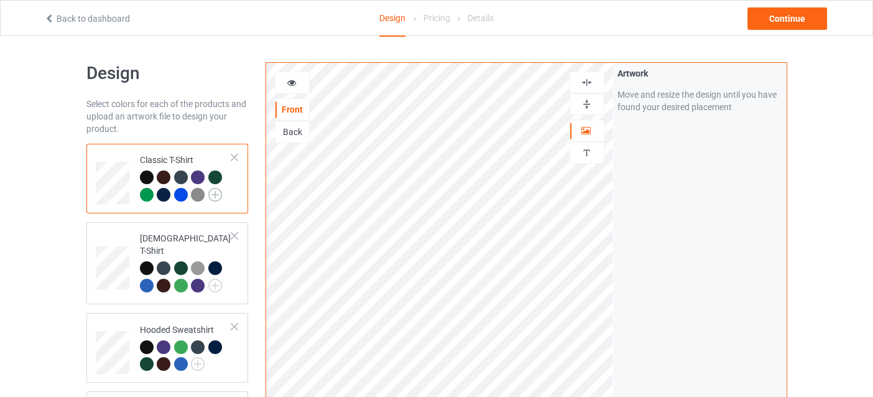
click at [218, 192] on img at bounding box center [215, 195] width 14 height 14
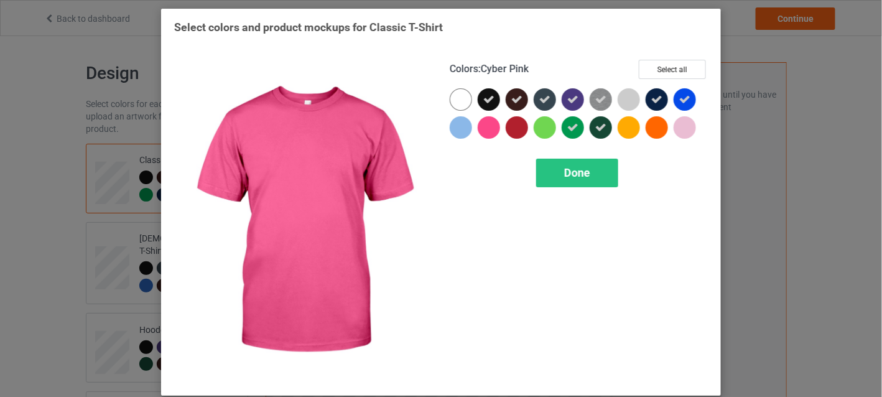
click at [483, 123] on div at bounding box center [489, 127] width 22 height 22
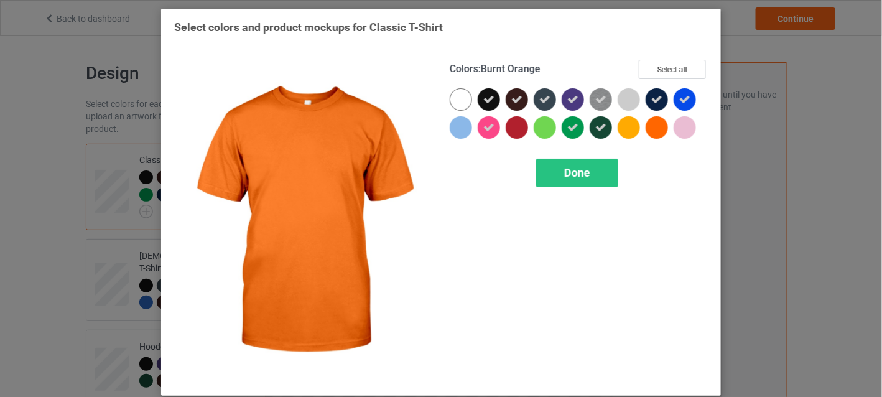
click at [650, 124] on div at bounding box center [657, 127] width 22 height 22
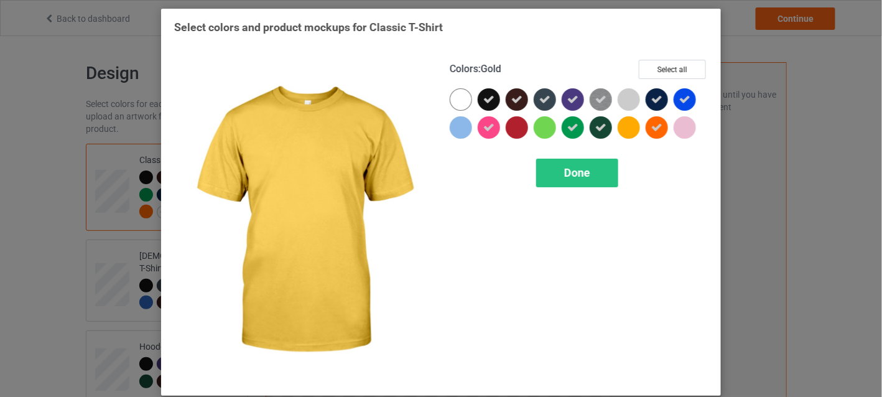
drag, startPoint x: 629, startPoint y: 124, endPoint x: 615, endPoint y: 136, distance: 18.2
click at [628, 125] on div at bounding box center [629, 127] width 22 height 22
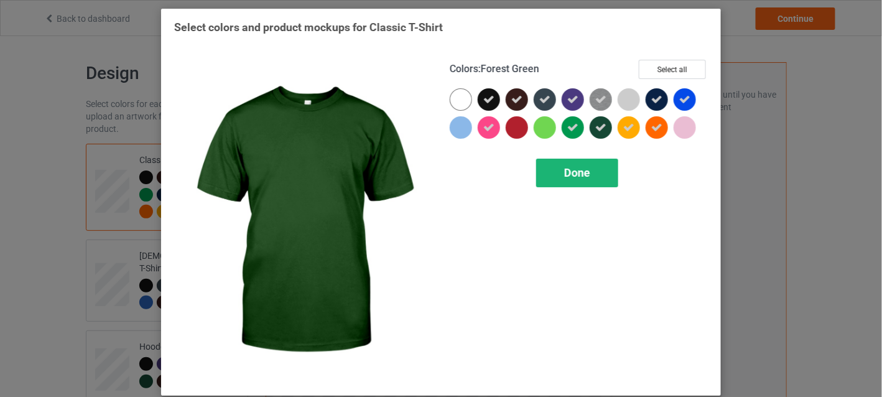
click at [584, 175] on span "Done" at bounding box center [577, 172] width 26 height 13
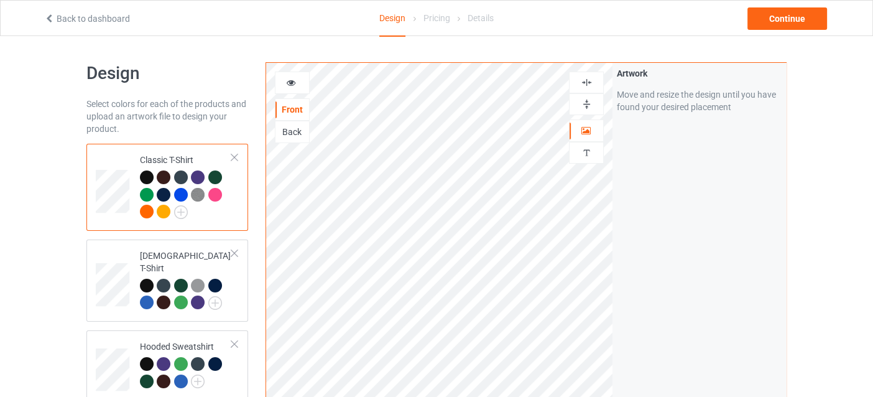
click at [158, 205] on div at bounding box center [165, 213] width 17 height 17
click at [162, 207] on div at bounding box center [164, 212] width 14 height 14
click at [307, 77] on div at bounding box center [293, 83] width 34 height 12
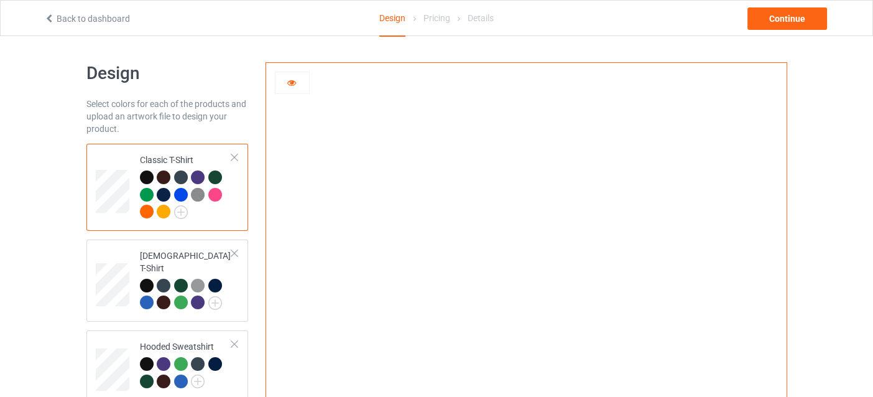
click at [216, 192] on div at bounding box center [215, 195] width 14 height 14
click at [148, 211] on div at bounding box center [147, 212] width 14 height 14
click at [180, 211] on img at bounding box center [181, 212] width 14 height 14
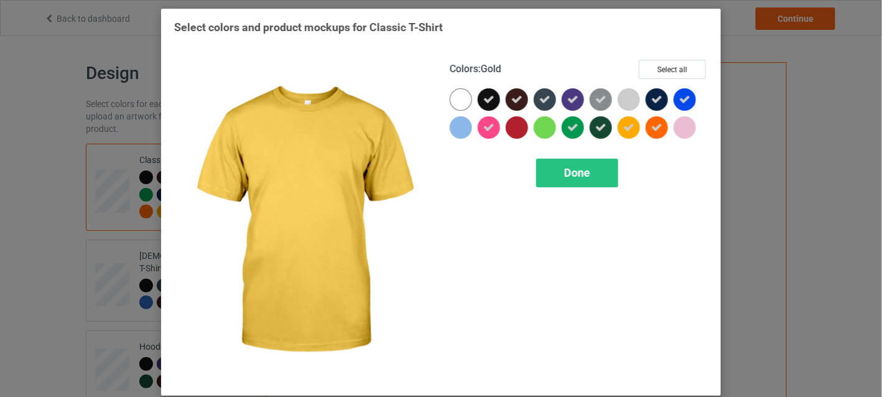
click at [618, 128] on div at bounding box center [629, 127] width 22 height 22
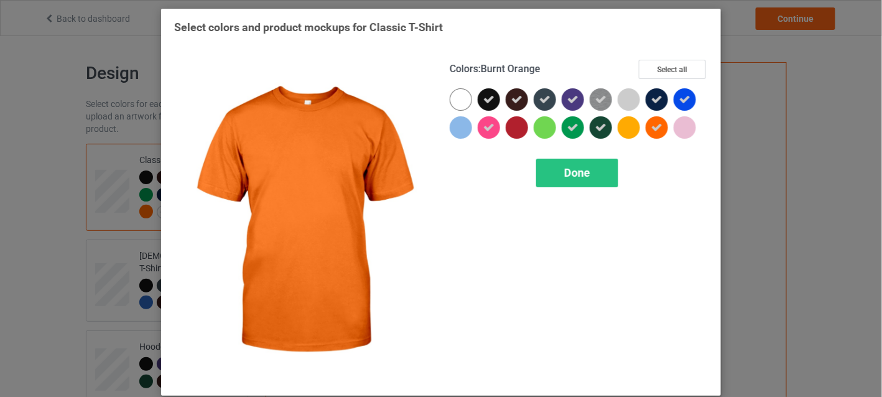
click at [651, 126] on icon at bounding box center [656, 127] width 11 height 11
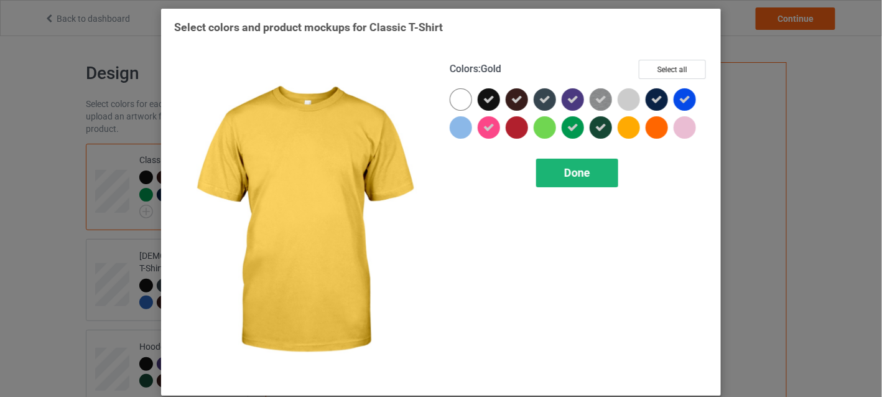
click at [577, 168] on span "Done" at bounding box center [577, 172] width 26 height 13
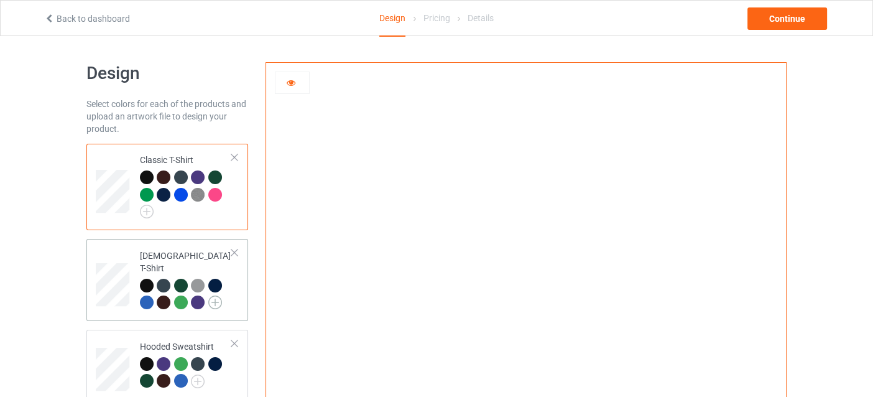
click at [217, 296] on img at bounding box center [215, 303] width 14 height 14
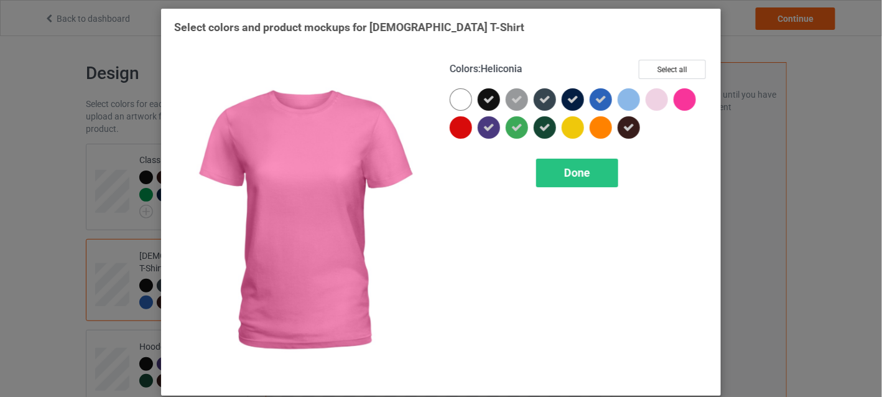
drag, startPoint x: 687, startPoint y: 97, endPoint x: 643, endPoint y: 113, distance: 47.4
click at [683, 98] on div at bounding box center [685, 99] width 22 height 22
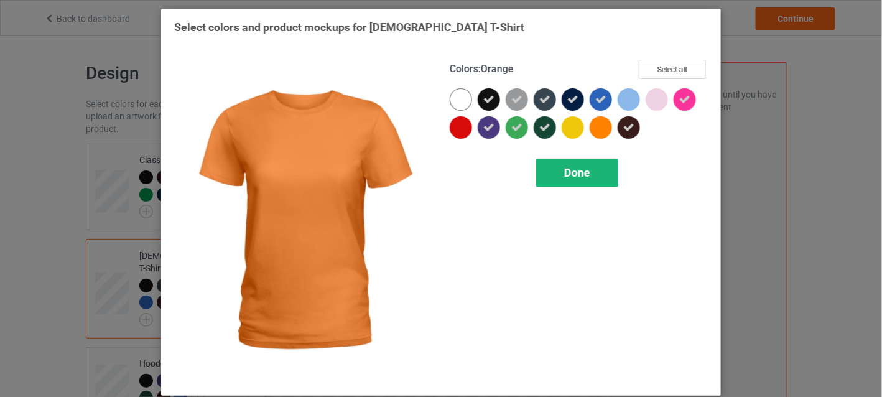
click at [579, 179] on div "Done" at bounding box center [577, 173] width 82 height 29
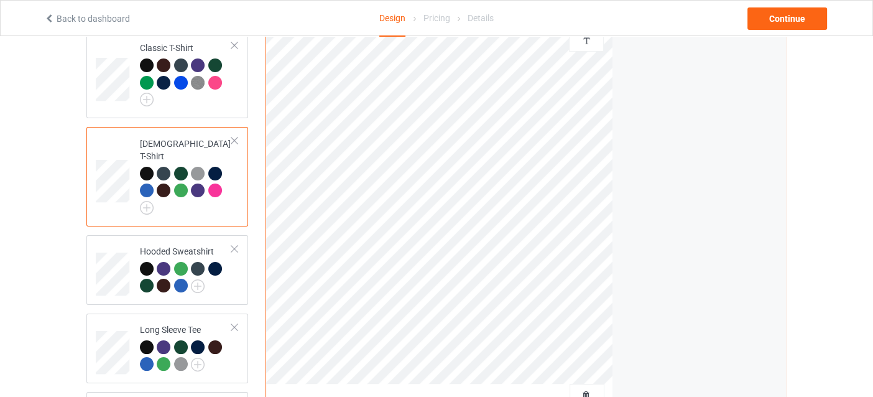
scroll to position [186, 0]
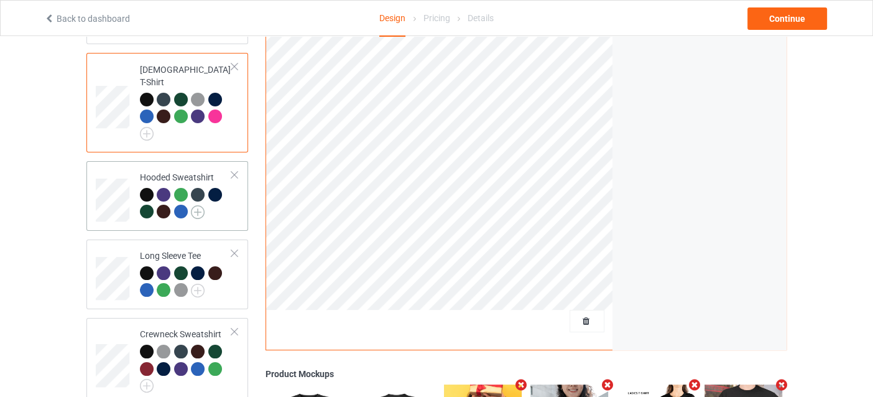
click at [197, 205] on img at bounding box center [198, 212] width 14 height 14
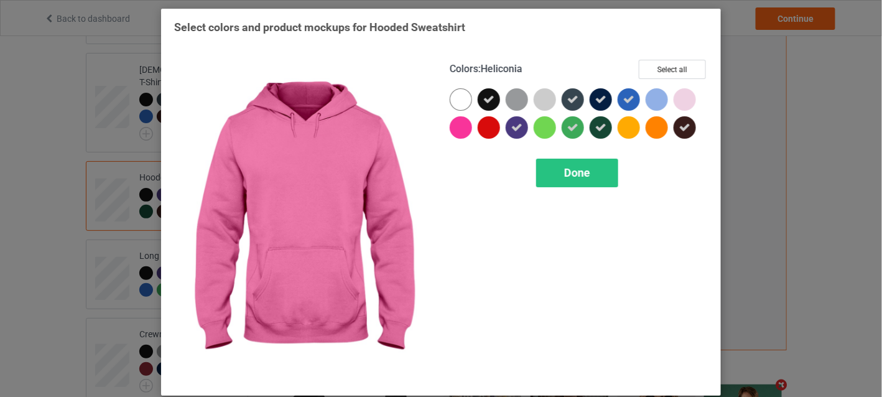
click at [457, 131] on div at bounding box center [461, 127] width 22 height 22
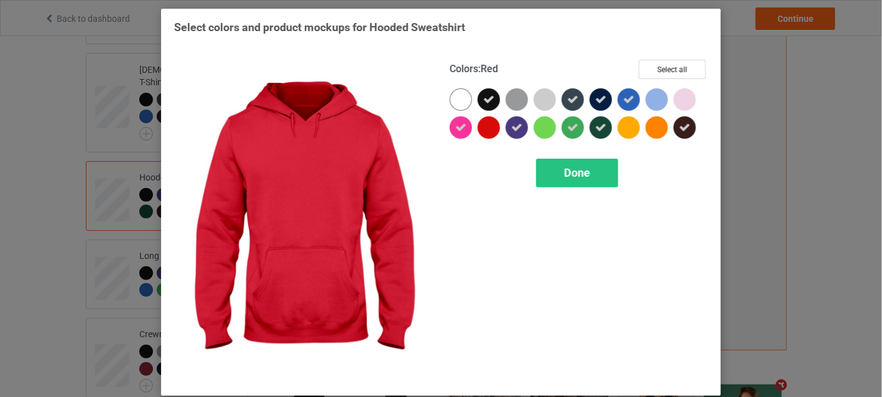
click at [487, 129] on div at bounding box center [489, 127] width 22 height 22
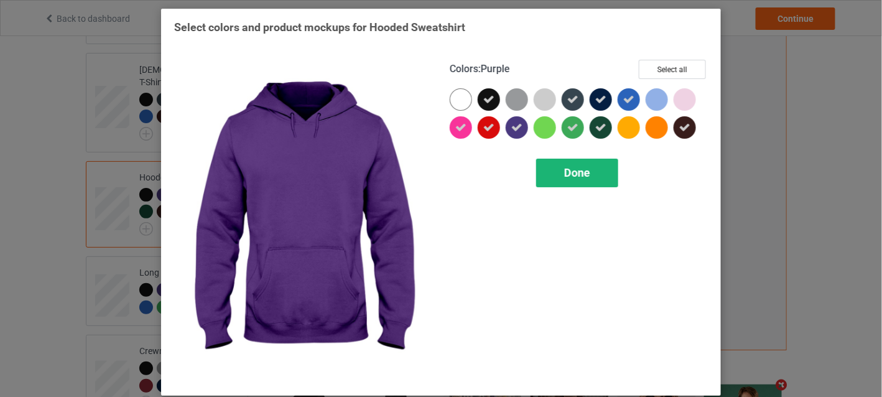
click at [571, 184] on div "Done" at bounding box center [577, 173] width 82 height 29
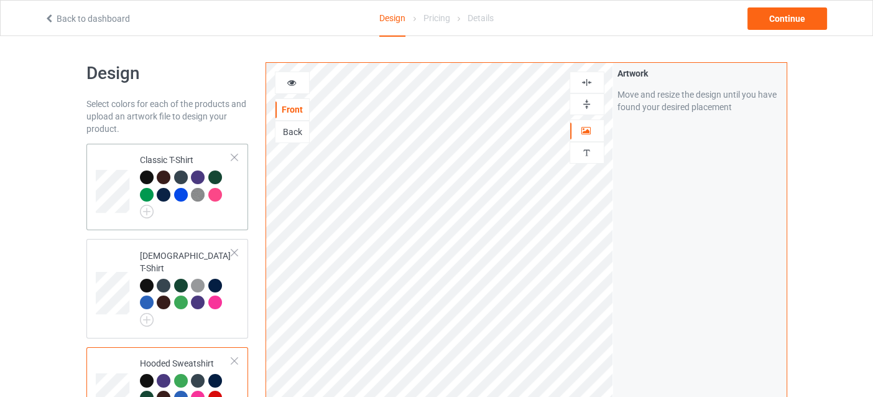
scroll to position [124, 0]
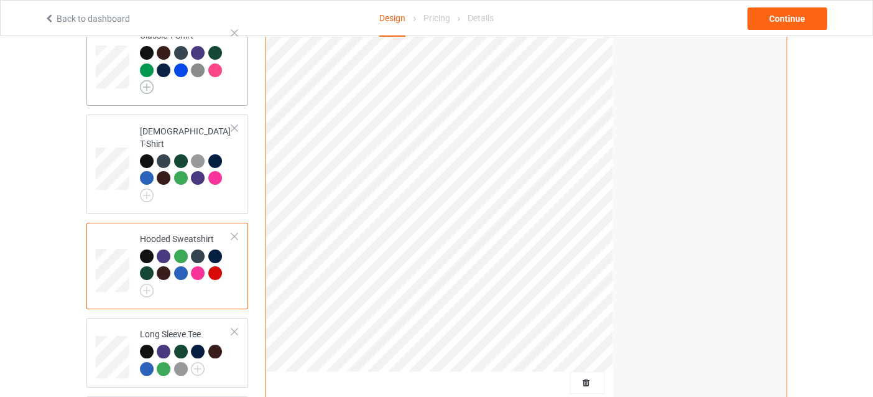
click at [149, 90] on img at bounding box center [147, 87] width 14 height 14
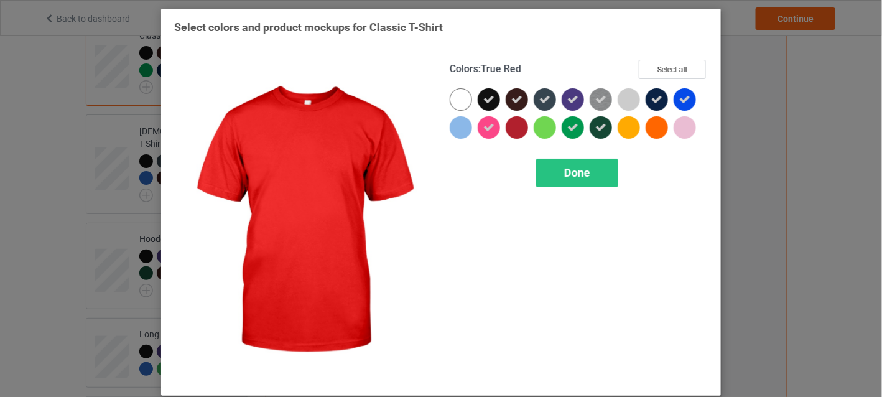
click at [506, 128] on div at bounding box center [517, 127] width 22 height 22
click at [551, 169] on div "Done" at bounding box center [577, 173] width 82 height 29
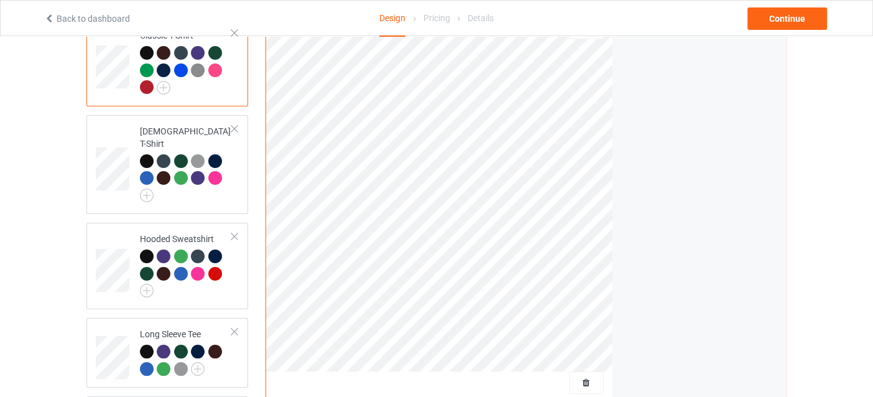
click at [152, 88] on div at bounding box center [147, 87] width 14 height 14
click at [149, 88] on div at bounding box center [147, 87] width 14 height 14
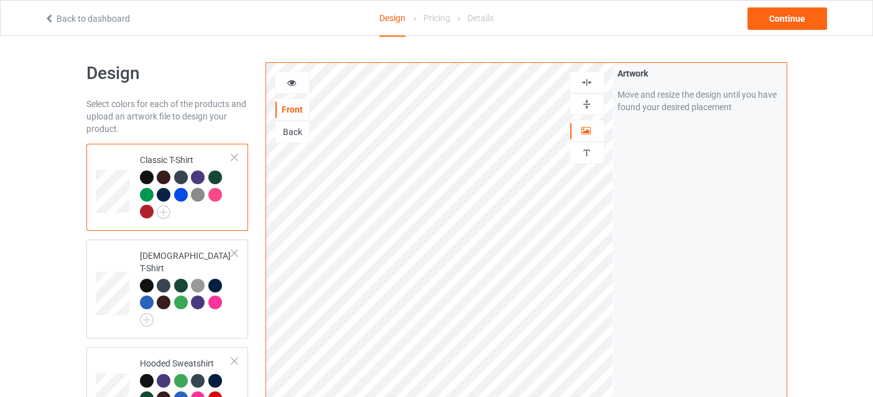
click at [300, 83] on div at bounding box center [293, 83] width 34 height 12
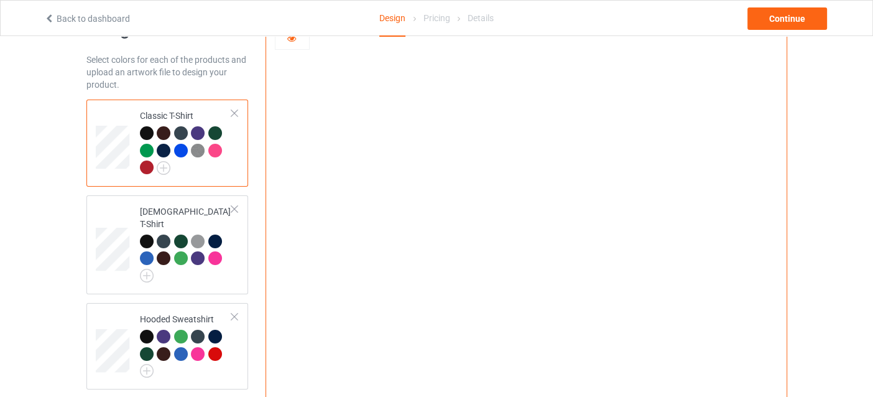
scroll to position [62, 0]
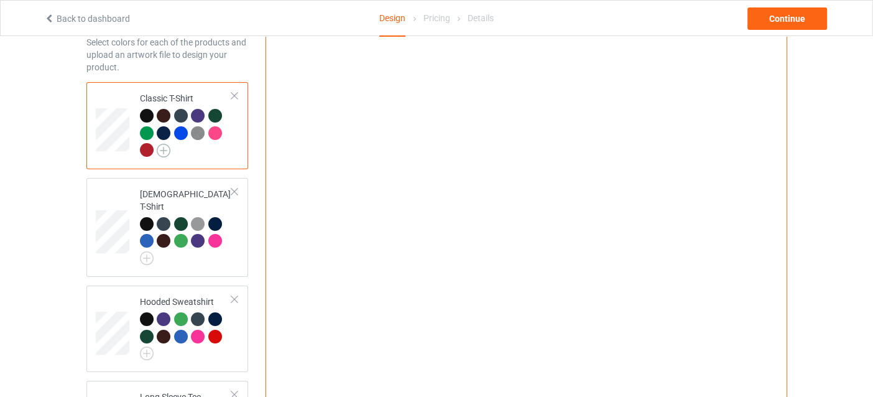
click at [167, 149] on img at bounding box center [164, 151] width 14 height 14
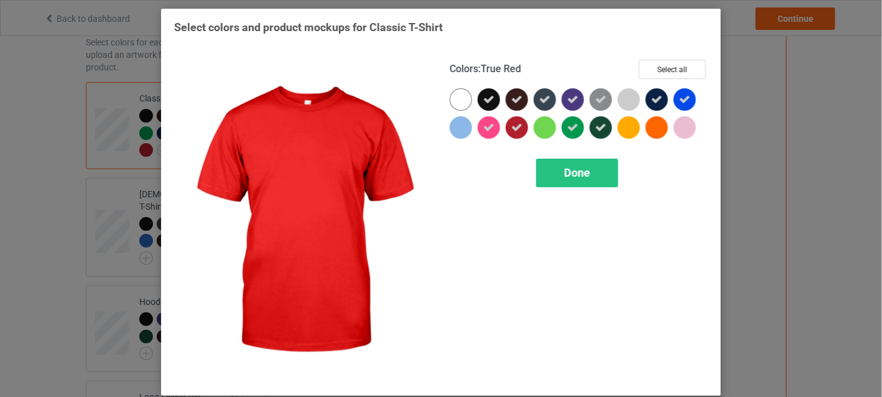
click at [513, 123] on icon at bounding box center [516, 127] width 11 height 11
click at [557, 172] on div "Done" at bounding box center [577, 173] width 82 height 29
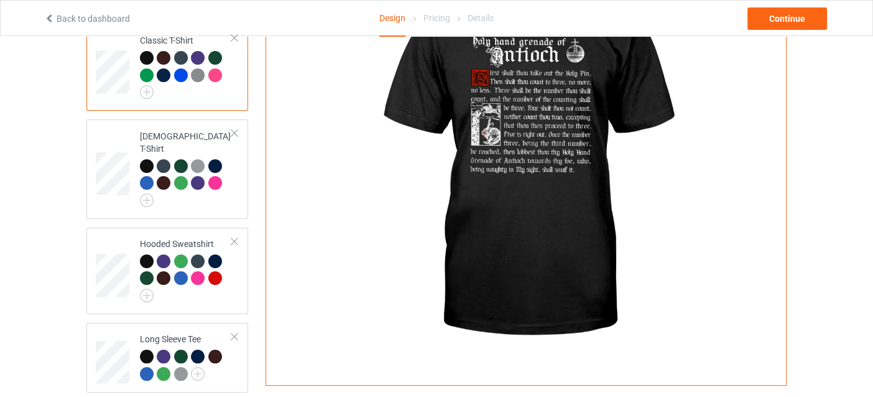
scroll to position [249, 0]
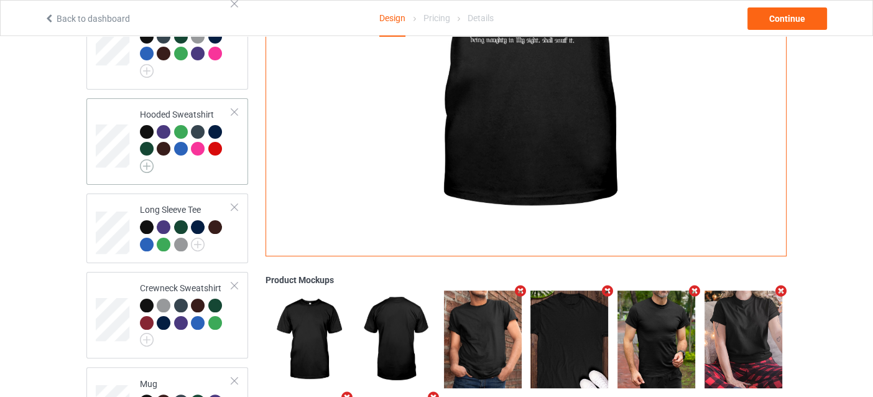
click at [147, 159] on img at bounding box center [147, 166] width 14 height 14
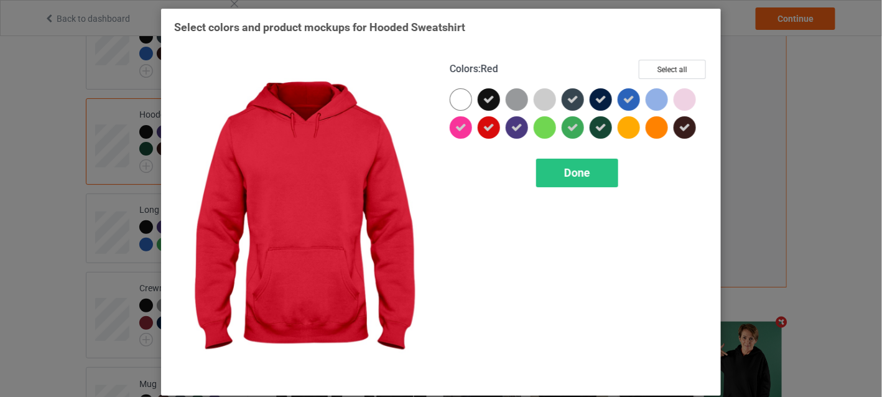
drag, startPoint x: 484, startPoint y: 130, endPoint x: 544, endPoint y: 154, distance: 64.2
click at [500, 131] on div at bounding box center [492, 130] width 28 height 28
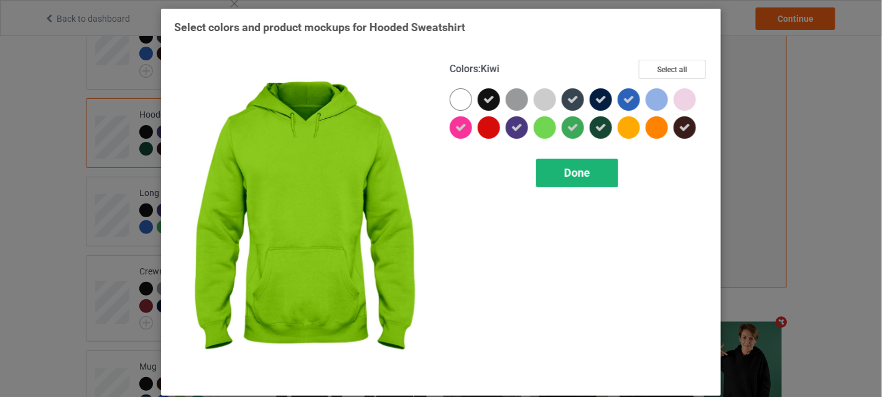
click at [553, 167] on div "Done" at bounding box center [577, 173] width 82 height 29
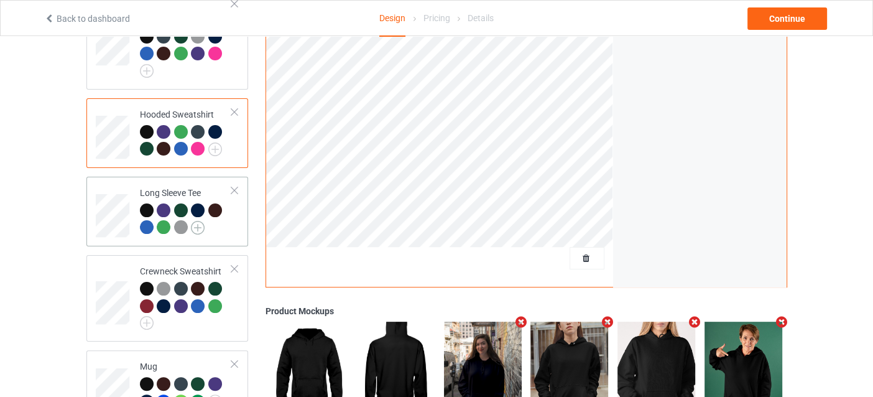
click at [194, 221] on img at bounding box center [198, 228] width 14 height 14
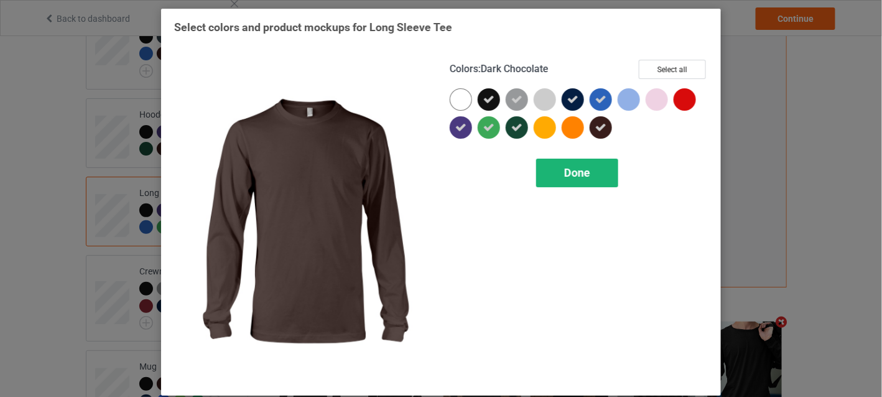
click at [586, 165] on div "Done" at bounding box center [577, 173] width 82 height 29
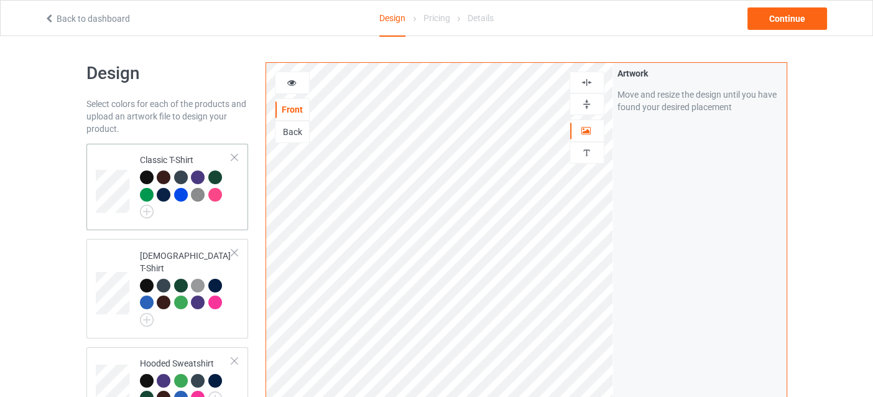
click at [213, 191] on div at bounding box center [215, 195] width 14 height 14
click at [294, 81] on icon at bounding box center [291, 81] width 11 height 9
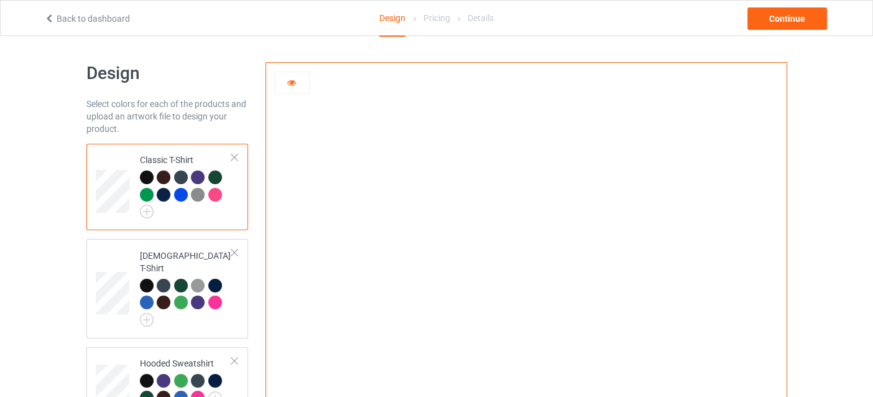
click at [151, 174] on div at bounding box center [147, 177] width 14 height 14
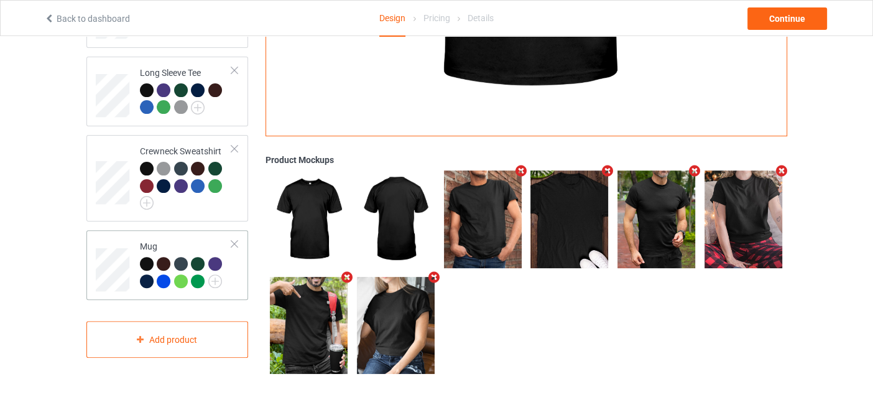
scroll to position [376, 0]
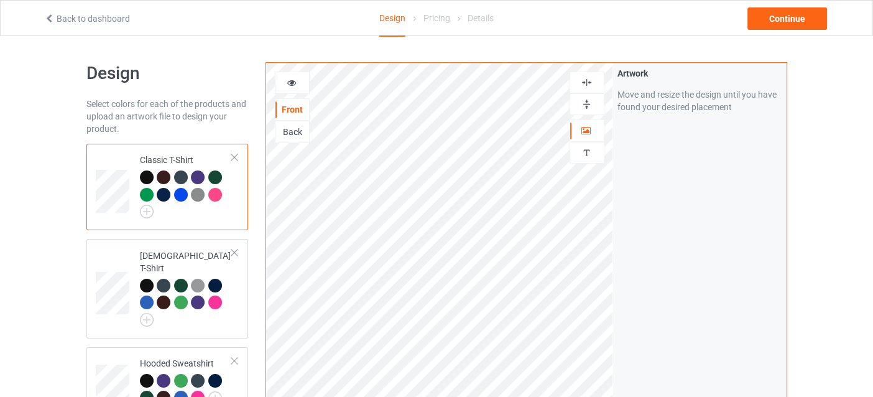
click at [182, 192] on div at bounding box center [181, 195] width 14 height 14
click at [299, 88] on div at bounding box center [293, 83] width 34 height 12
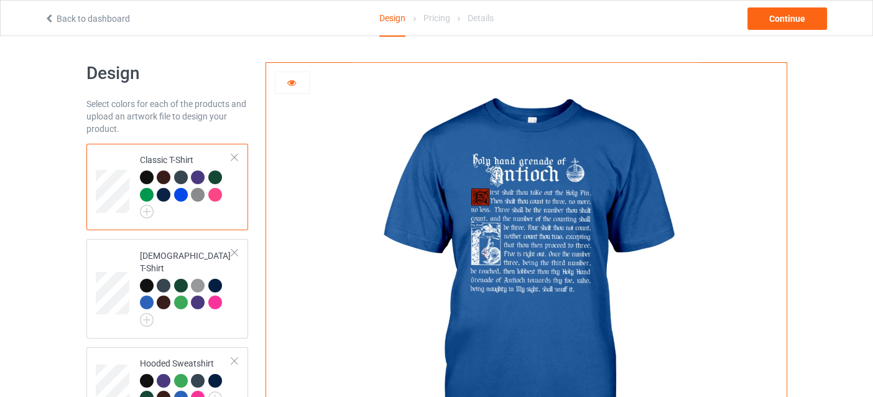
click at [298, 79] on div at bounding box center [293, 83] width 34 height 12
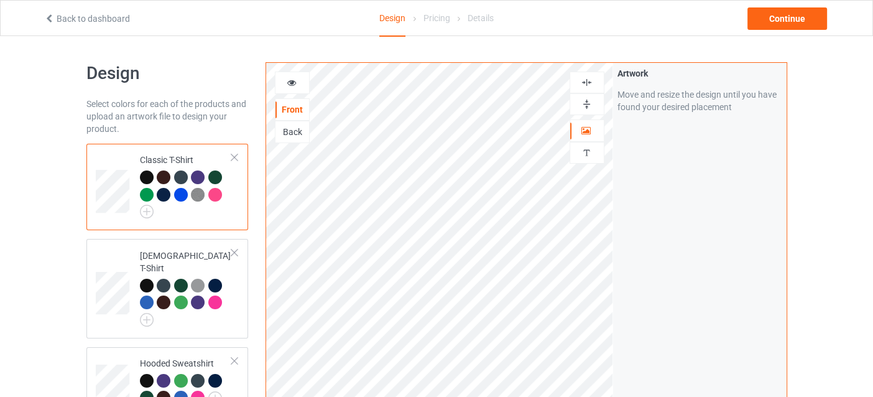
click at [141, 175] on div at bounding box center [147, 177] width 14 height 14
click at [765, 19] on div "Continue" at bounding box center [788, 18] width 80 height 22
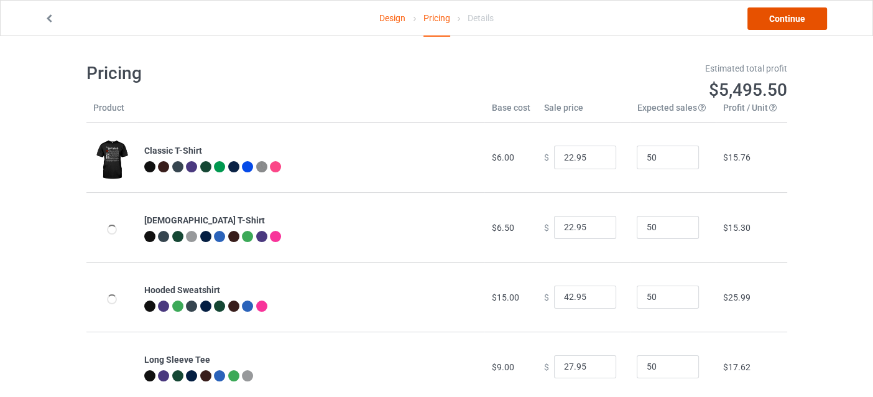
click at [804, 26] on link "Continue" at bounding box center [788, 18] width 80 height 22
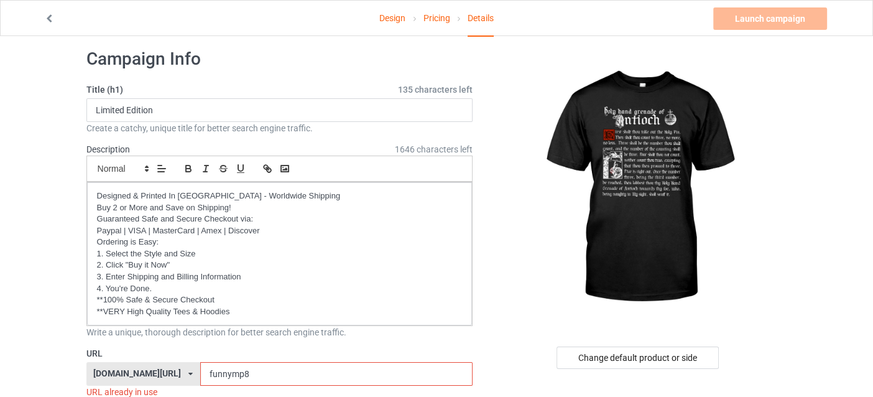
scroll to position [249, 0]
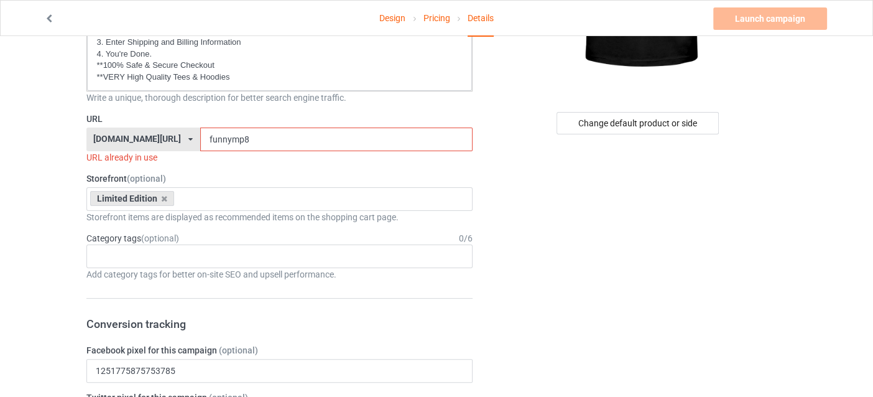
click at [238, 136] on input "funnymp8" at bounding box center [336, 140] width 272 height 24
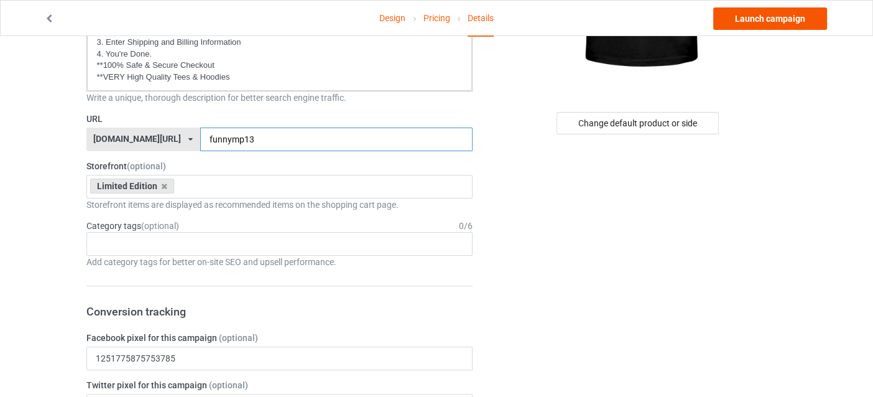
type input "funnymp13"
click at [746, 9] on link "Launch campaign" at bounding box center [771, 18] width 114 height 22
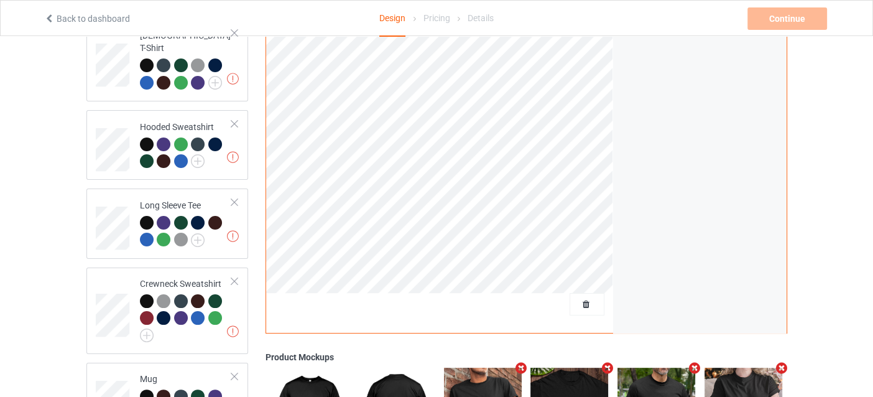
scroll to position [373, 0]
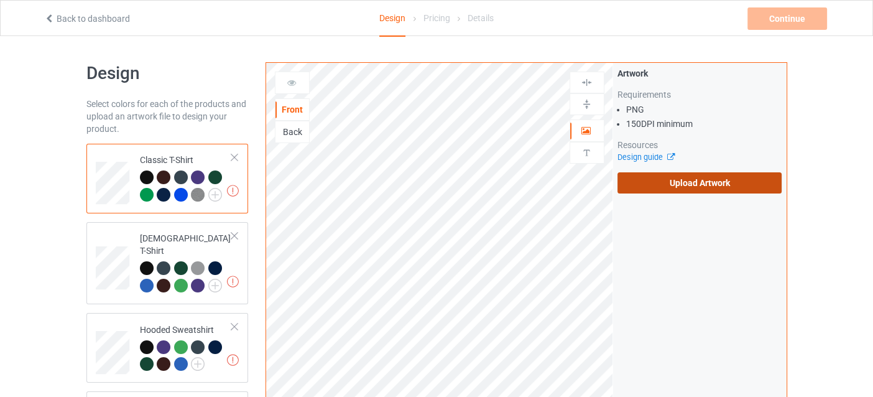
click at [667, 177] on label "Upload Artwork" at bounding box center [700, 182] width 165 height 21
click at [0, 0] on input "Upload Artwork" at bounding box center [0, 0] width 0 height 0
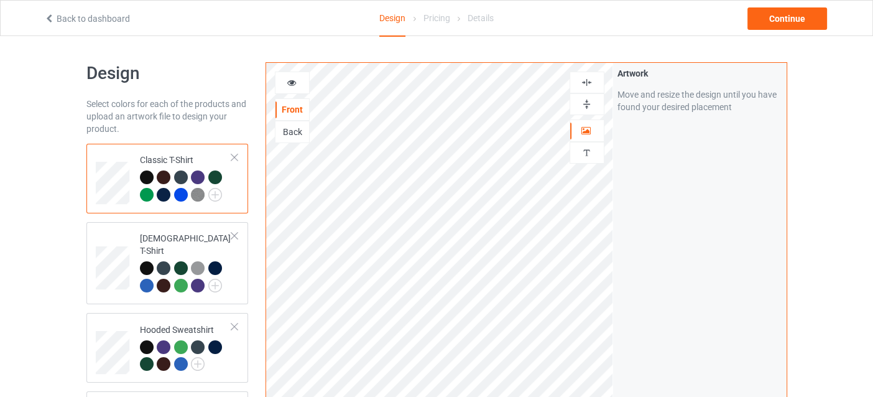
click at [585, 77] on img at bounding box center [587, 83] width 12 height 12
click at [299, 79] on div at bounding box center [293, 83] width 34 height 12
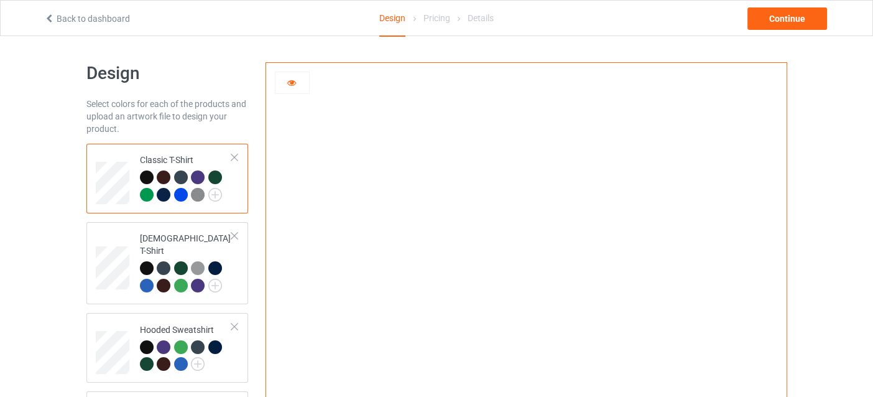
click at [162, 174] on div at bounding box center [164, 177] width 14 height 14
click at [179, 175] on div at bounding box center [181, 177] width 14 height 14
click at [179, 192] on div at bounding box center [181, 195] width 14 height 14
click at [154, 192] on div at bounding box center [148, 196] width 17 height 17
click at [147, 193] on div at bounding box center [147, 195] width 14 height 14
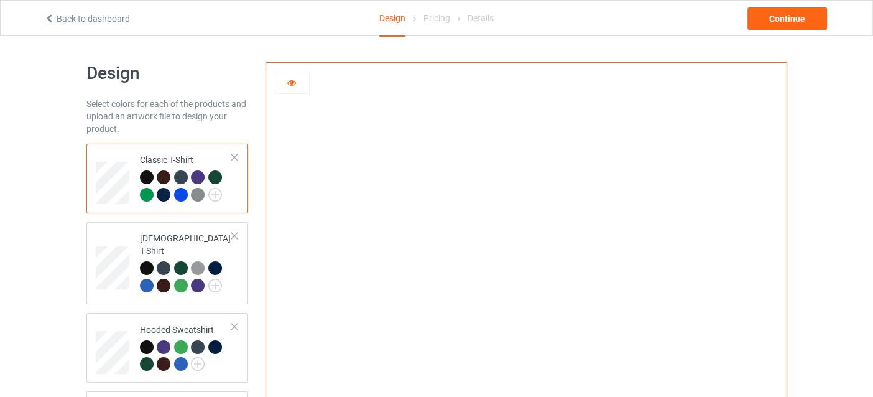
click at [217, 175] on div at bounding box center [215, 177] width 14 height 14
click at [210, 195] on img at bounding box center [215, 195] width 14 height 14
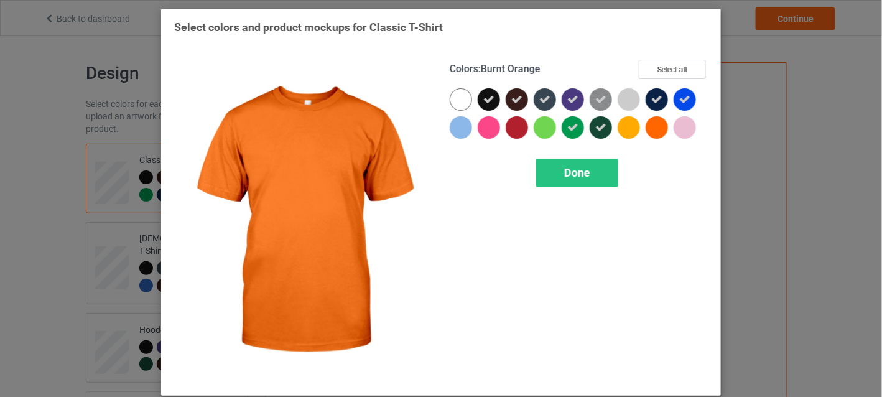
drag, startPoint x: 648, startPoint y: 123, endPoint x: 613, endPoint y: 146, distance: 41.2
click at [647, 123] on div at bounding box center [657, 127] width 22 height 22
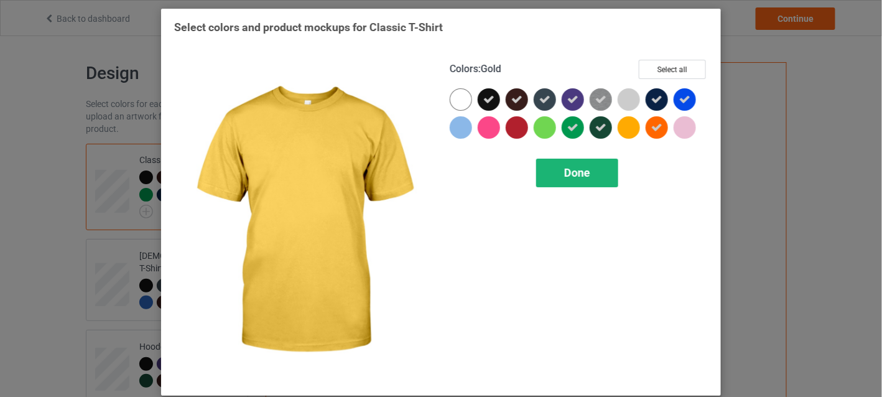
click at [585, 170] on span "Done" at bounding box center [577, 172] width 26 height 13
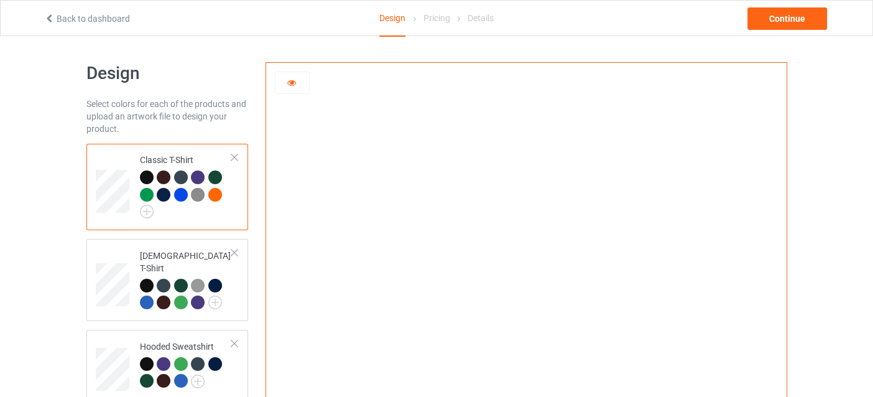
click at [215, 195] on div at bounding box center [215, 195] width 14 height 14
click at [149, 212] on img at bounding box center [147, 212] width 14 height 14
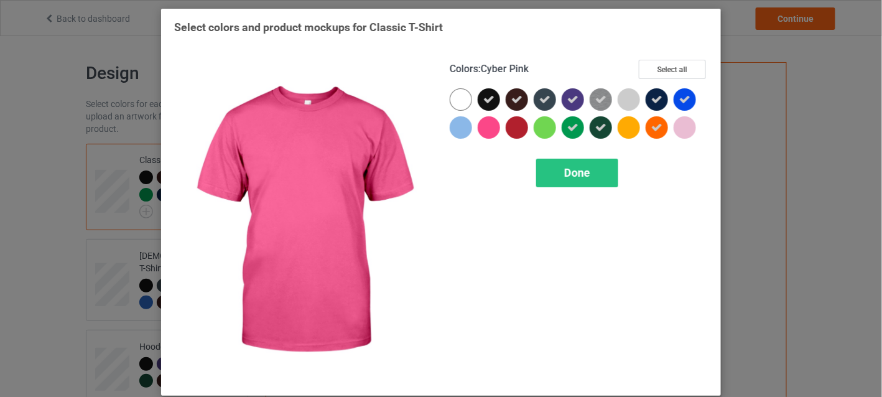
click at [483, 126] on div at bounding box center [489, 127] width 22 height 22
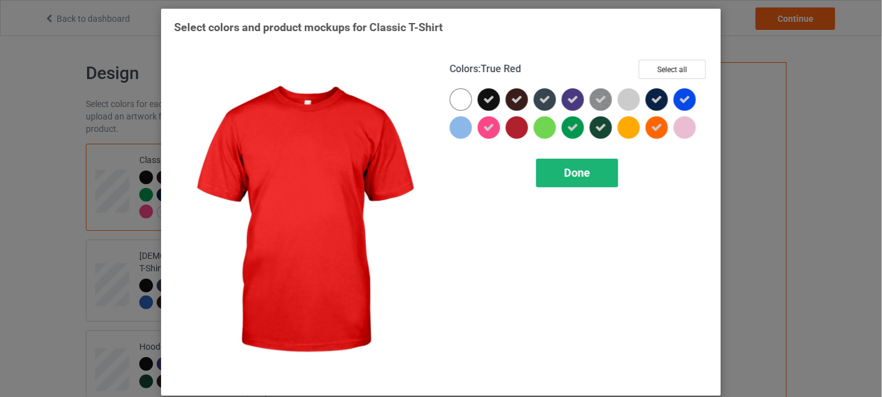
click at [564, 177] on span "Done" at bounding box center [577, 172] width 26 height 13
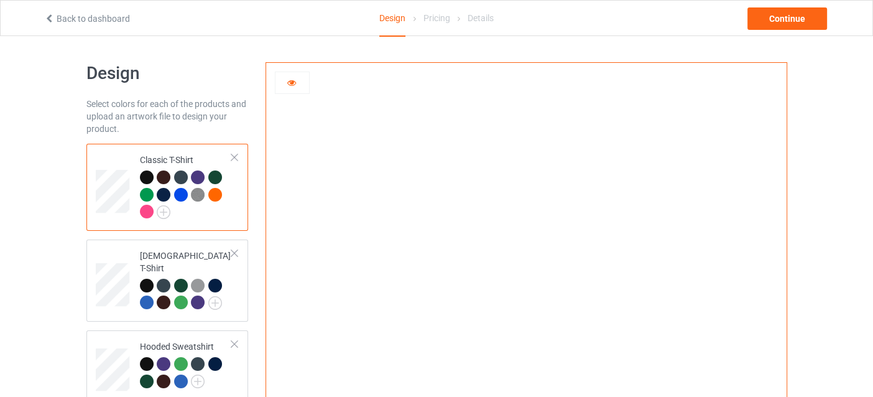
click at [147, 212] on div at bounding box center [147, 212] width 14 height 14
click at [160, 211] on img at bounding box center [164, 212] width 14 height 14
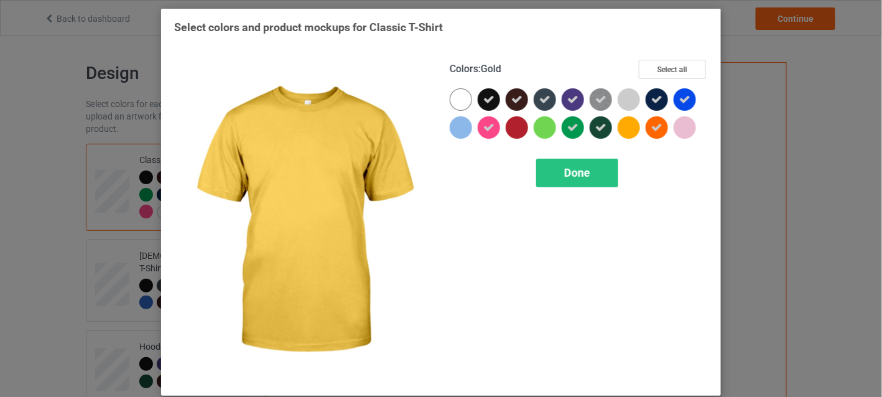
click at [618, 123] on div at bounding box center [629, 127] width 22 height 22
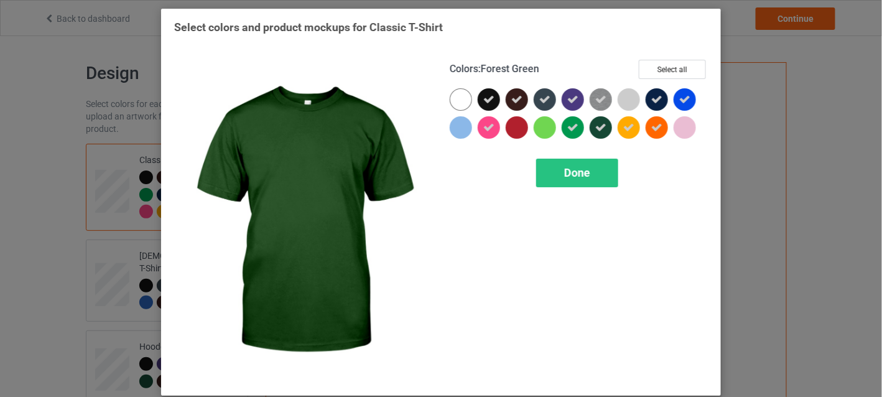
click at [589, 182] on div "Done" at bounding box center [577, 173] width 82 height 29
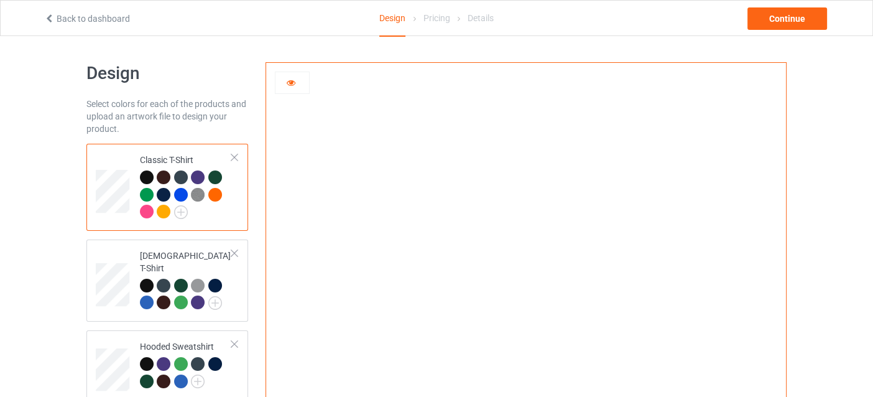
click at [159, 208] on div at bounding box center [164, 212] width 14 height 14
click at [210, 296] on img at bounding box center [215, 303] width 14 height 14
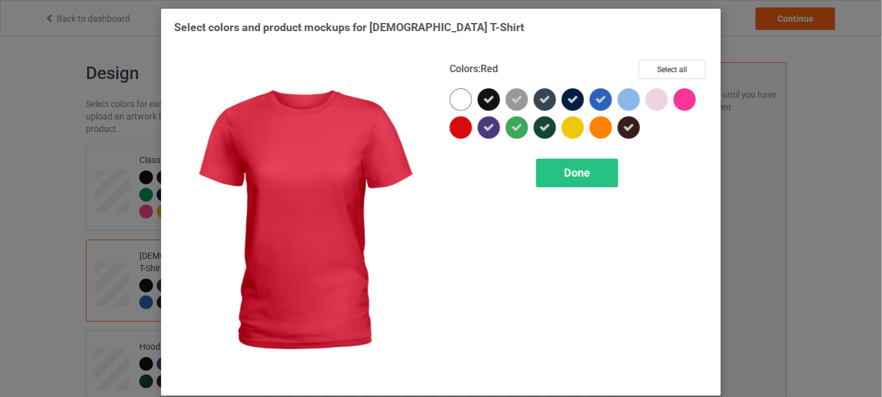
click at [460, 124] on div at bounding box center [461, 127] width 22 height 22
click at [455, 128] on icon at bounding box center [460, 127] width 11 height 11
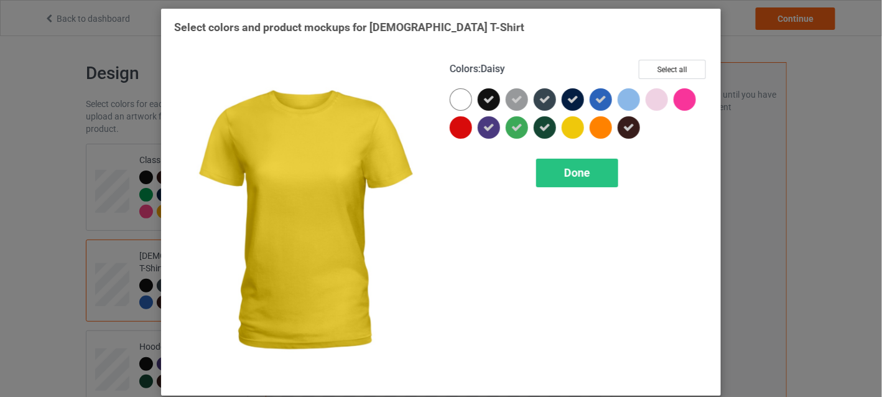
drag, startPoint x: 572, startPoint y: 126, endPoint x: 590, endPoint y: 126, distance: 17.4
click at [575, 126] on div at bounding box center [573, 127] width 22 height 22
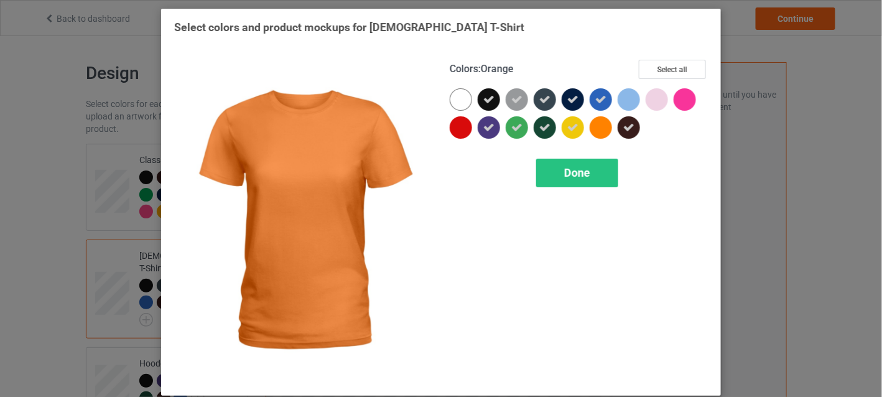
drag, startPoint x: 594, startPoint y: 126, endPoint x: 657, endPoint y: 107, distance: 65.7
click at [595, 126] on div at bounding box center [601, 127] width 22 height 22
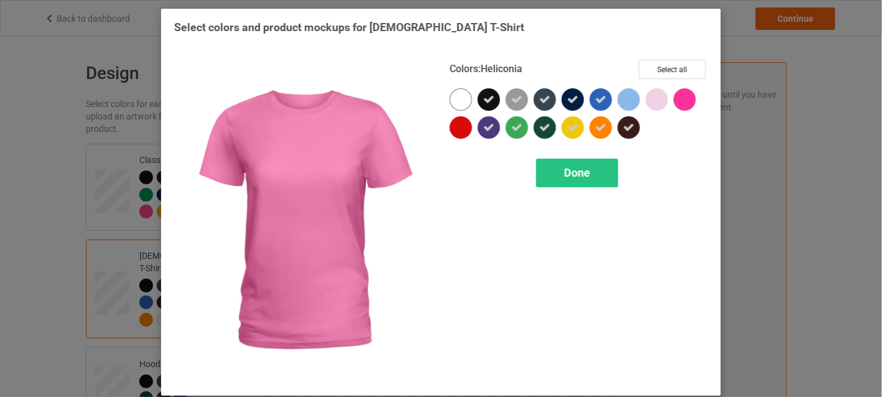
click at [674, 98] on div at bounding box center [685, 99] width 22 height 22
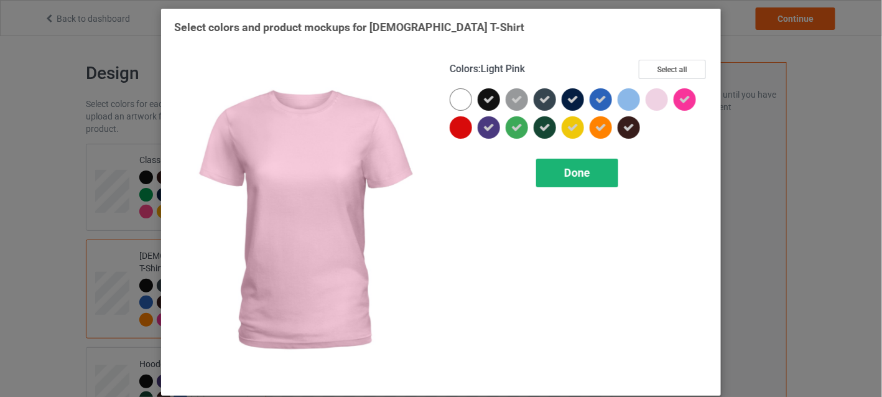
click at [595, 168] on div "Done" at bounding box center [577, 173] width 82 height 29
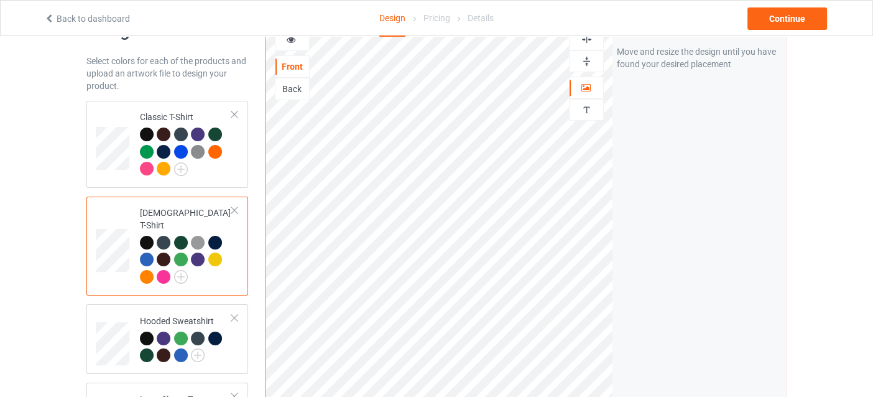
scroll to position [62, 0]
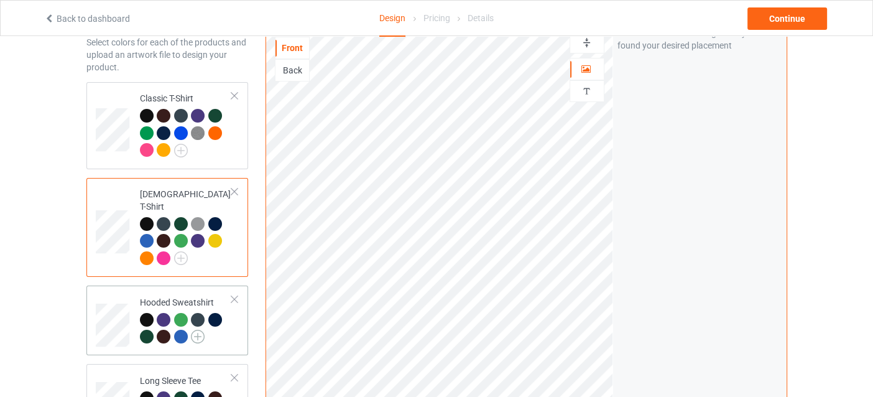
click at [199, 330] on img at bounding box center [198, 337] width 14 height 14
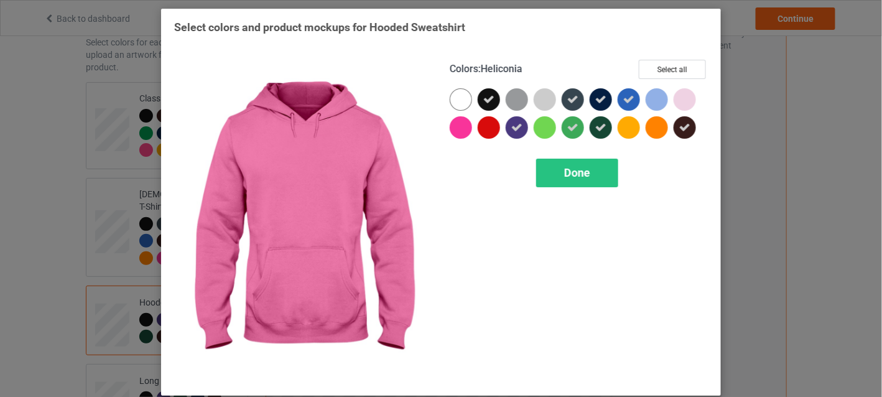
click at [452, 125] on div at bounding box center [461, 127] width 22 height 22
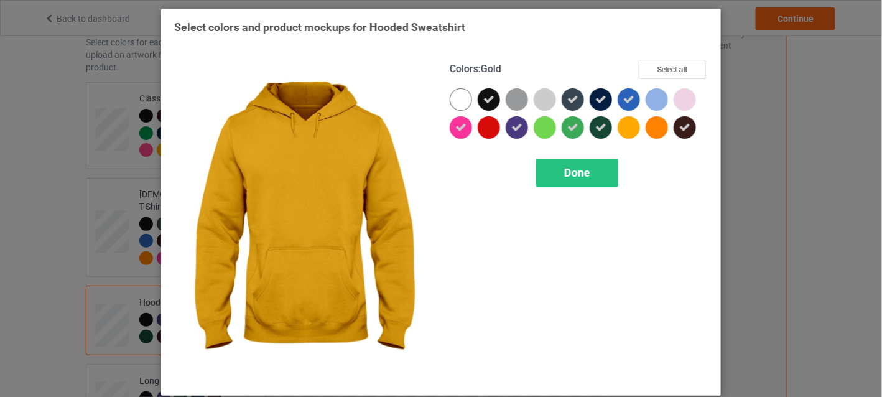
drag, startPoint x: 618, startPoint y: 123, endPoint x: 630, endPoint y: 124, distance: 11.9
click at [626, 123] on div at bounding box center [629, 127] width 22 height 22
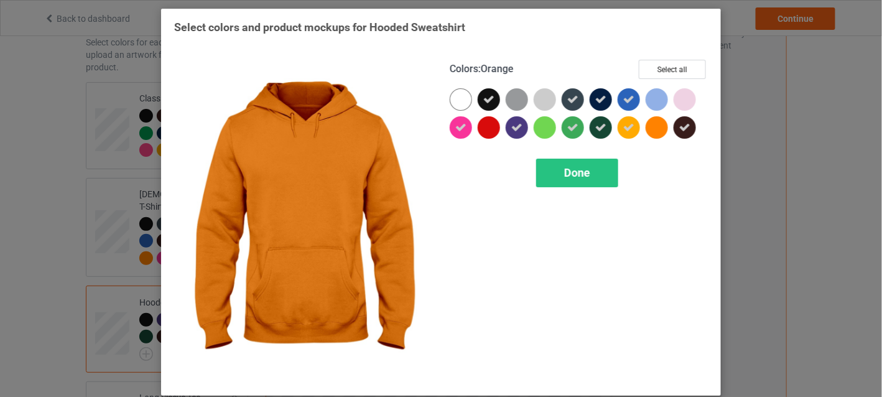
click at [655, 124] on div at bounding box center [657, 127] width 22 height 22
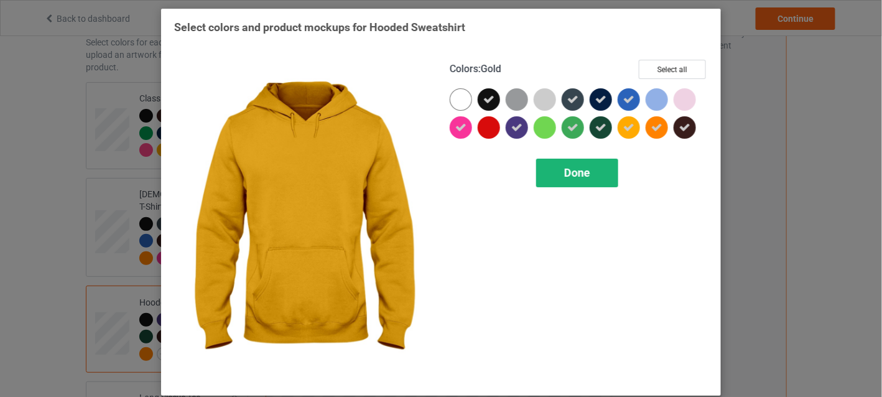
click at [594, 167] on div "Done" at bounding box center [577, 173] width 82 height 29
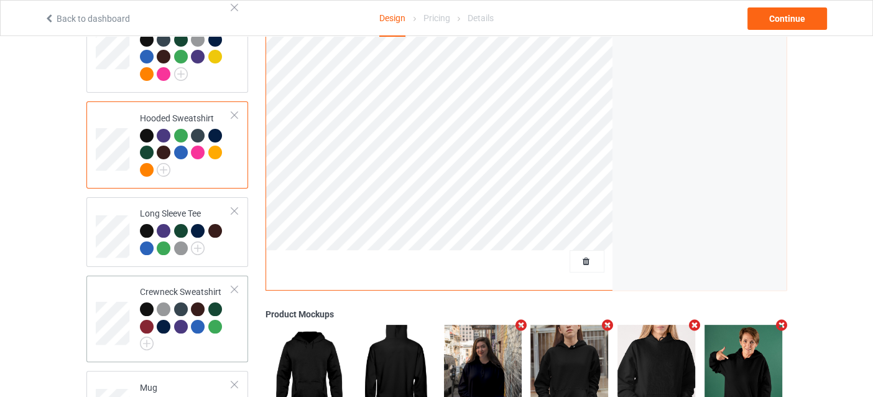
scroll to position [249, 0]
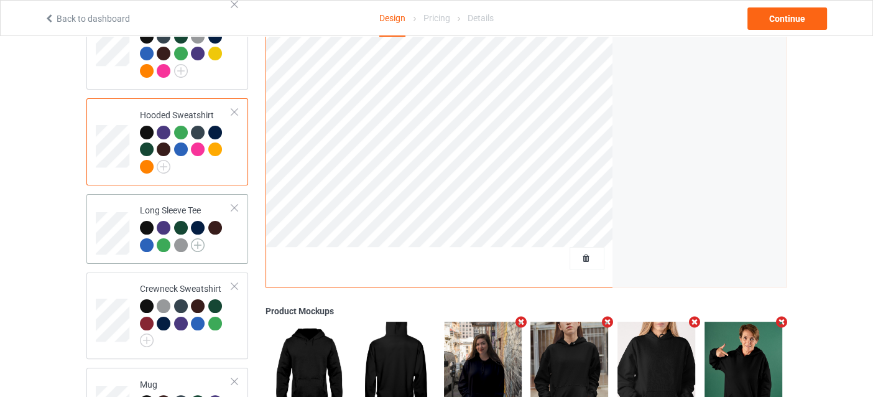
click at [202, 238] on img at bounding box center [198, 245] width 14 height 14
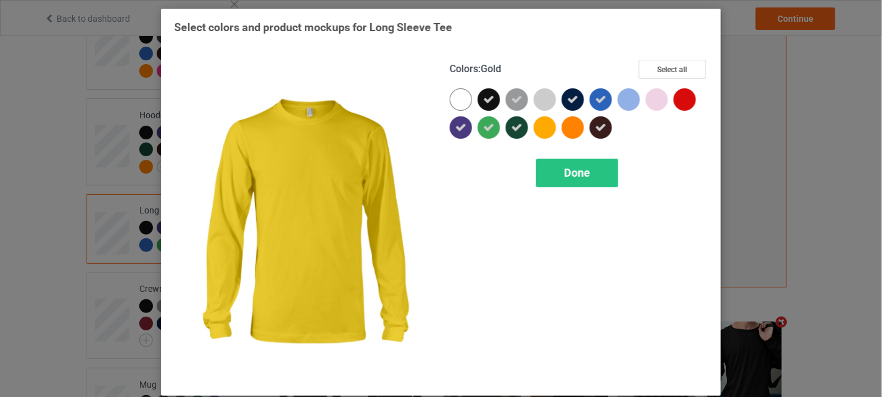
click at [549, 124] on div at bounding box center [545, 127] width 22 height 22
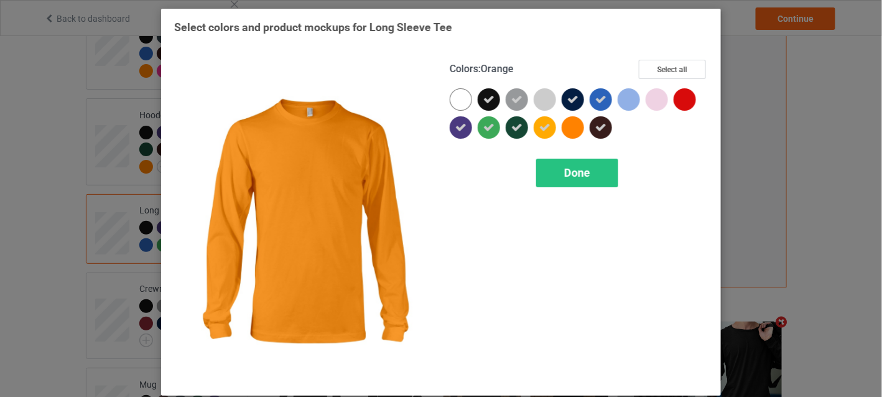
drag, startPoint x: 567, startPoint y: 125, endPoint x: 561, endPoint y: 165, distance: 41.0
click at [567, 125] on div at bounding box center [573, 127] width 22 height 22
click at [564, 174] on span "Done" at bounding box center [577, 172] width 26 height 13
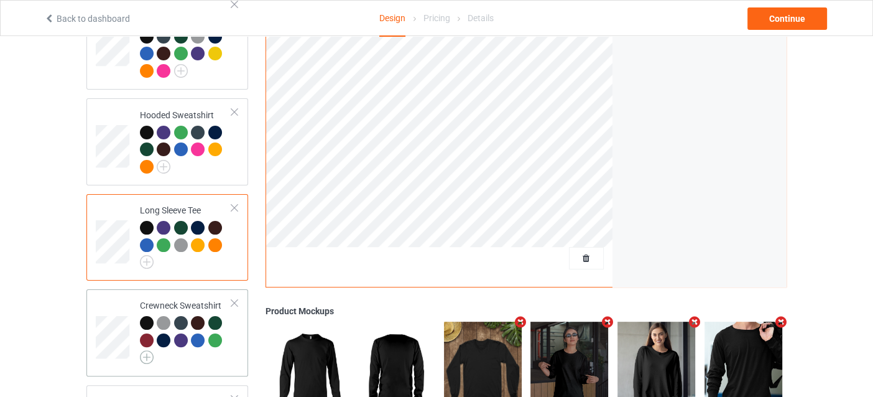
click at [146, 350] on img at bounding box center [147, 357] width 14 height 14
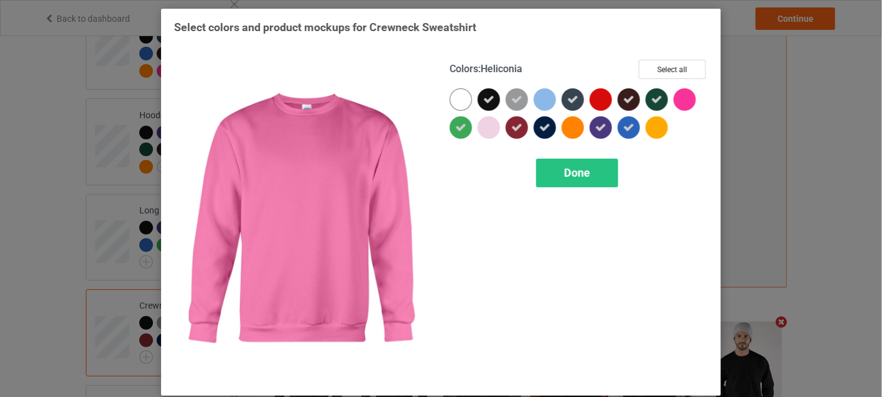
click at [678, 97] on div at bounding box center [685, 99] width 22 height 22
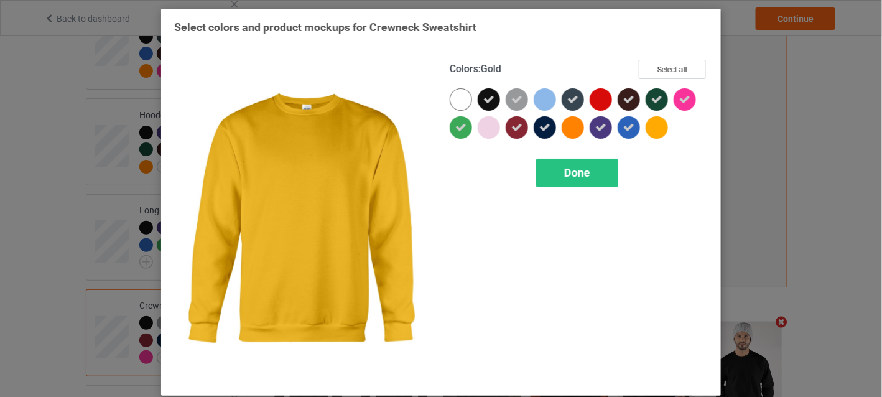
click at [650, 124] on div at bounding box center [657, 127] width 22 height 22
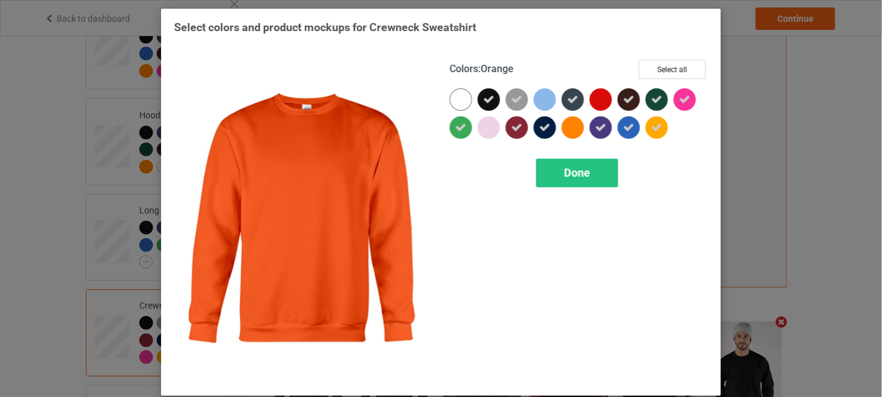
drag, startPoint x: 566, startPoint y: 124, endPoint x: 581, endPoint y: 166, distance: 45.1
click at [567, 124] on div at bounding box center [573, 127] width 22 height 22
click at [582, 167] on span "Done" at bounding box center [577, 172] width 26 height 13
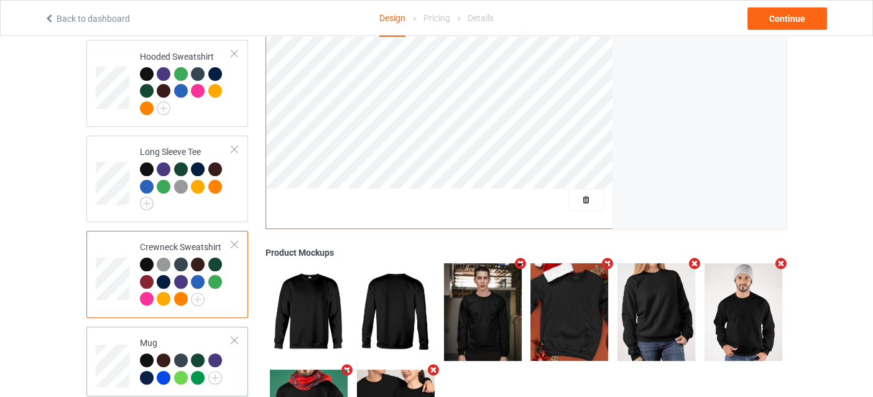
scroll to position [373, 0]
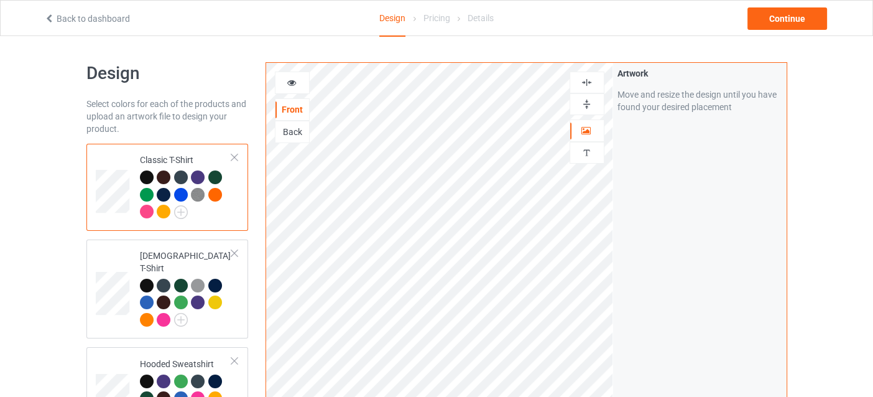
click at [301, 88] on div at bounding box center [293, 83] width 34 height 12
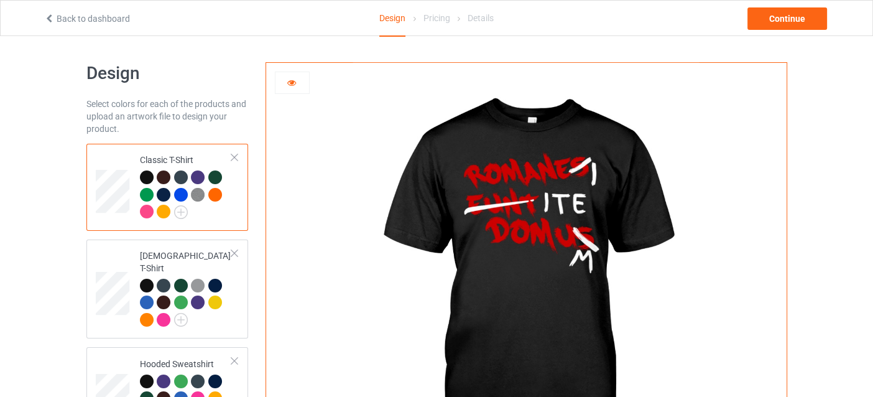
click at [143, 208] on div at bounding box center [147, 212] width 14 height 14
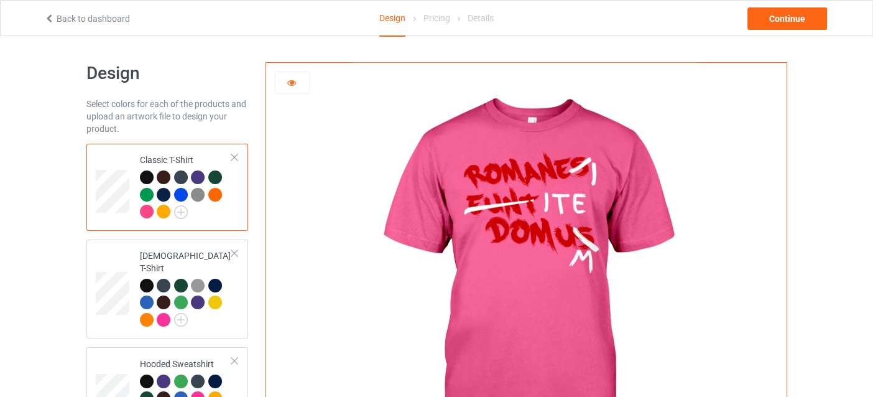
click at [161, 210] on div at bounding box center [164, 212] width 14 height 14
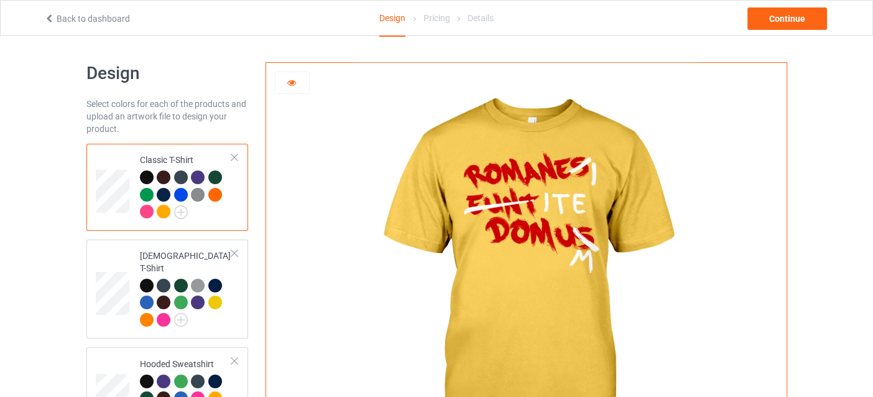
click at [175, 190] on div at bounding box center [181, 195] width 14 height 14
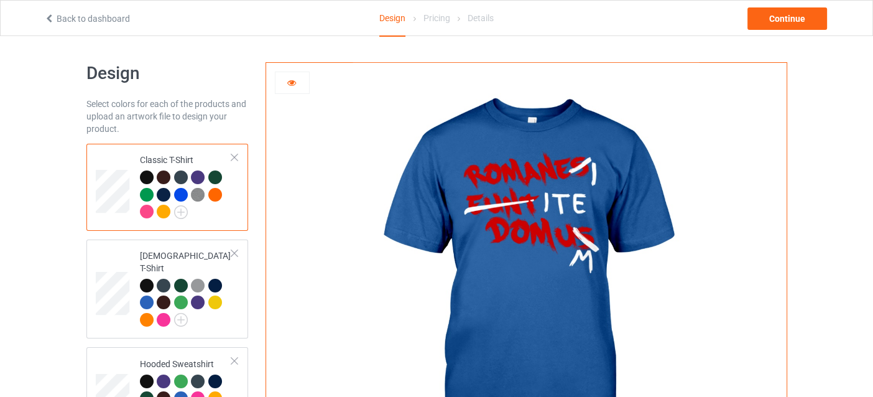
click at [142, 169] on div "Classic T-Shirt" at bounding box center [186, 186] width 93 height 64
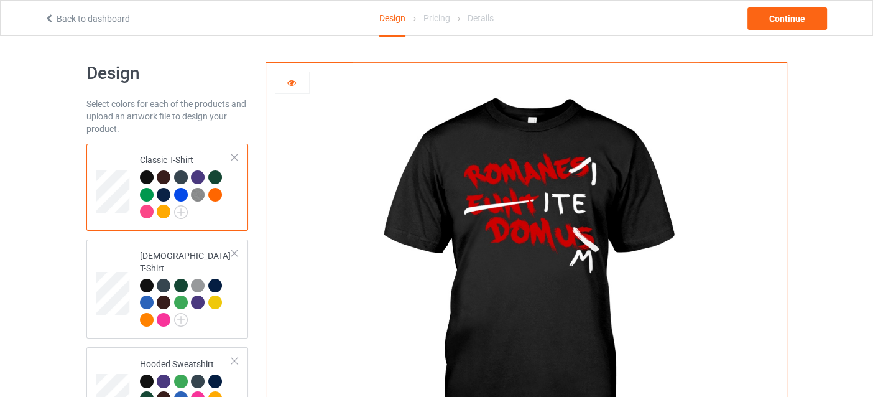
click at [301, 79] on div at bounding box center [293, 83] width 34 height 12
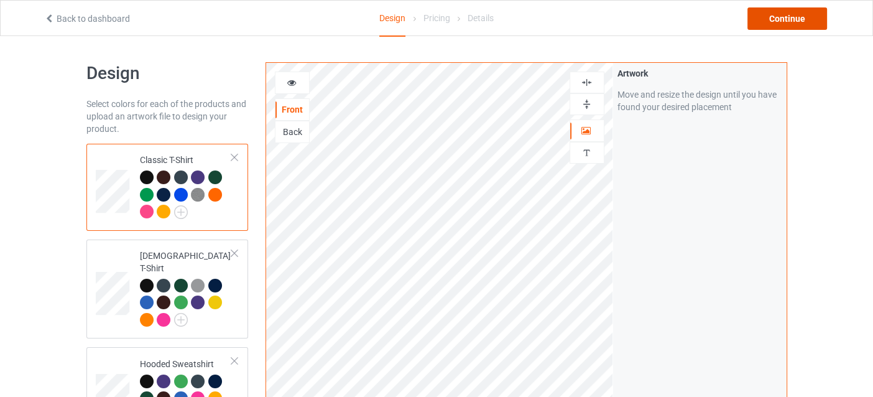
click at [763, 14] on div "Continue" at bounding box center [788, 18] width 80 height 22
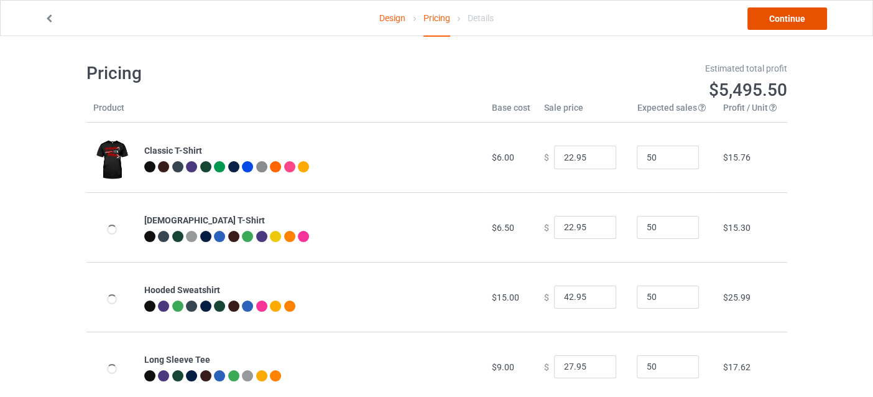
click at [763, 14] on link "Continue" at bounding box center [788, 18] width 80 height 22
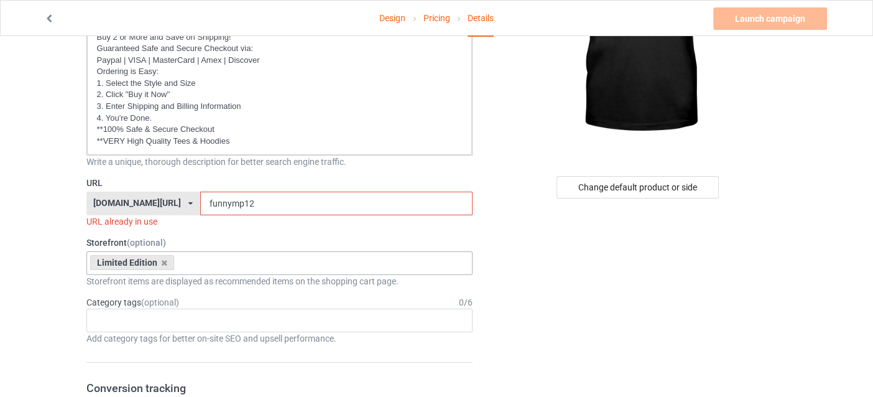
scroll to position [186, 0]
click at [246, 204] on input "funnymp12" at bounding box center [336, 202] width 272 height 24
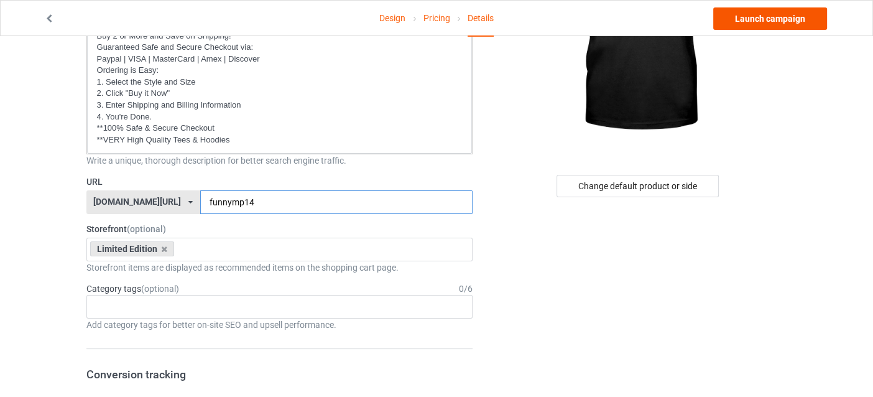
type input "funnymp14"
click at [751, 19] on link "Launch campaign" at bounding box center [771, 18] width 114 height 22
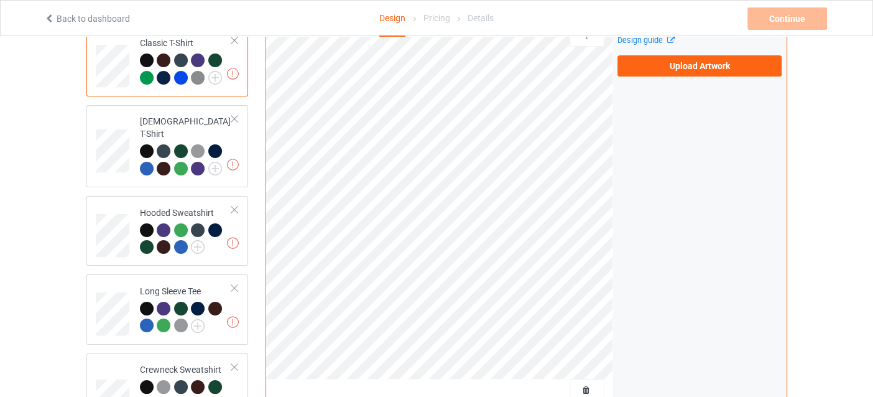
scroll to position [310, 0]
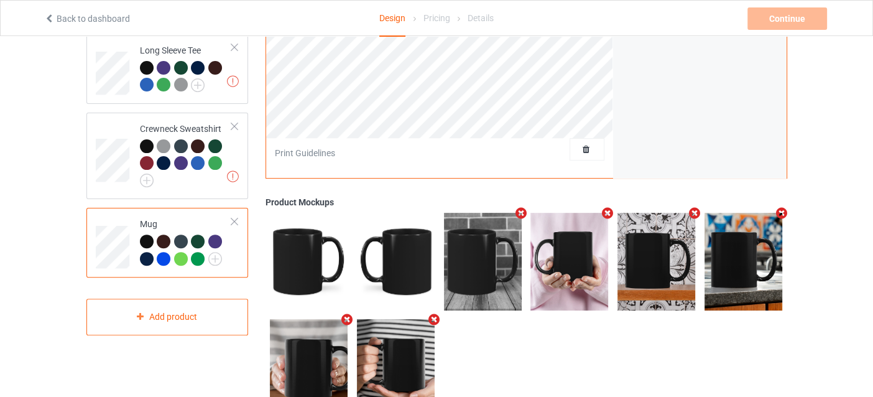
scroll to position [406, 0]
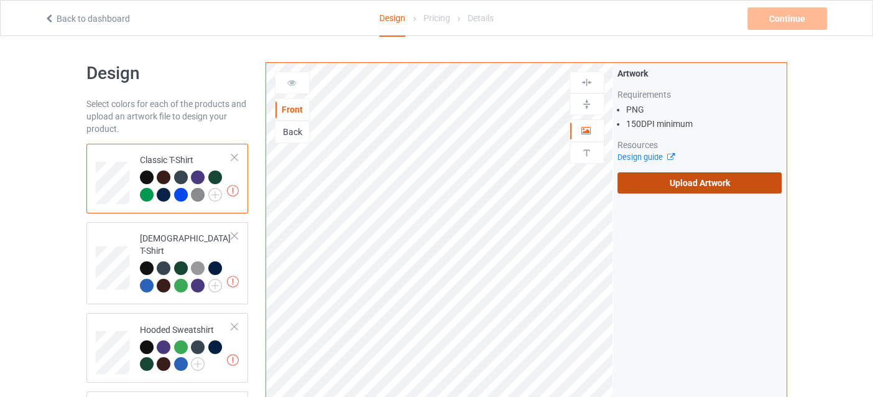
click at [678, 180] on label "Upload Artwork" at bounding box center [700, 182] width 165 height 21
click at [0, 0] on input "Upload Artwork" at bounding box center [0, 0] width 0 height 0
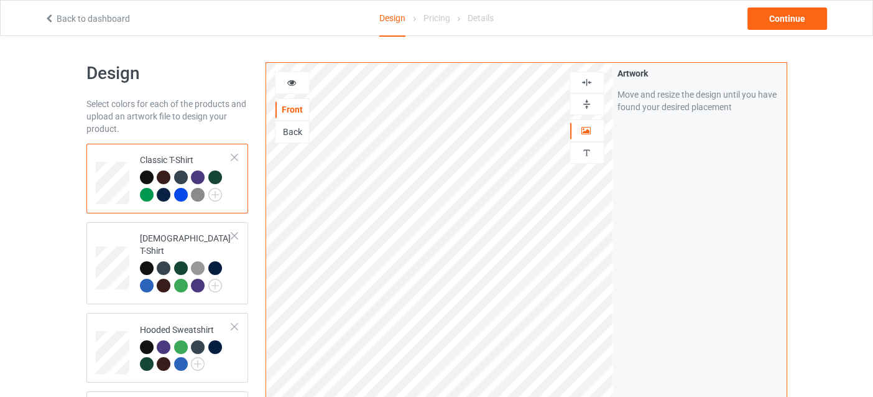
click at [590, 72] on div at bounding box center [587, 83] width 35 height 22
click at [304, 82] on div at bounding box center [293, 83] width 34 height 12
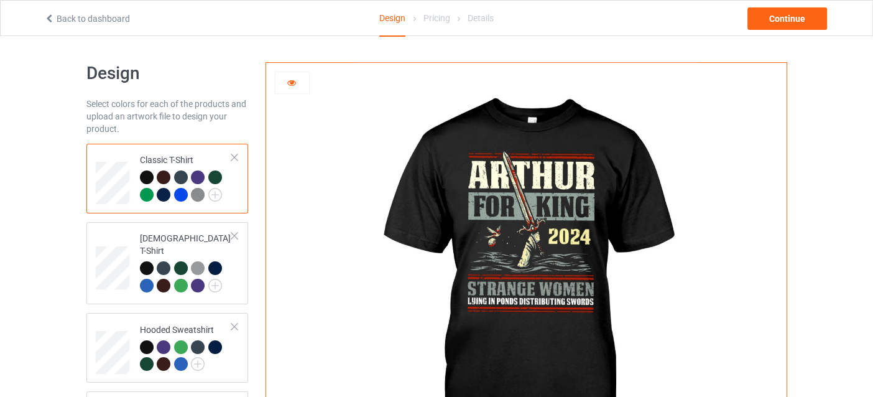
click at [296, 79] on icon at bounding box center [291, 81] width 11 height 9
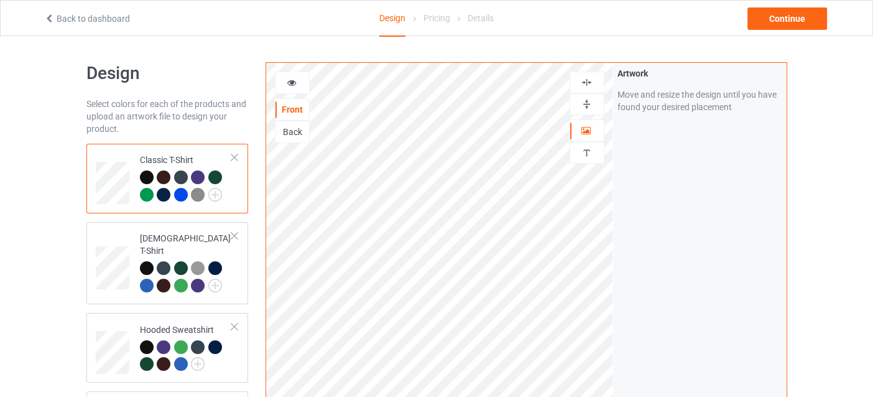
click at [588, 84] on img at bounding box center [587, 83] width 12 height 12
click at [302, 85] on div at bounding box center [293, 83] width 34 height 12
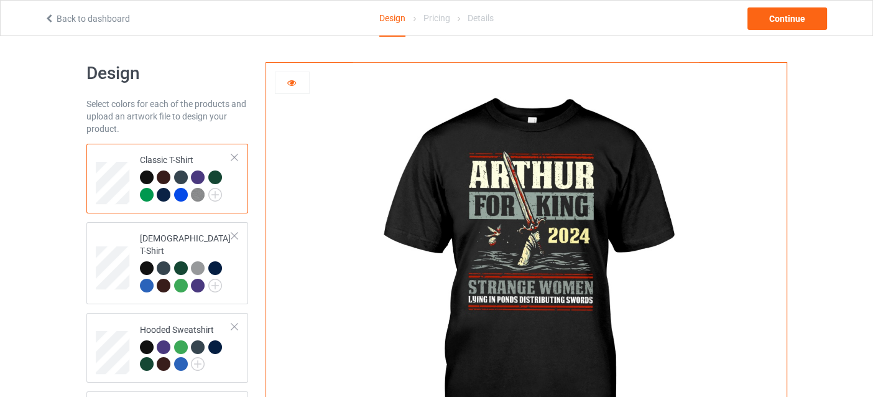
click at [167, 175] on div at bounding box center [164, 177] width 14 height 14
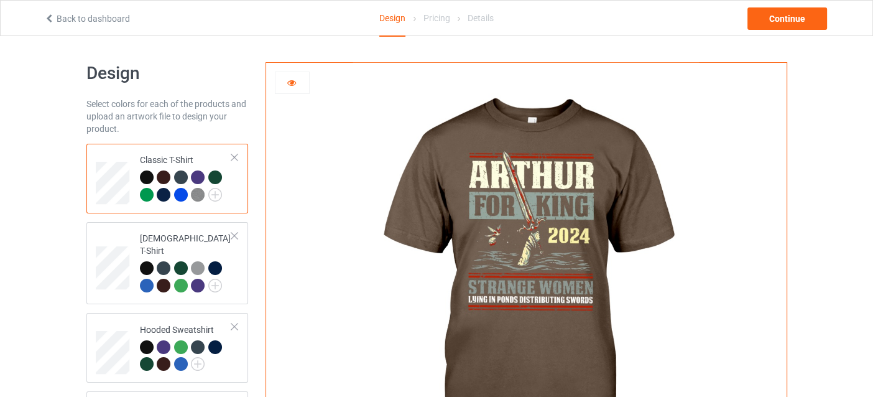
click at [177, 196] on div at bounding box center [181, 195] width 14 height 14
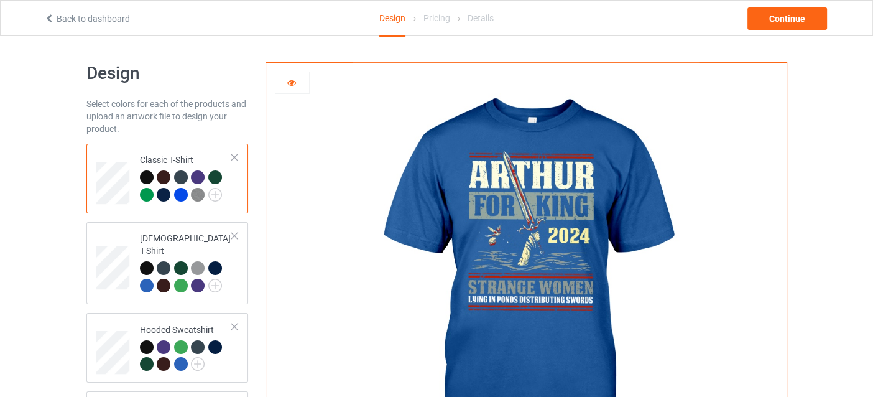
click at [190, 196] on div at bounding box center [182, 196] width 17 height 17
click at [193, 196] on img at bounding box center [198, 195] width 14 height 14
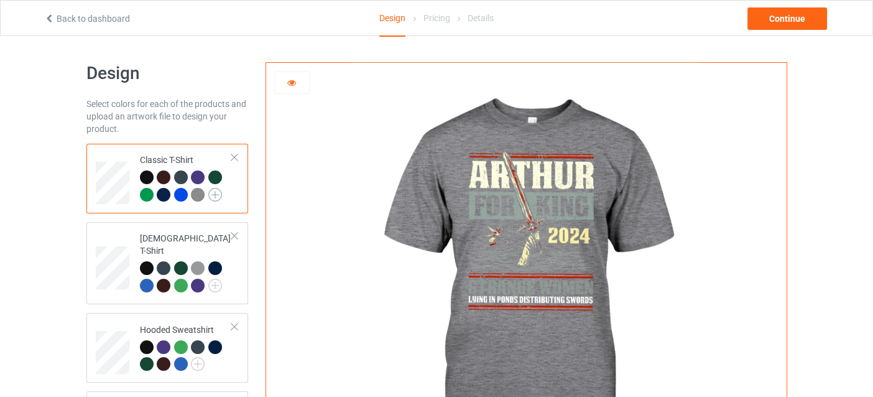
click at [216, 197] on img at bounding box center [215, 195] width 14 height 14
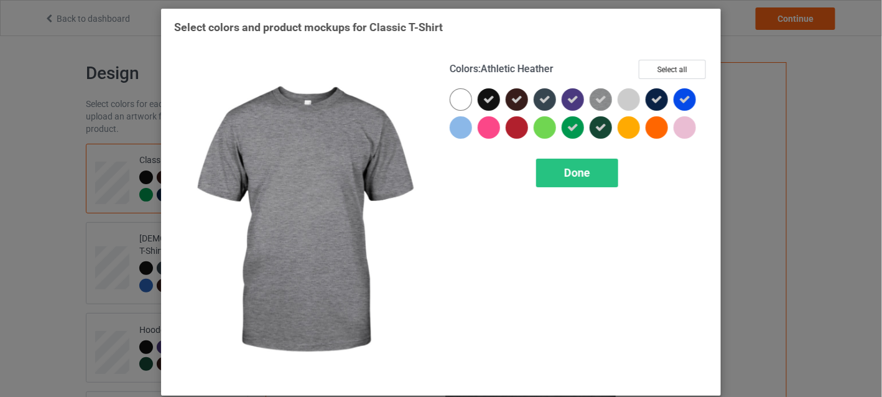
click at [600, 97] on icon at bounding box center [600, 99] width 11 height 11
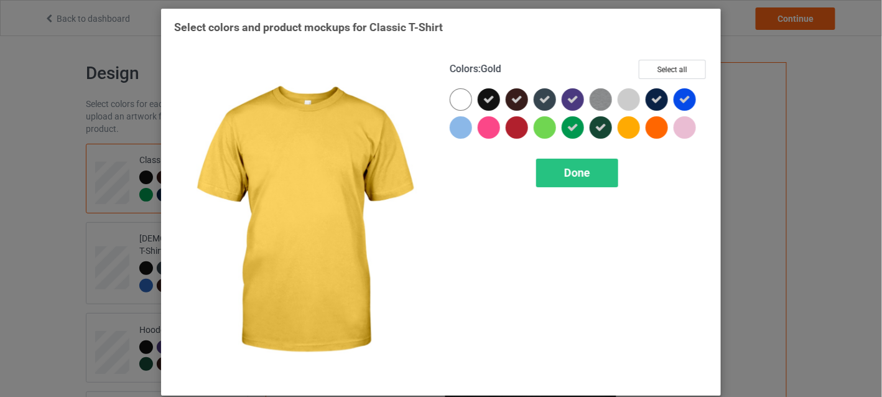
click at [630, 124] on div at bounding box center [629, 127] width 22 height 22
click at [597, 178] on div "Done" at bounding box center [577, 173] width 82 height 29
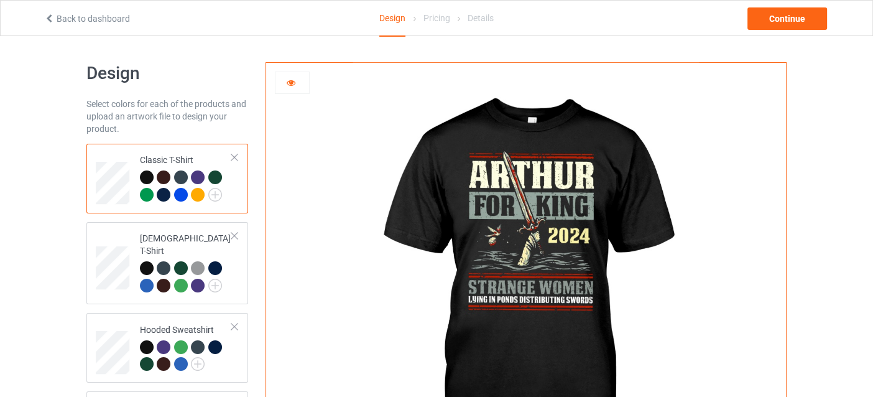
click at [192, 195] on div at bounding box center [198, 195] width 14 height 14
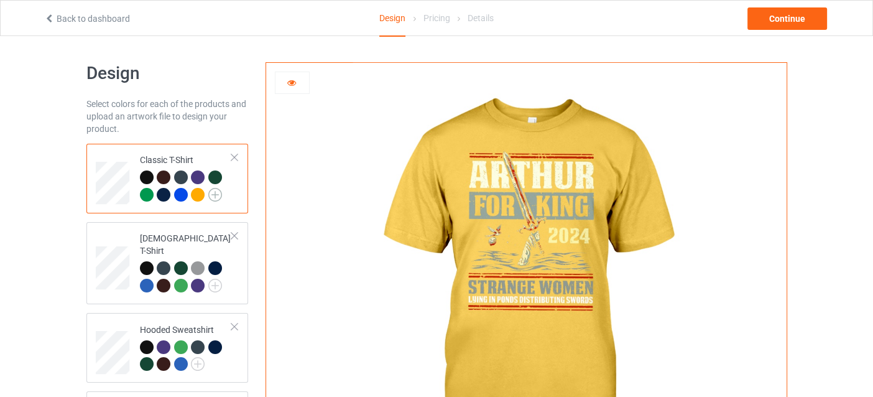
click at [215, 193] on img at bounding box center [215, 195] width 14 height 14
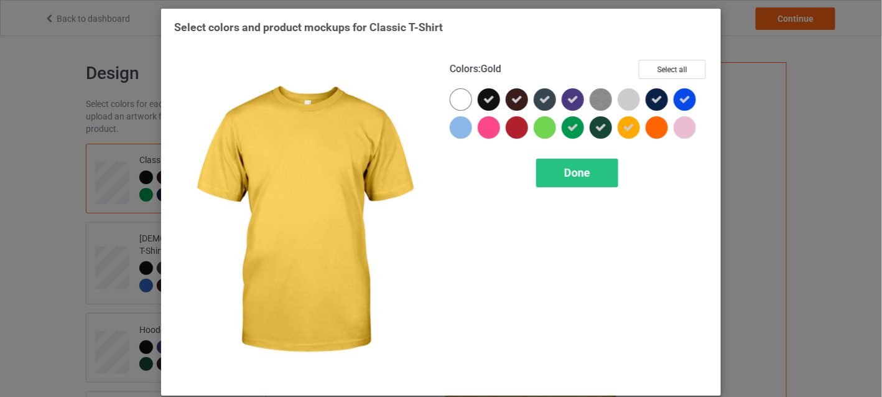
click at [628, 123] on icon at bounding box center [628, 127] width 11 height 11
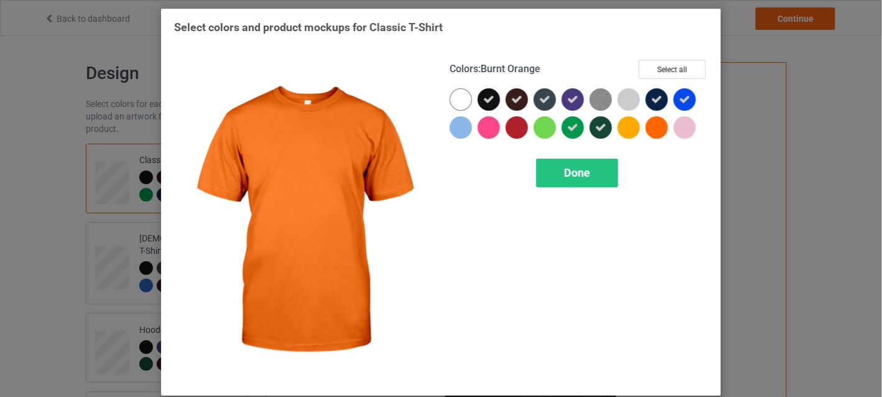
click at [658, 123] on div at bounding box center [657, 127] width 22 height 22
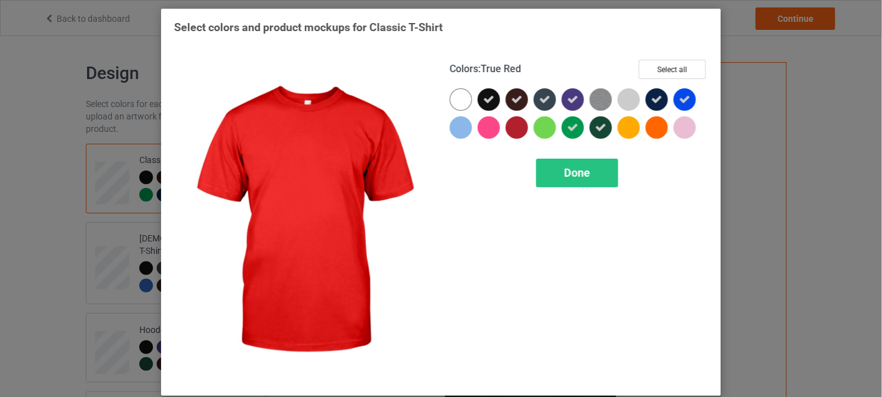
click at [514, 128] on div at bounding box center [517, 127] width 22 height 22
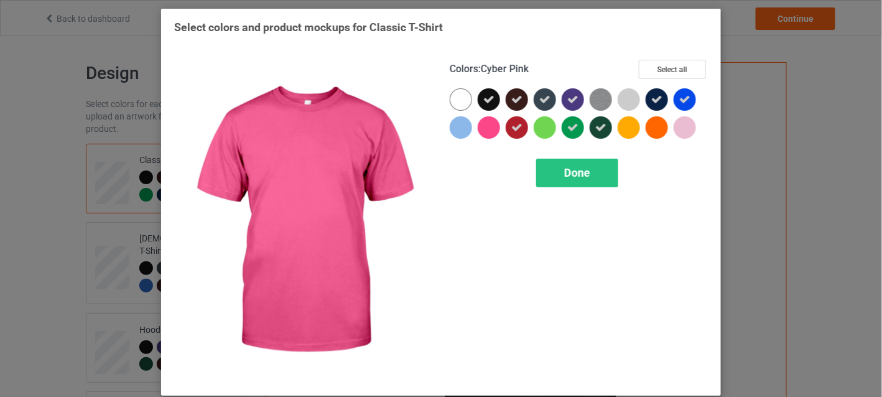
click at [487, 130] on div at bounding box center [489, 127] width 22 height 22
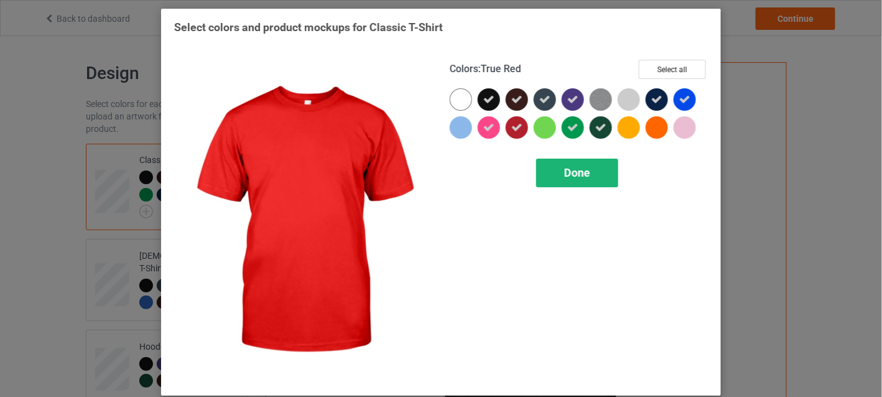
click at [554, 179] on div "Done" at bounding box center [577, 173] width 82 height 29
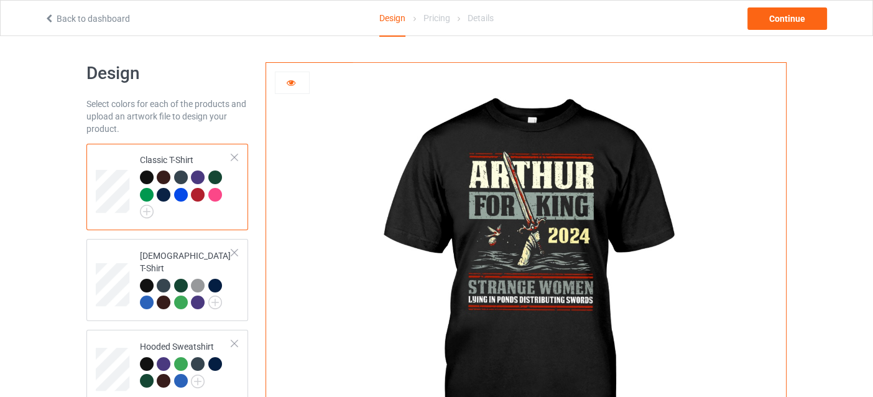
click at [218, 195] on div at bounding box center [215, 195] width 14 height 14
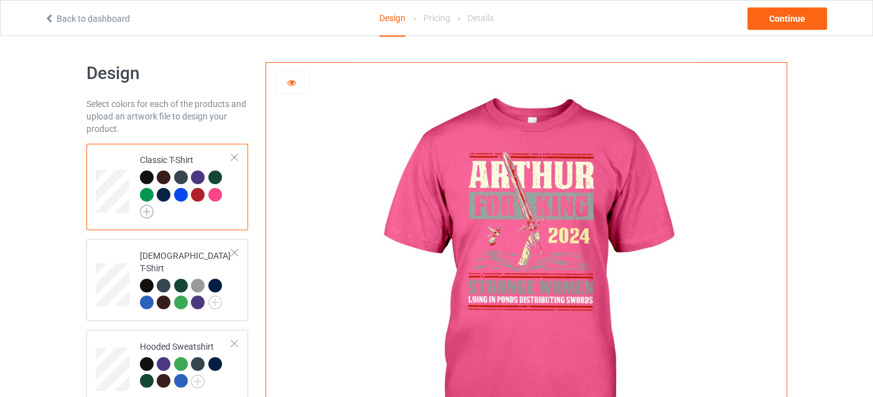
click at [145, 206] on img at bounding box center [147, 212] width 14 height 14
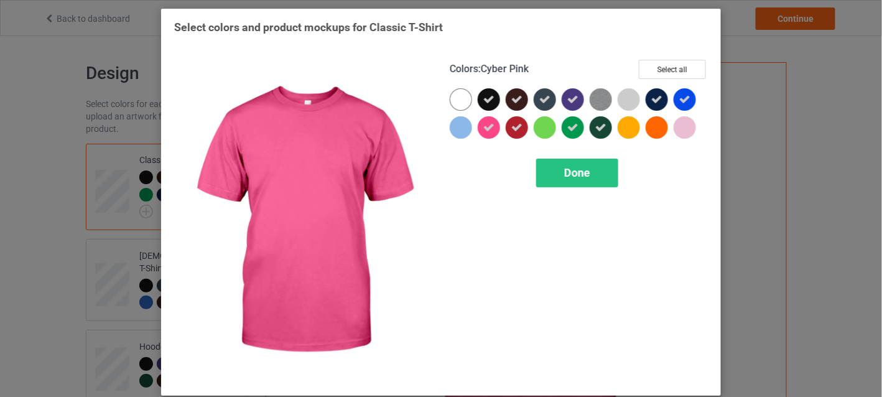
click at [483, 124] on icon at bounding box center [488, 127] width 11 height 11
drag, startPoint x: 541, startPoint y: 170, endPoint x: 523, endPoint y: 165, distance: 18.0
click at [541, 169] on div "Done" at bounding box center [577, 173] width 82 height 29
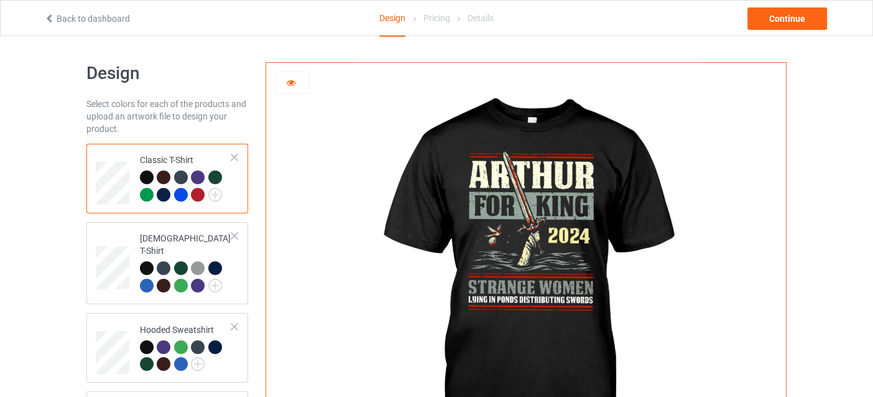
click at [202, 191] on div at bounding box center [198, 195] width 14 height 14
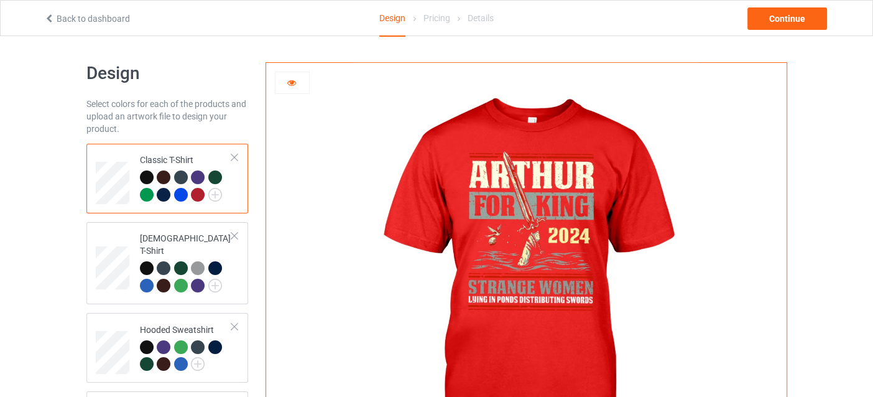
click at [178, 197] on div at bounding box center [181, 195] width 14 height 14
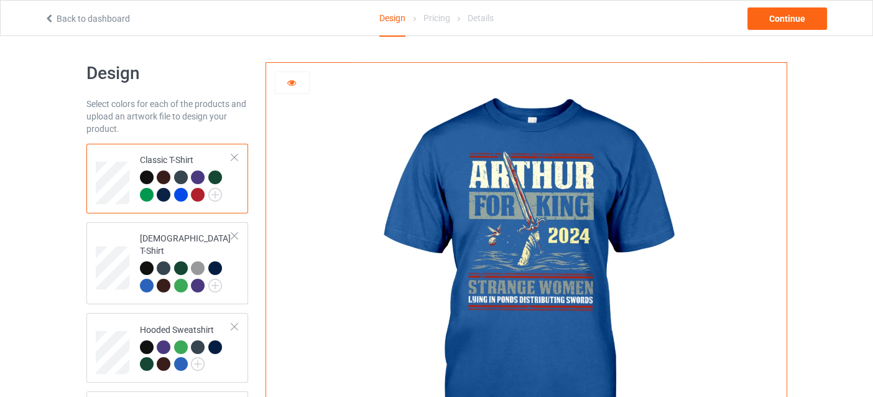
click at [167, 195] on div at bounding box center [164, 195] width 14 height 14
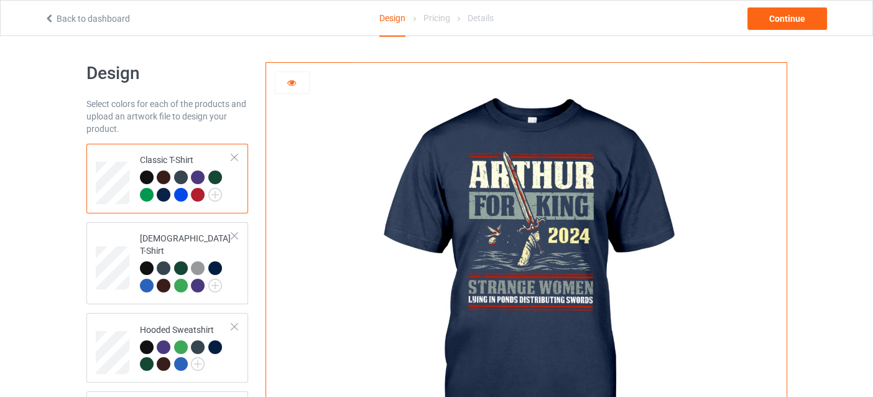
click at [144, 193] on div at bounding box center [147, 195] width 14 height 14
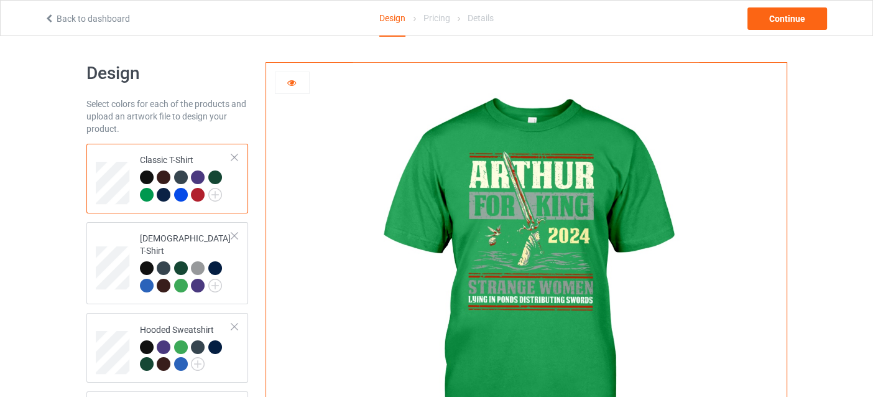
click at [147, 177] on div at bounding box center [147, 177] width 14 height 14
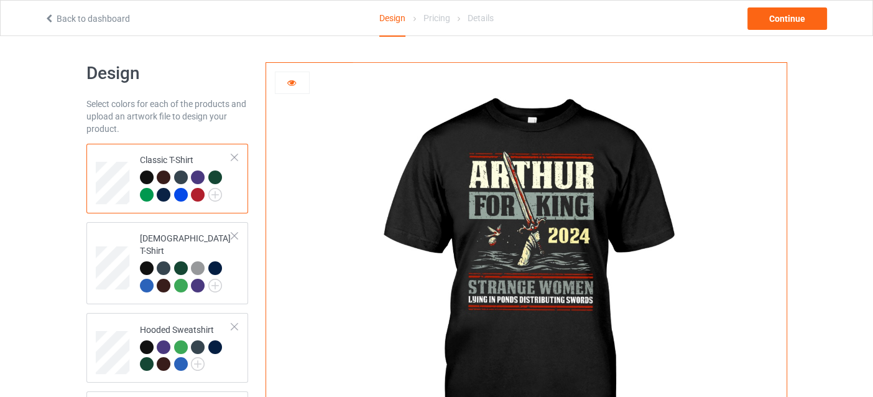
click at [147, 191] on div at bounding box center [147, 195] width 14 height 14
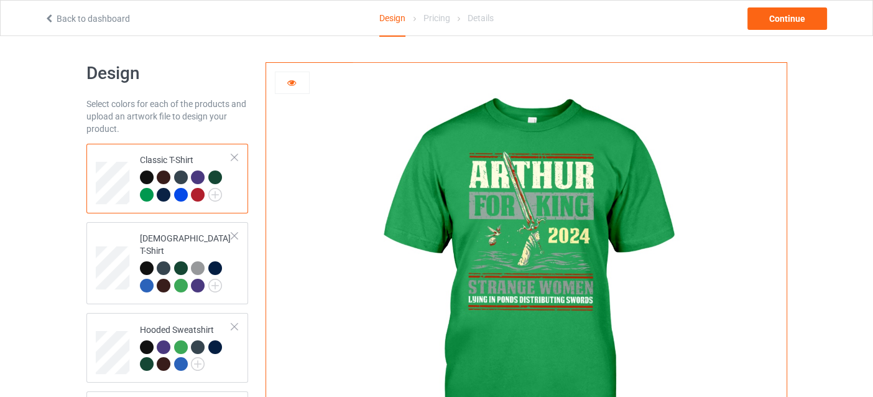
click at [200, 196] on div at bounding box center [198, 195] width 14 height 14
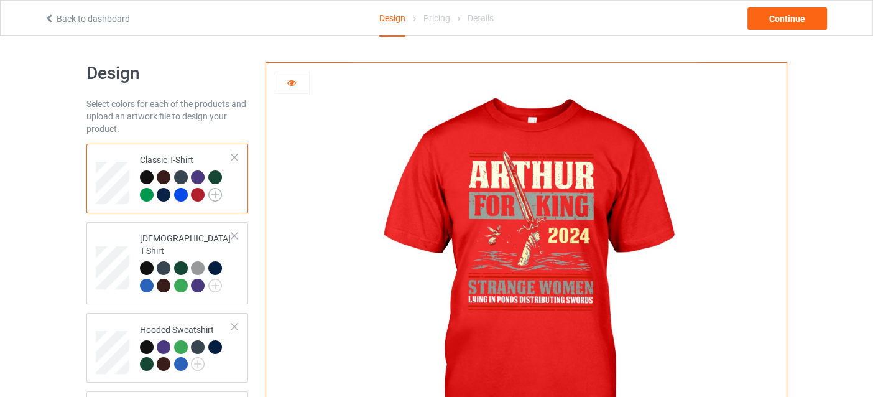
click at [214, 196] on img at bounding box center [215, 195] width 14 height 14
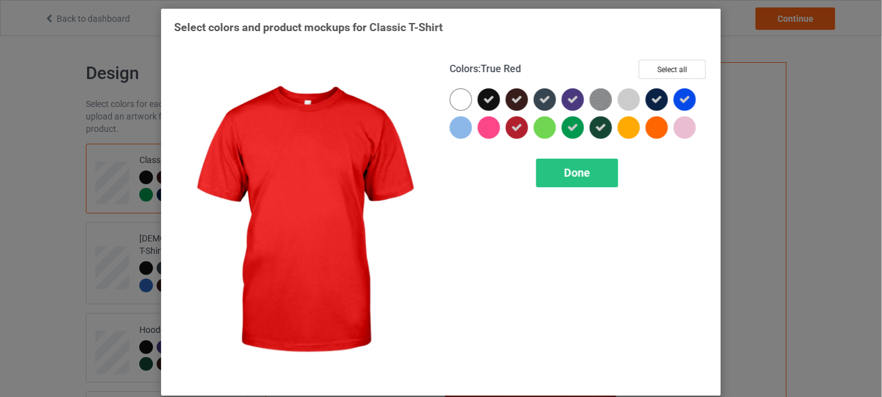
click at [510, 133] on div at bounding box center [517, 127] width 22 height 22
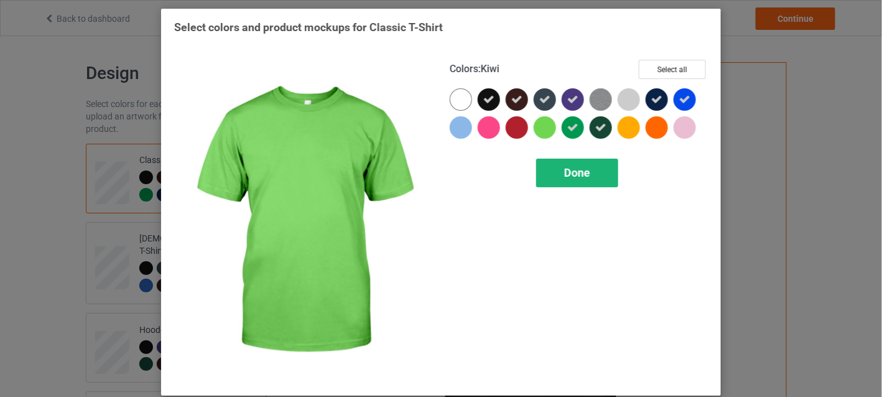
click at [558, 163] on div "Done" at bounding box center [577, 173] width 82 height 29
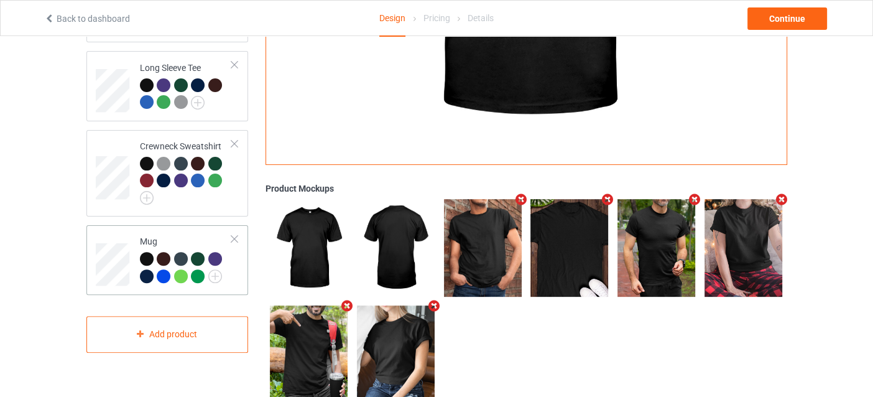
scroll to position [376, 0]
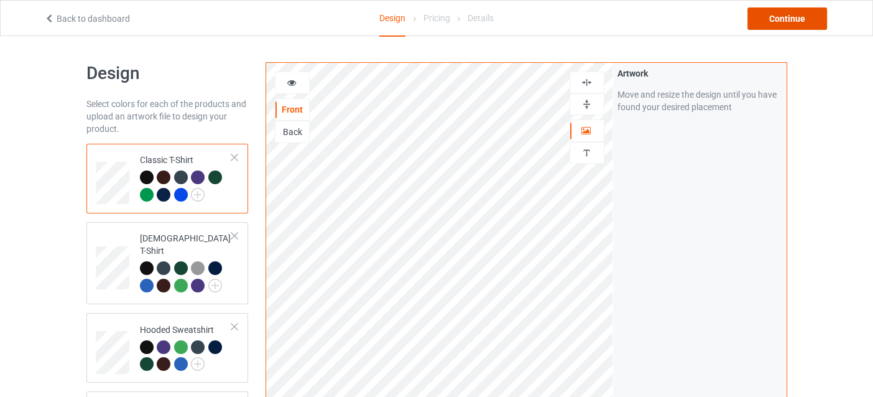
click at [783, 21] on div "Continue" at bounding box center [788, 18] width 80 height 22
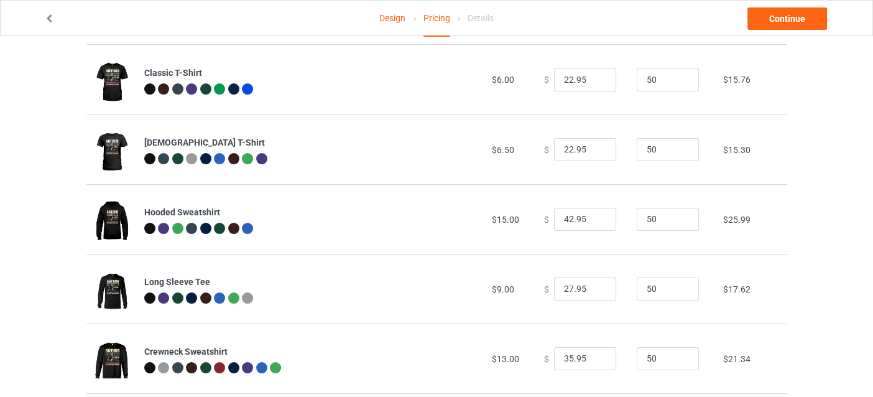
scroll to position [169, 0]
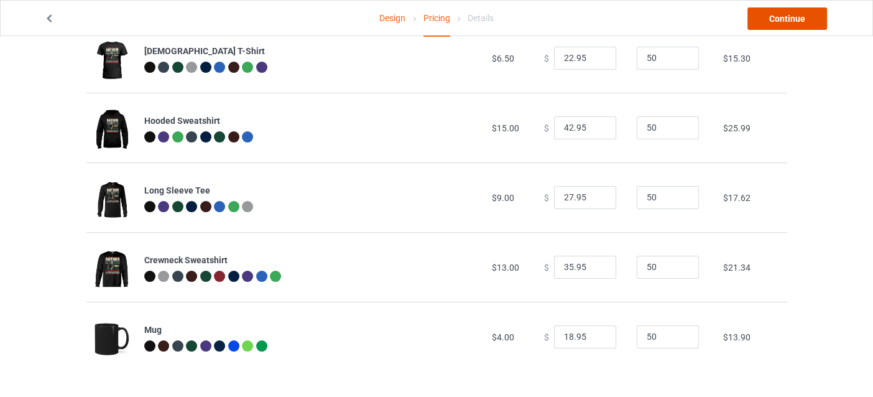
click at [760, 7] on link "Continue" at bounding box center [788, 18] width 80 height 22
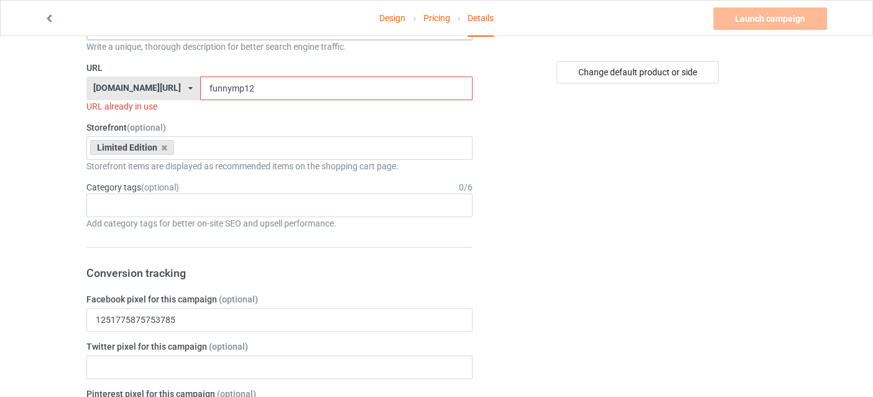
scroll to position [310, 0]
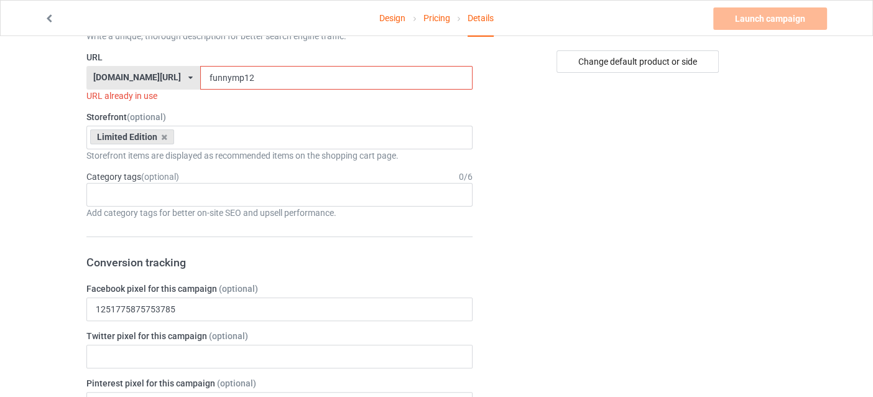
click at [235, 79] on input "funnymp12" at bounding box center [336, 78] width 272 height 24
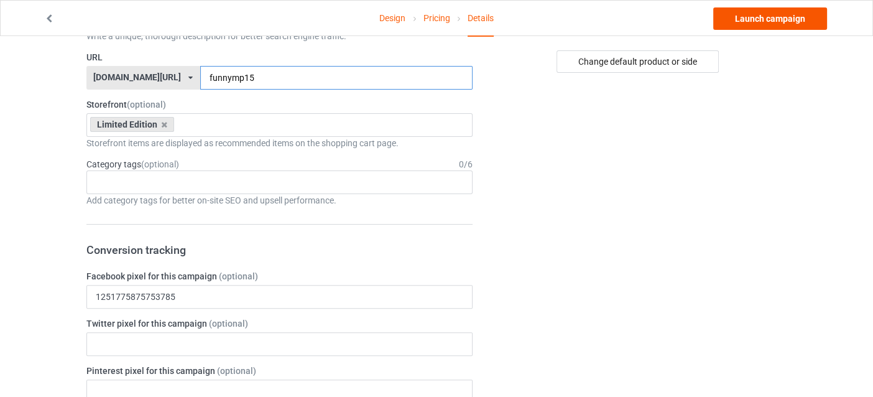
type input "funnymp15"
click at [768, 18] on link "Launch campaign" at bounding box center [771, 18] width 114 height 22
